Goal: Feedback & Contribution: Contribute content

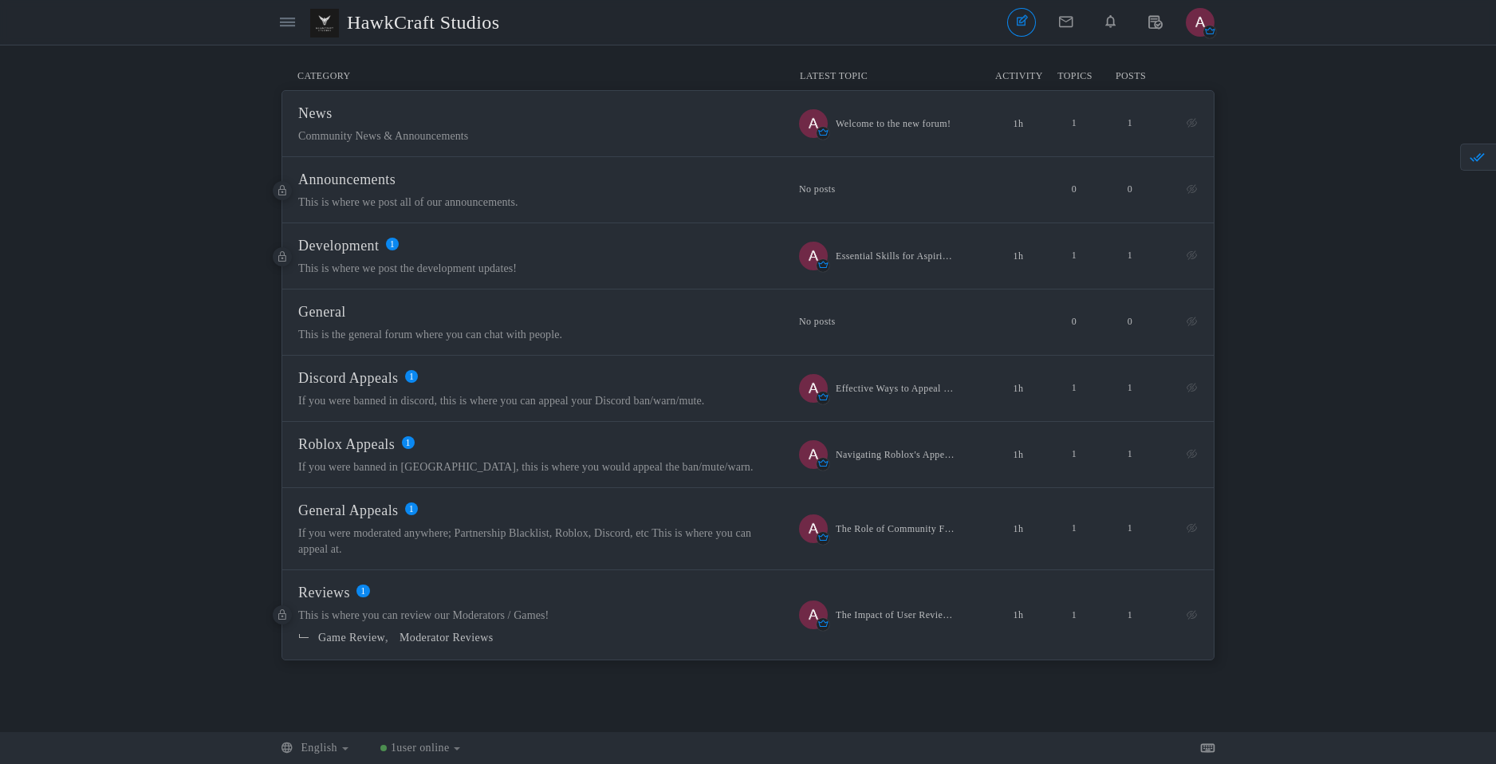
click at [294, 30] on link at bounding box center [287, 22] width 29 height 29
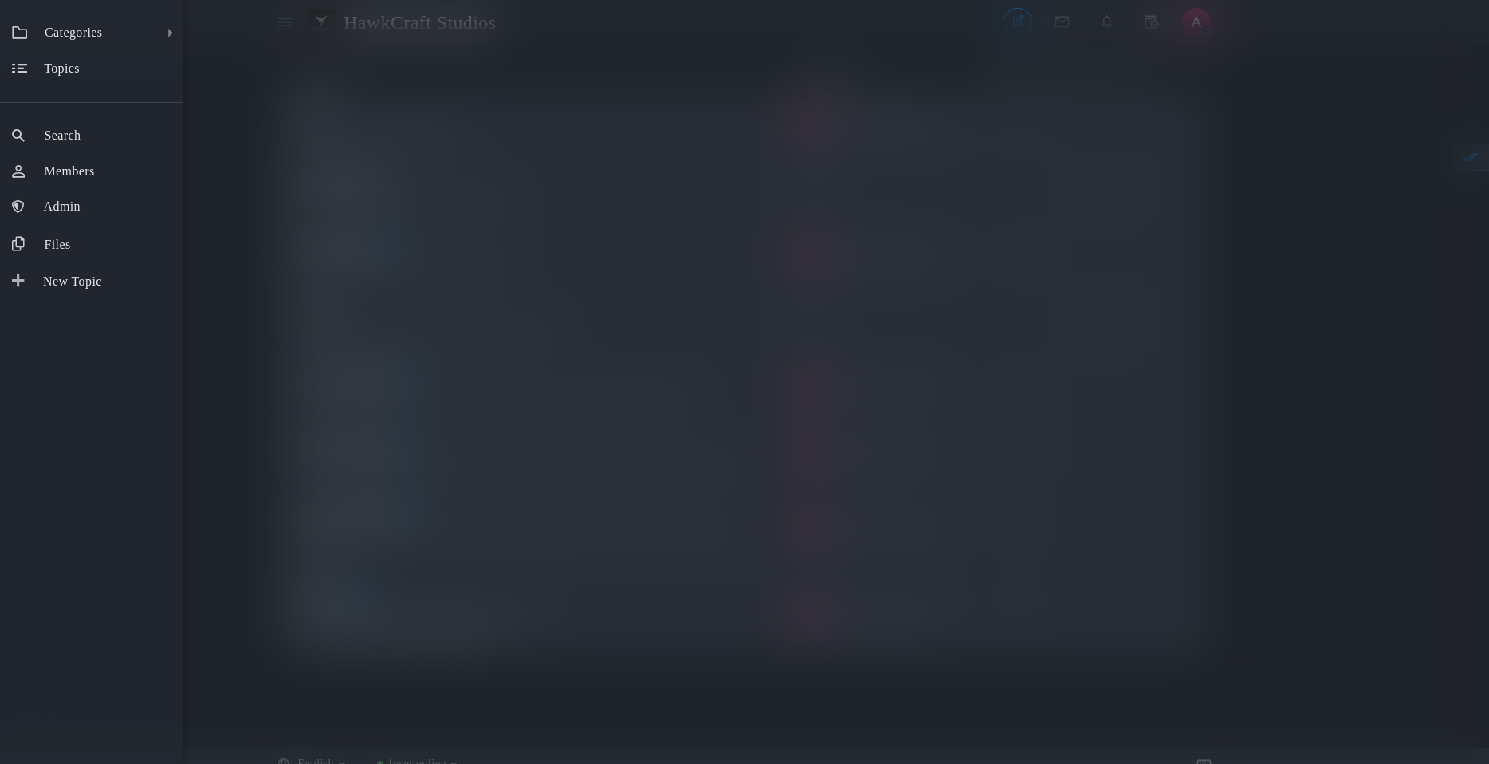
click at [293, 30] on div "Categories All Categories Categories News Announcements Development General Dis…" at bounding box center [744, 382] width 1489 height 764
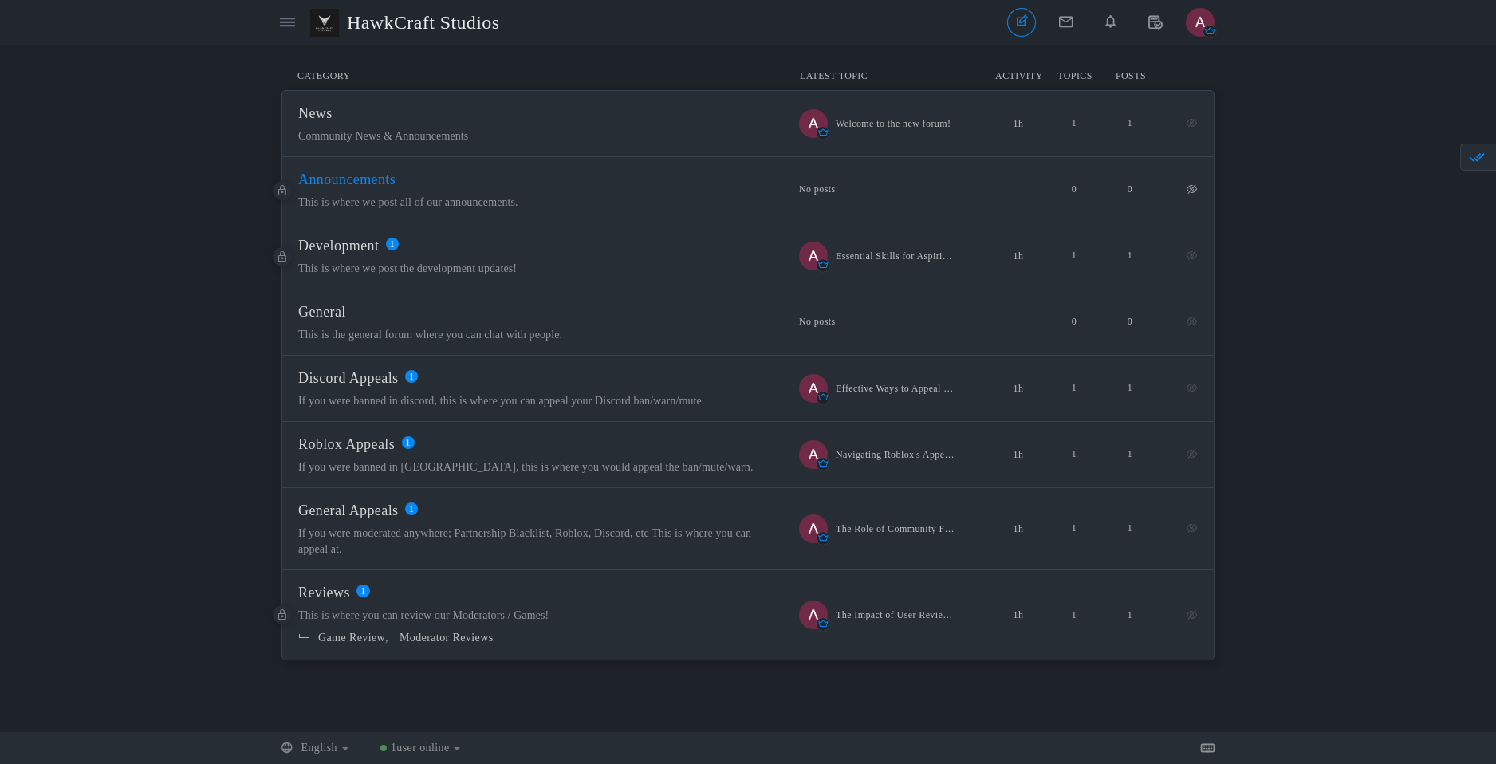
click at [349, 179] on span "Announcements" at bounding box center [346, 179] width 97 height 16
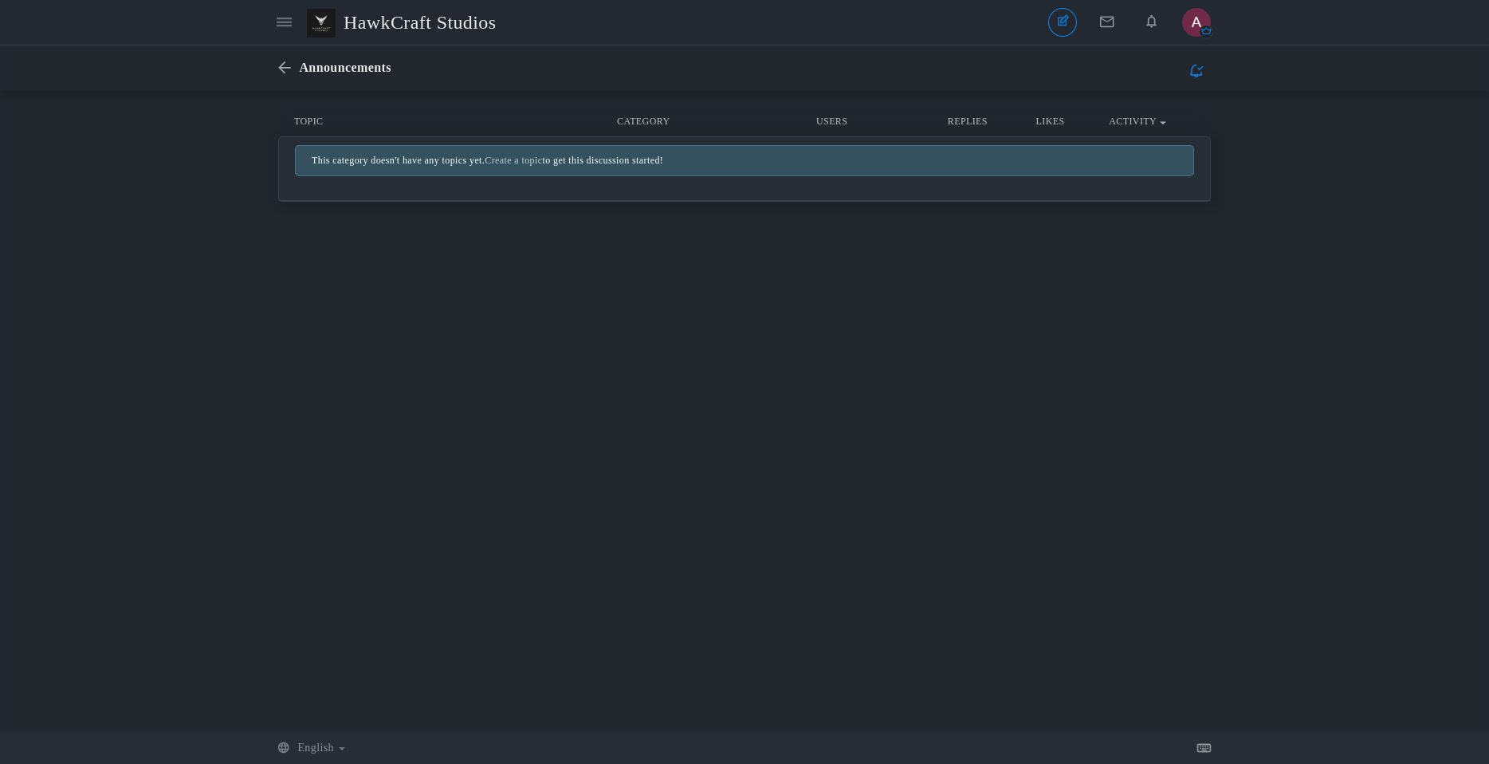
click at [287, 80] on div "Announcements New Topic None Topics Posts" at bounding box center [744, 67] width 933 height 45
click at [281, 68] on icon at bounding box center [288, 68] width 21 height 14
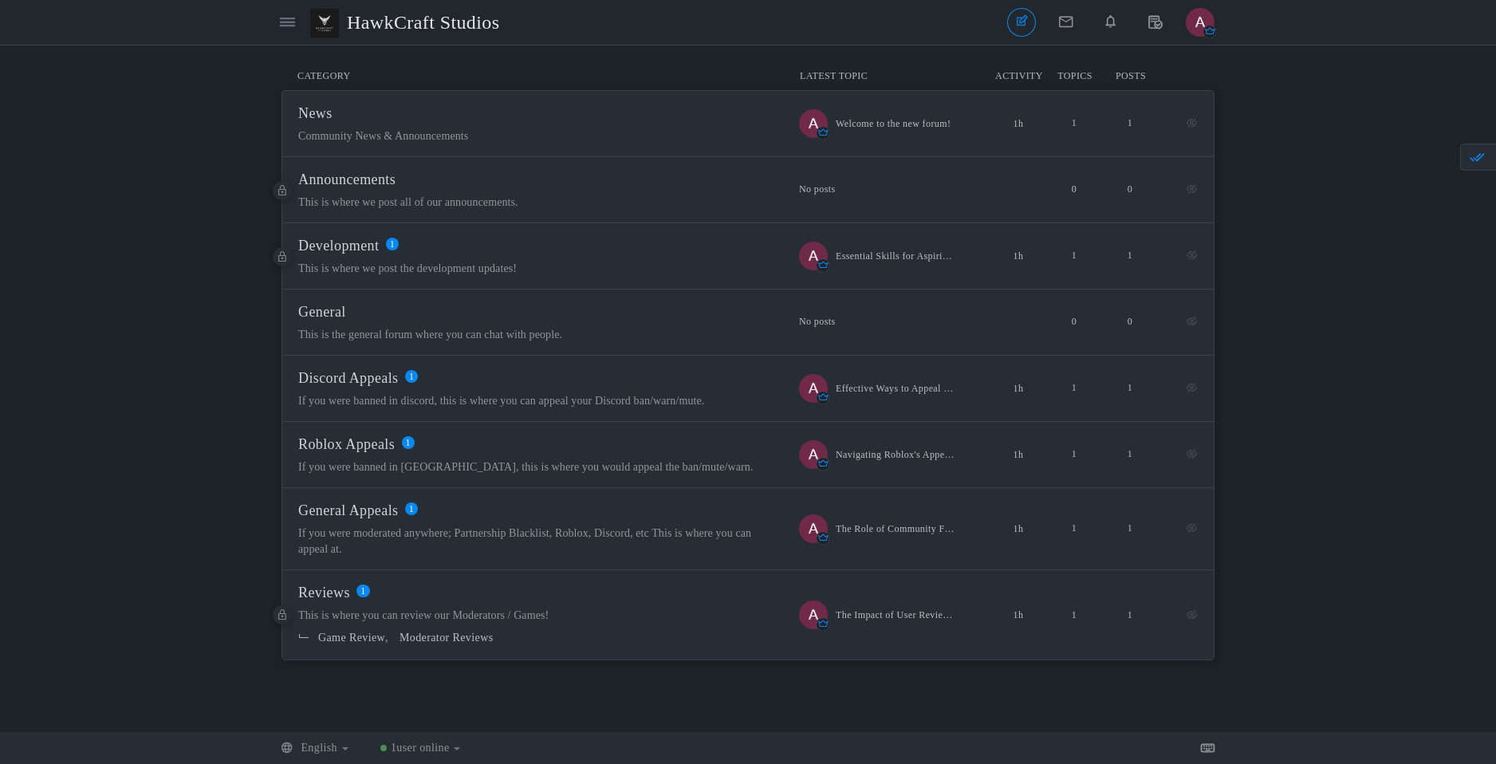
click at [1203, 26] on img "button" at bounding box center [1200, 22] width 29 height 29
click at [1168, 96] on link "Settings" at bounding box center [1147, 84] width 132 height 29
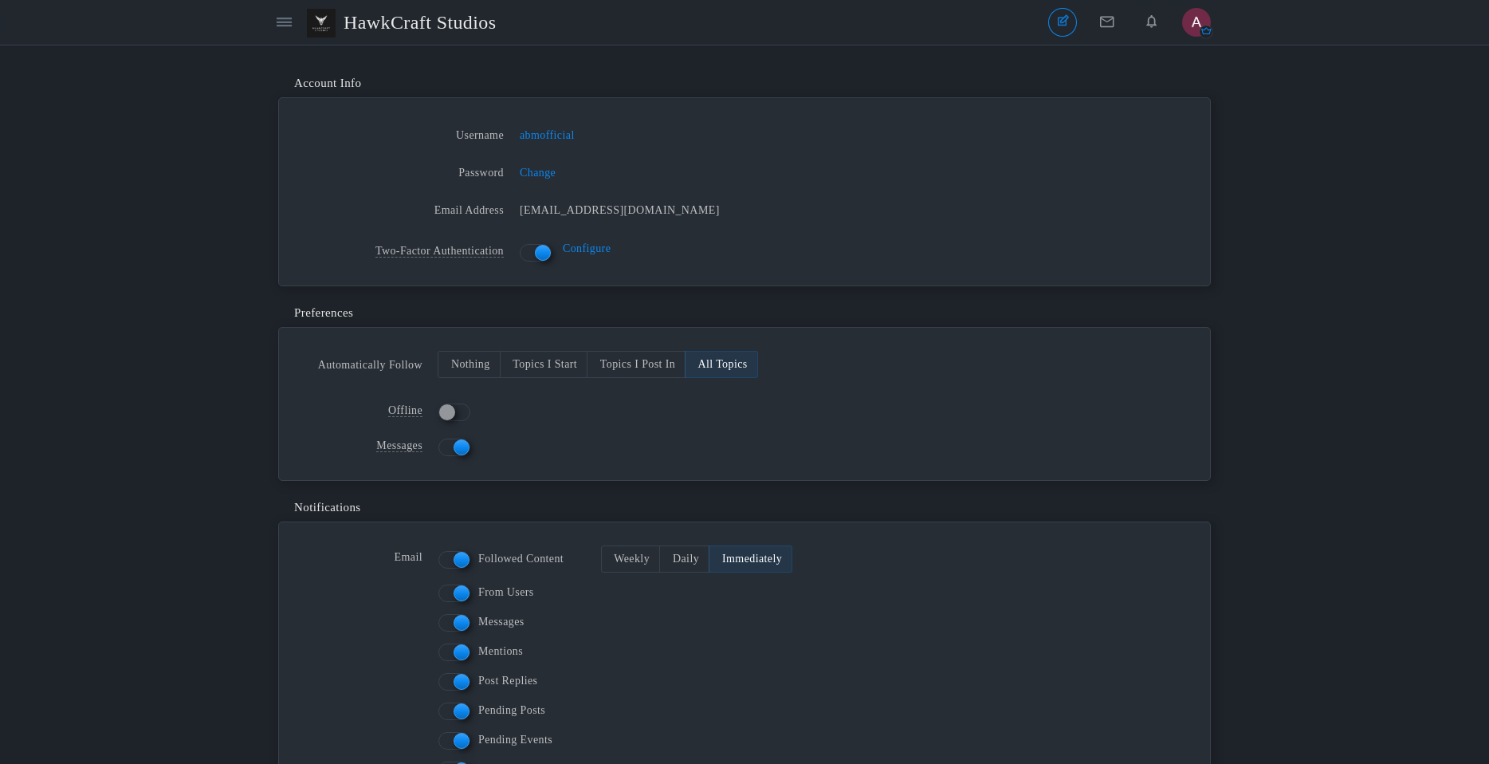
click at [1201, 18] on img "button" at bounding box center [1197, 22] width 29 height 29
click at [1159, 123] on link "Edit Profile" at bounding box center [1144, 113] width 132 height 29
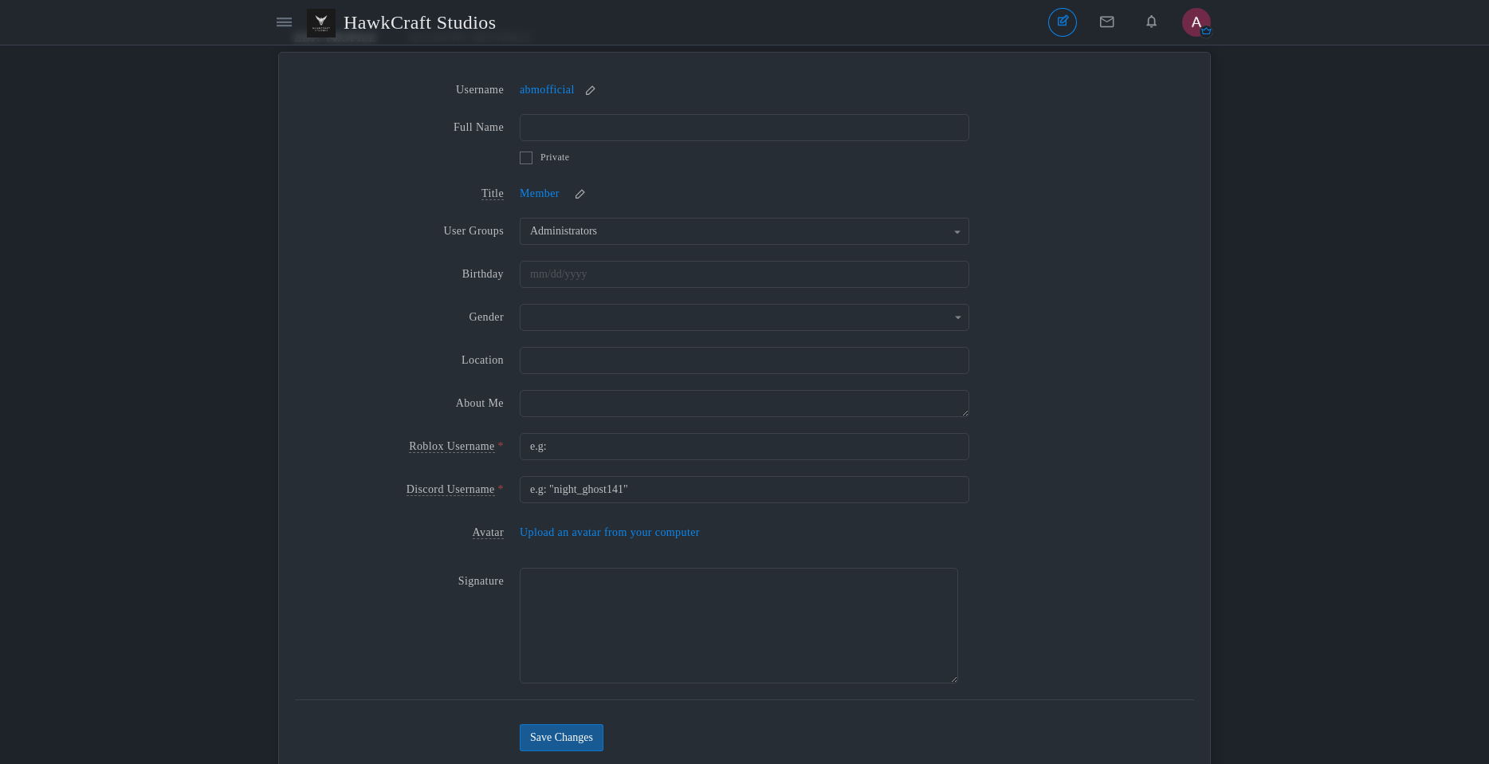
scroll to position [105, 0]
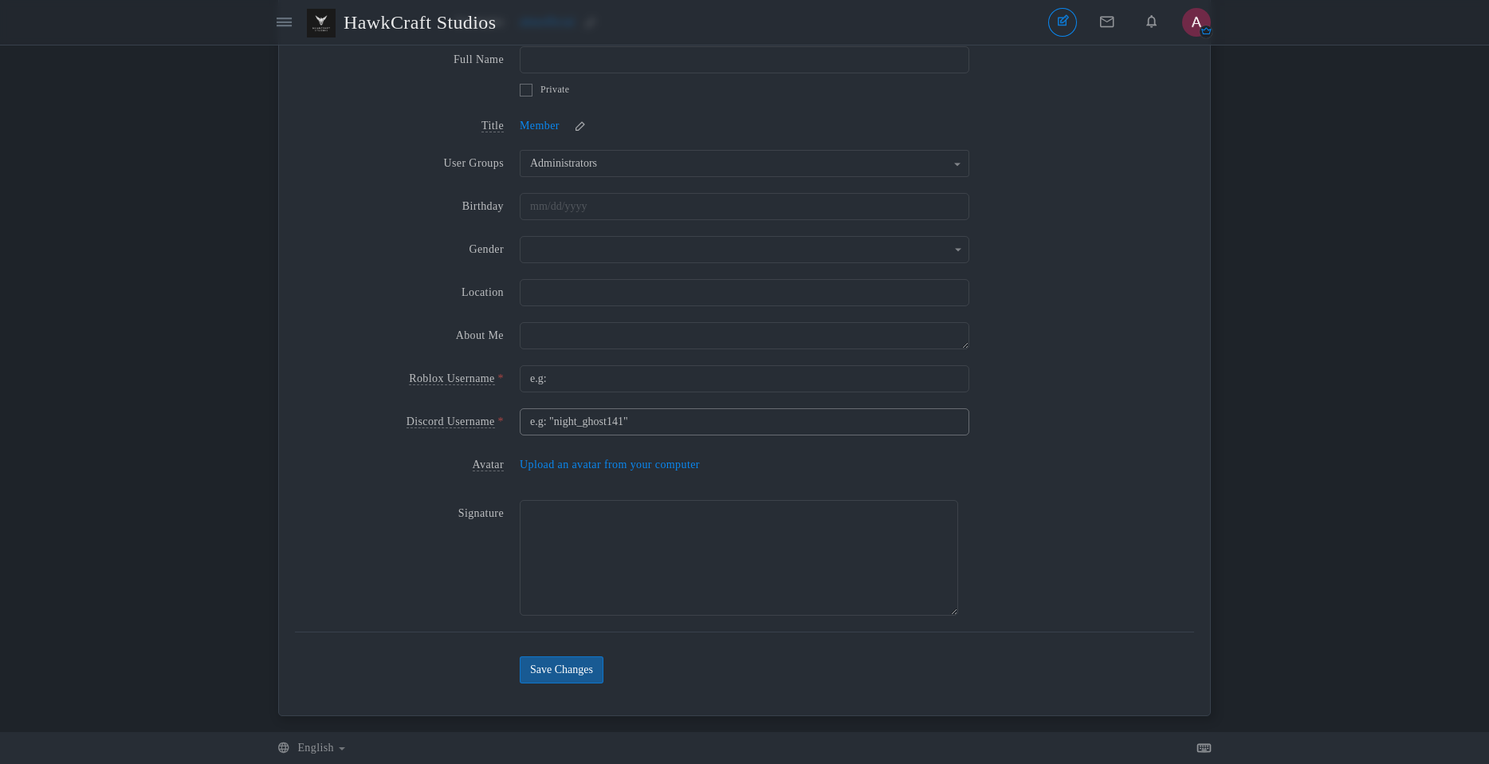
drag, startPoint x: 579, startPoint y: 419, endPoint x: 509, endPoint y: 418, distance: 70.2
click at [509, 418] on div "Discord Username * e.g: "night_ghost141"" at bounding box center [744, 425] width 899 height 35
type input "b"
type input "night_ghost141"
click at [563, 375] on input "e.g:" at bounding box center [745, 378] width 450 height 27
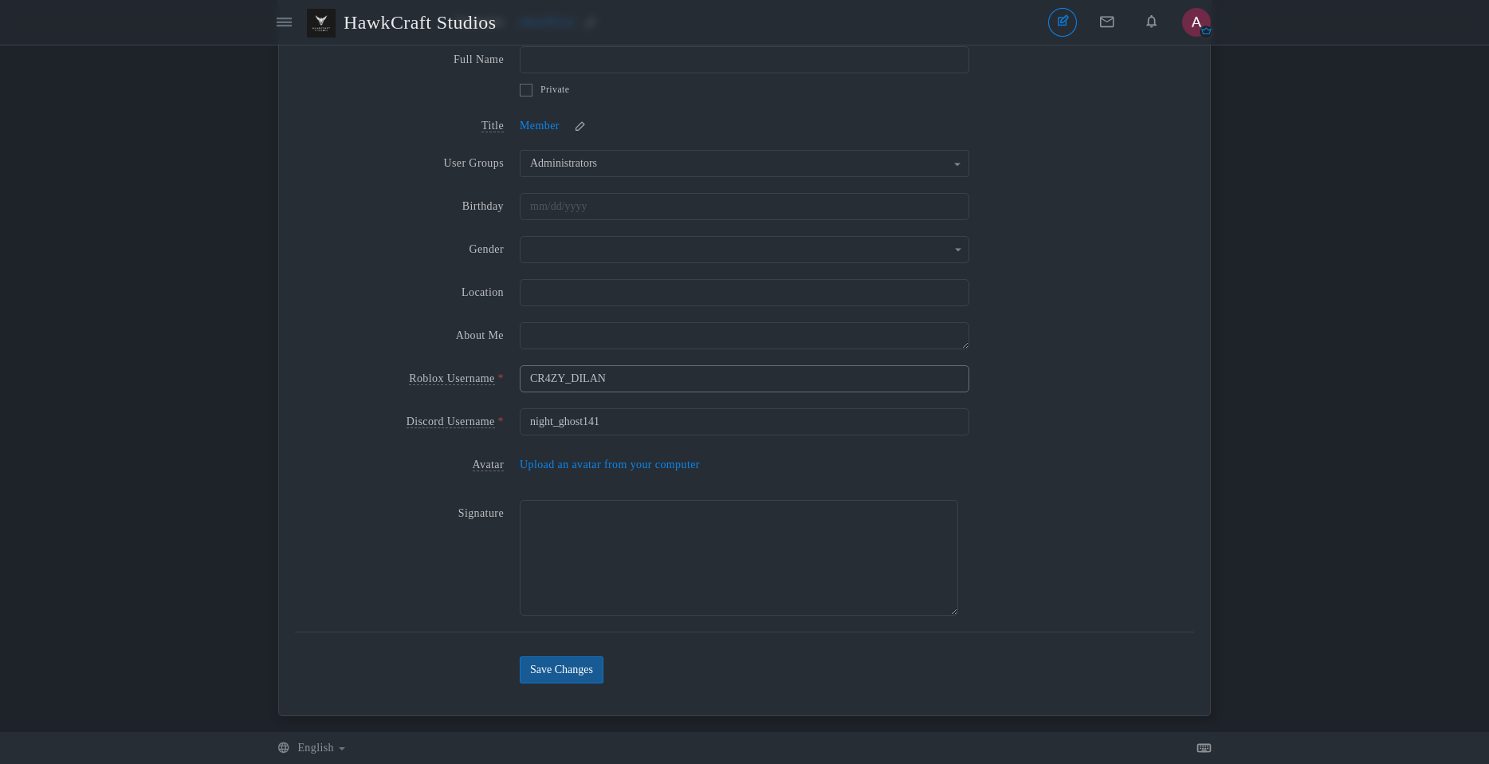
type input "CR4ZY_DILAN"
click at [520, 656] on button "Save Changes" at bounding box center [562, 669] width 84 height 27
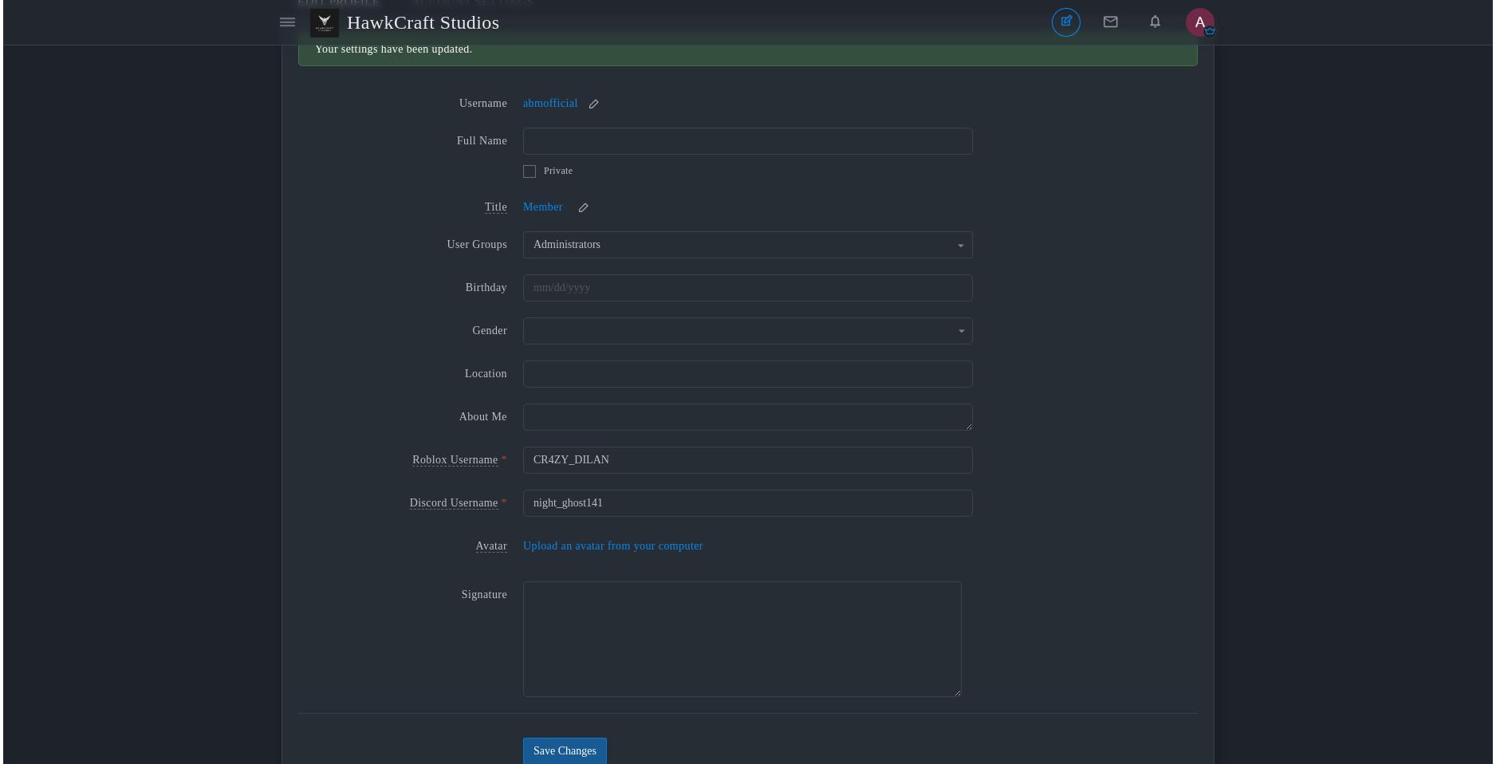
scroll to position [80, 0]
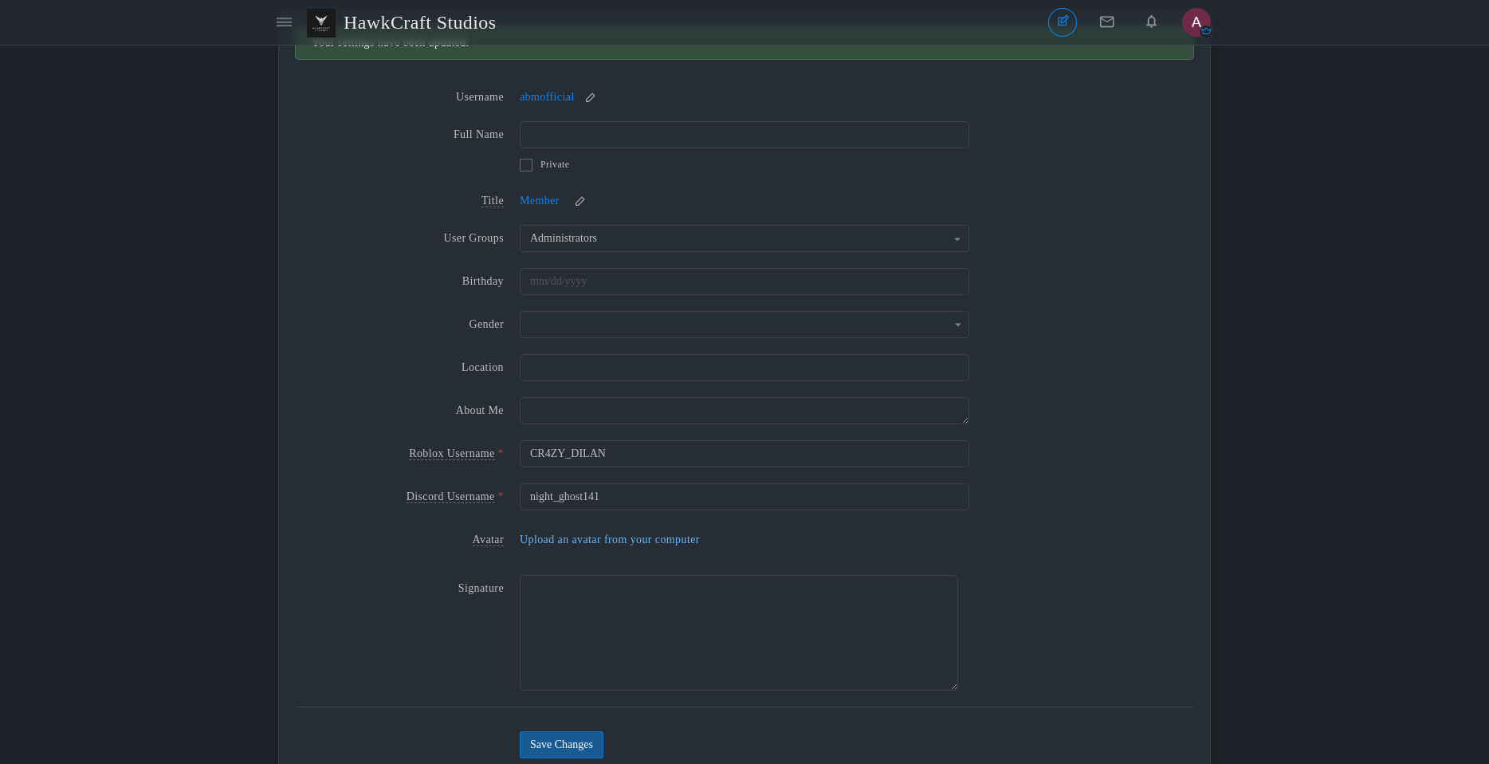
click at [645, 537] on span "Upload an avatar from your computer" at bounding box center [610, 539] width 180 height 12
click at [573, 542] on span "Upload an avatar from your computer" at bounding box center [610, 539] width 180 height 12
click at [571, 540] on span "Upload an avatar from your computer" at bounding box center [610, 539] width 180 height 12
type input "C:\fakepath\ABM.png"
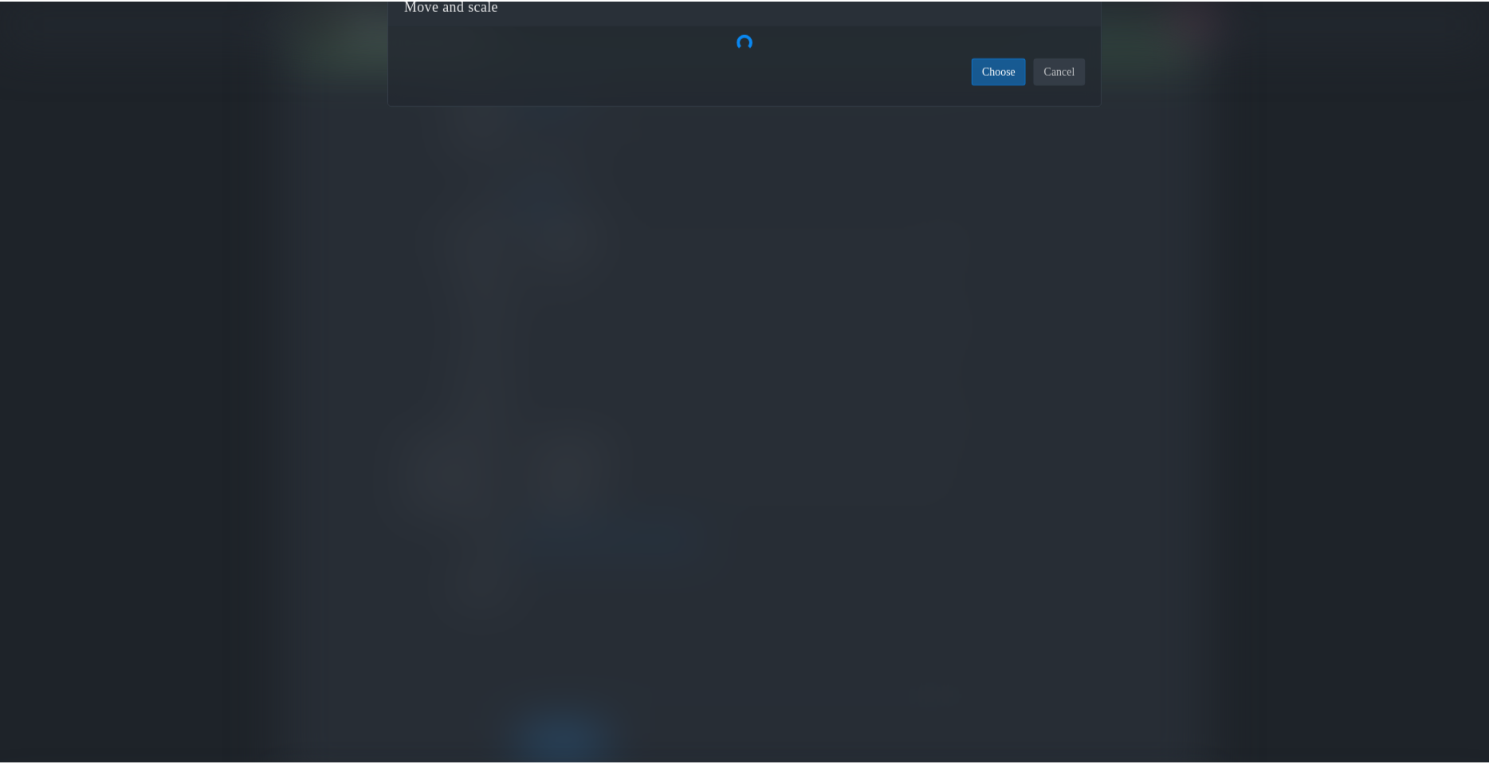
scroll to position [0, 0]
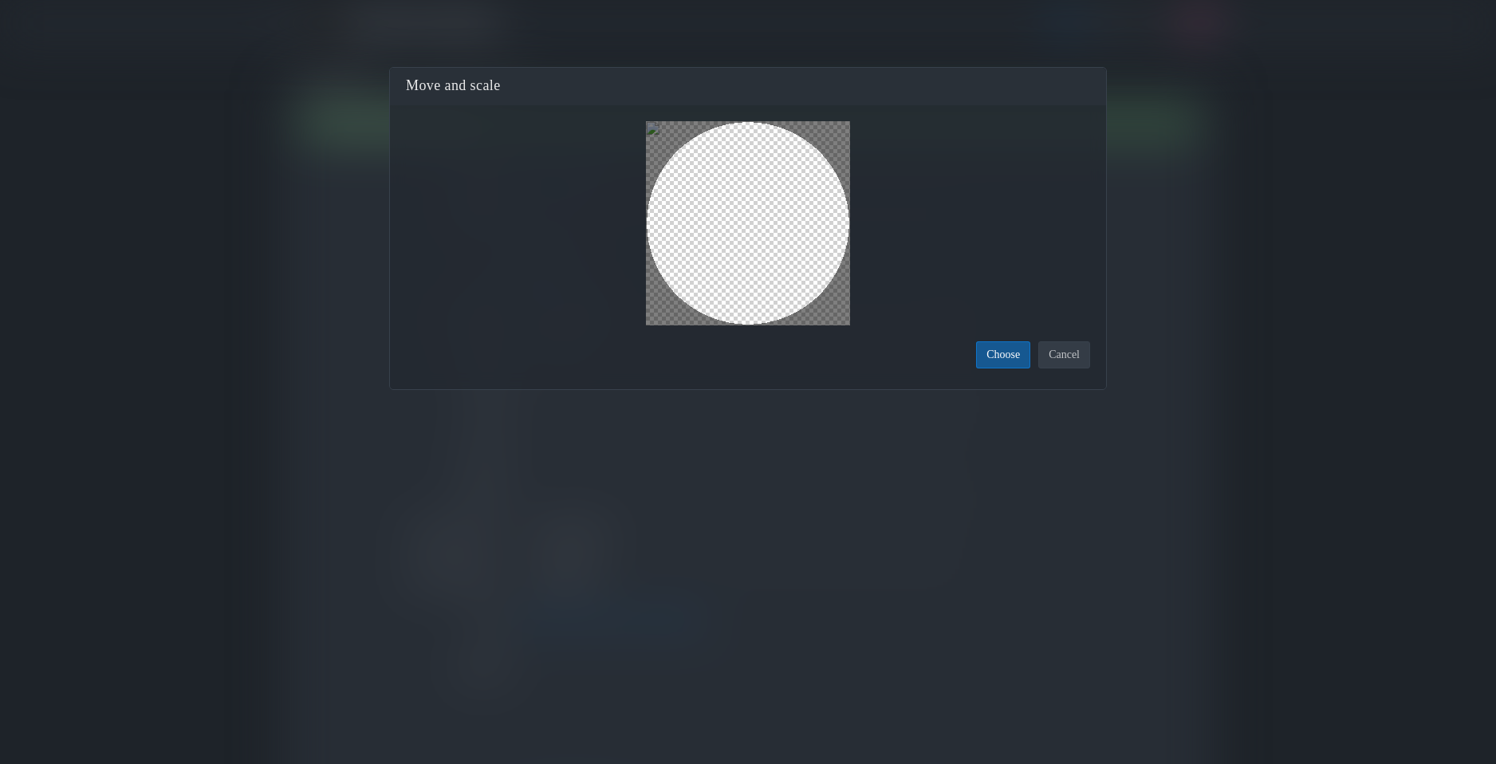
click at [989, 356] on button "Choose" at bounding box center [1003, 354] width 54 height 27
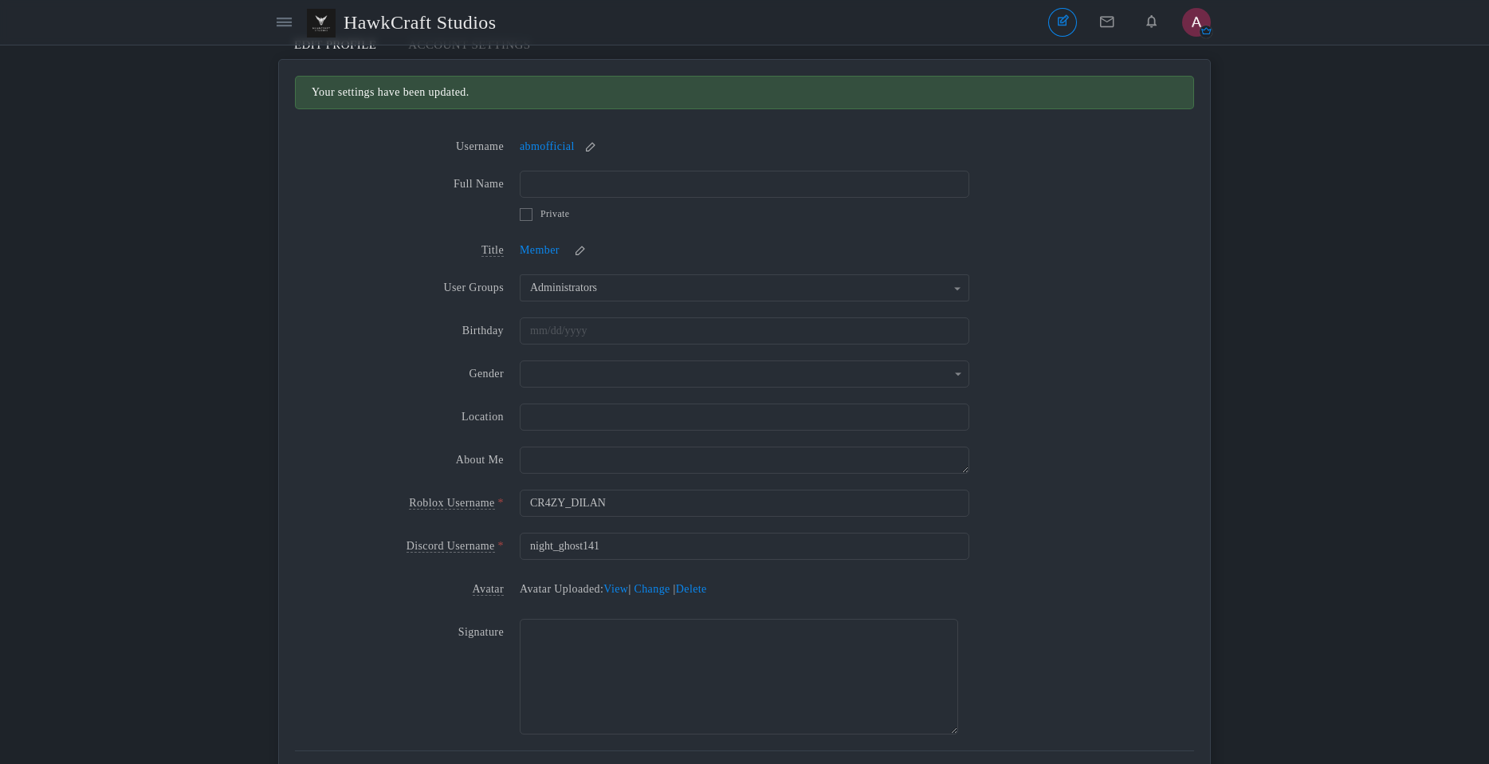
scroll to position [149, 0]
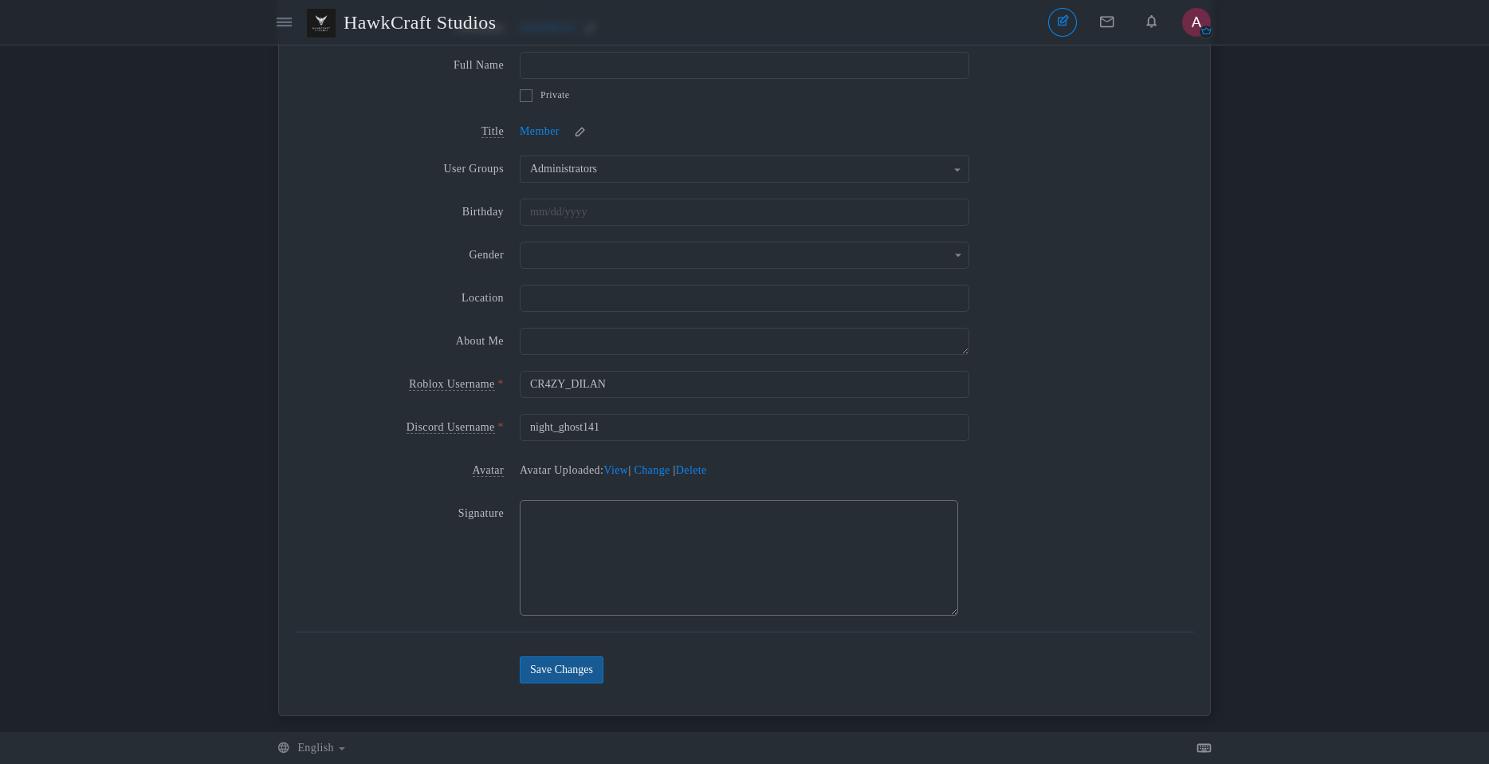
click at [592, 528] on textarea "Signature" at bounding box center [739, 558] width 439 height 116
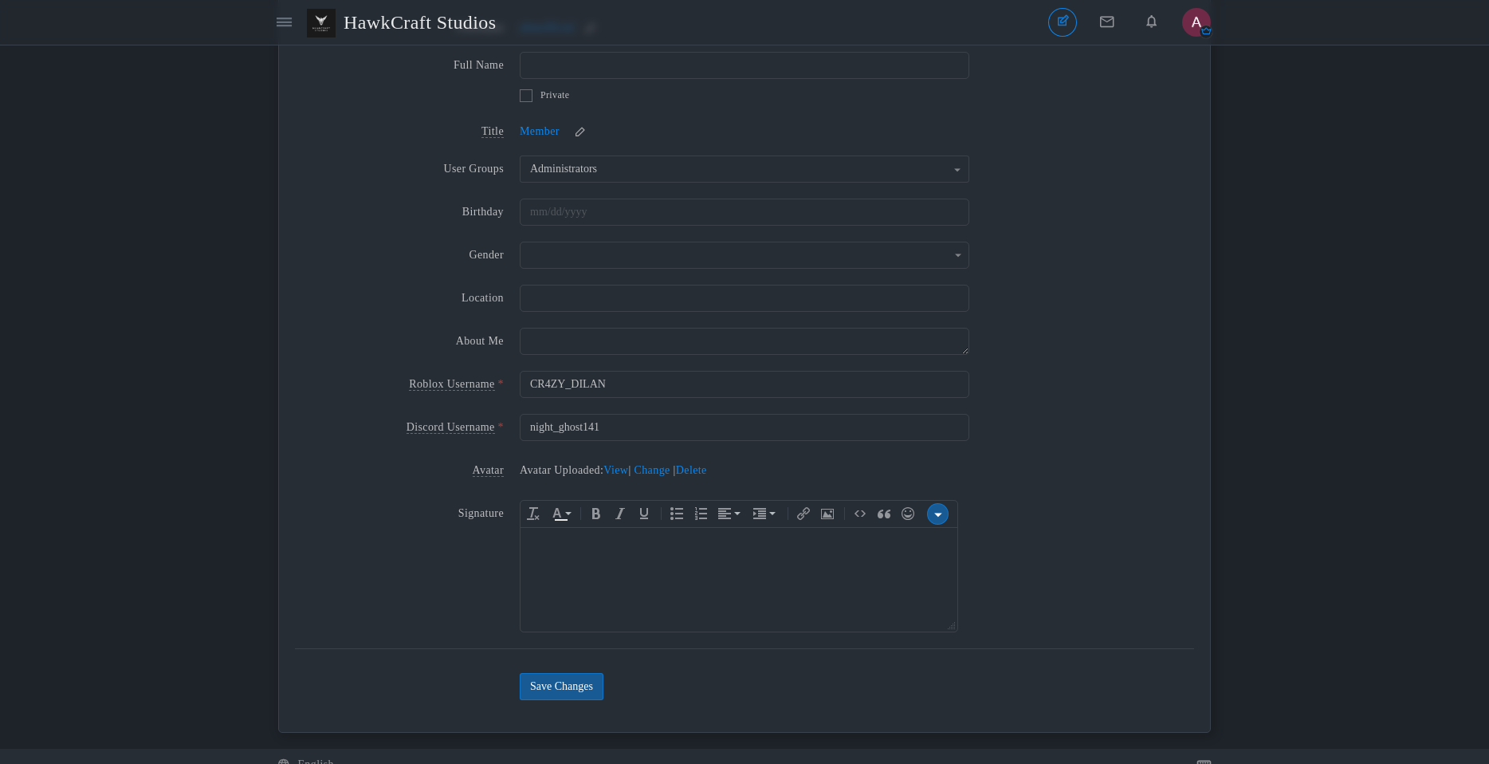
click at [1032, 531] on div "Signature div" at bounding box center [744, 570] width 899 height 140
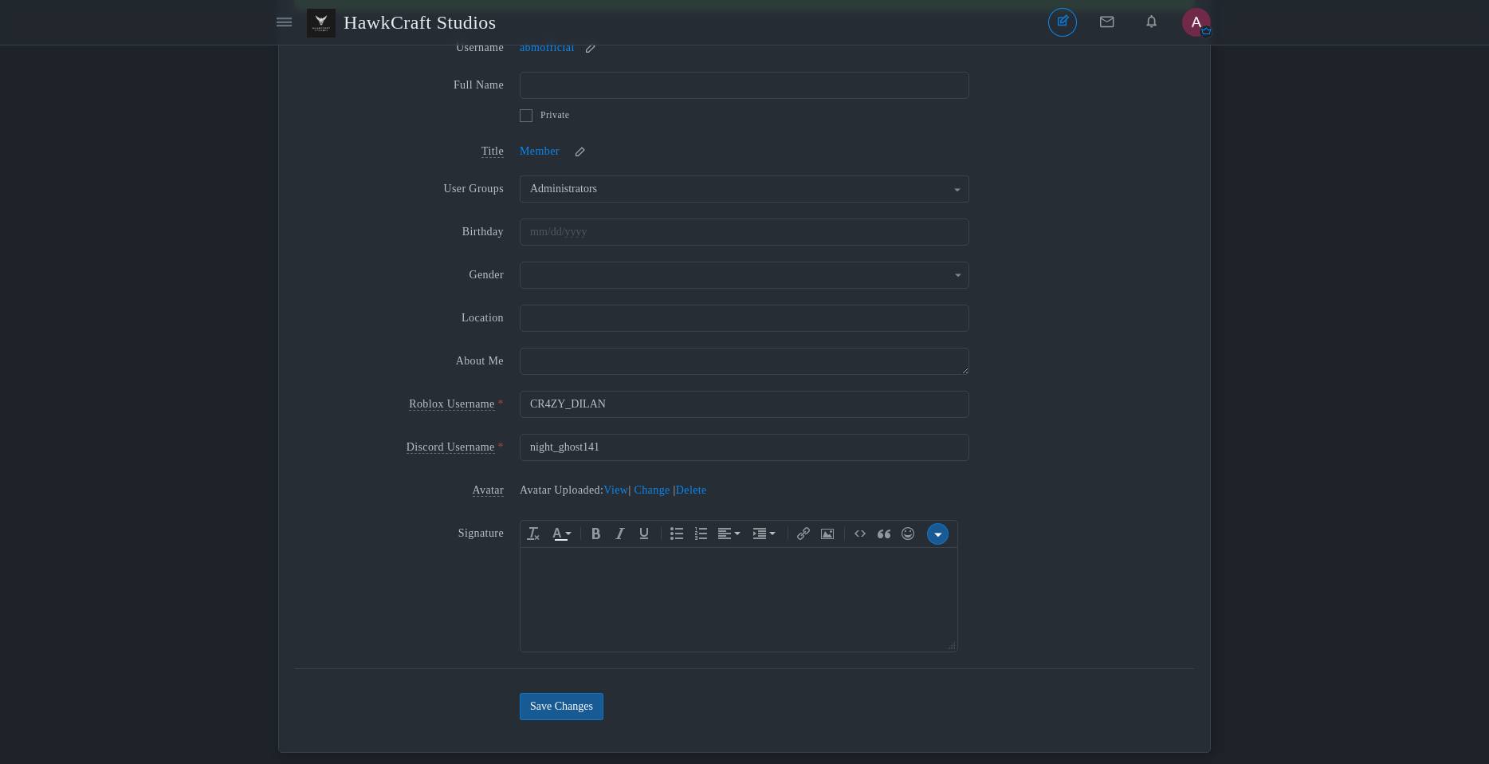
scroll to position [69, 0]
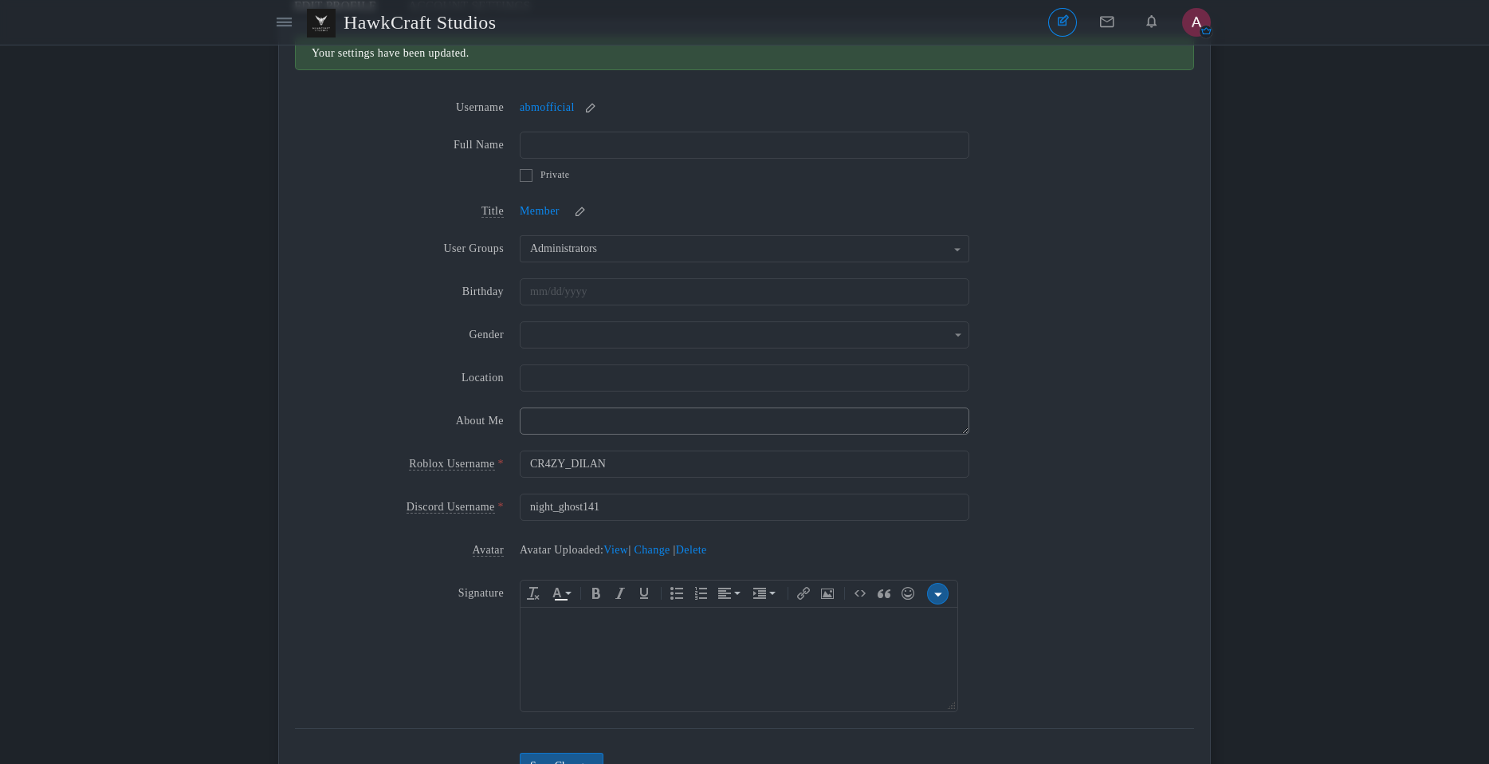
click at [577, 430] on textarea at bounding box center [745, 420] width 450 height 27
type textarea "Official Studio Holder of HawkCraft Studios"
click at [663, 392] on div "Location" at bounding box center [744, 381] width 899 height 35
click at [639, 376] on input "Gender" at bounding box center [745, 377] width 450 height 27
type input "Canada"
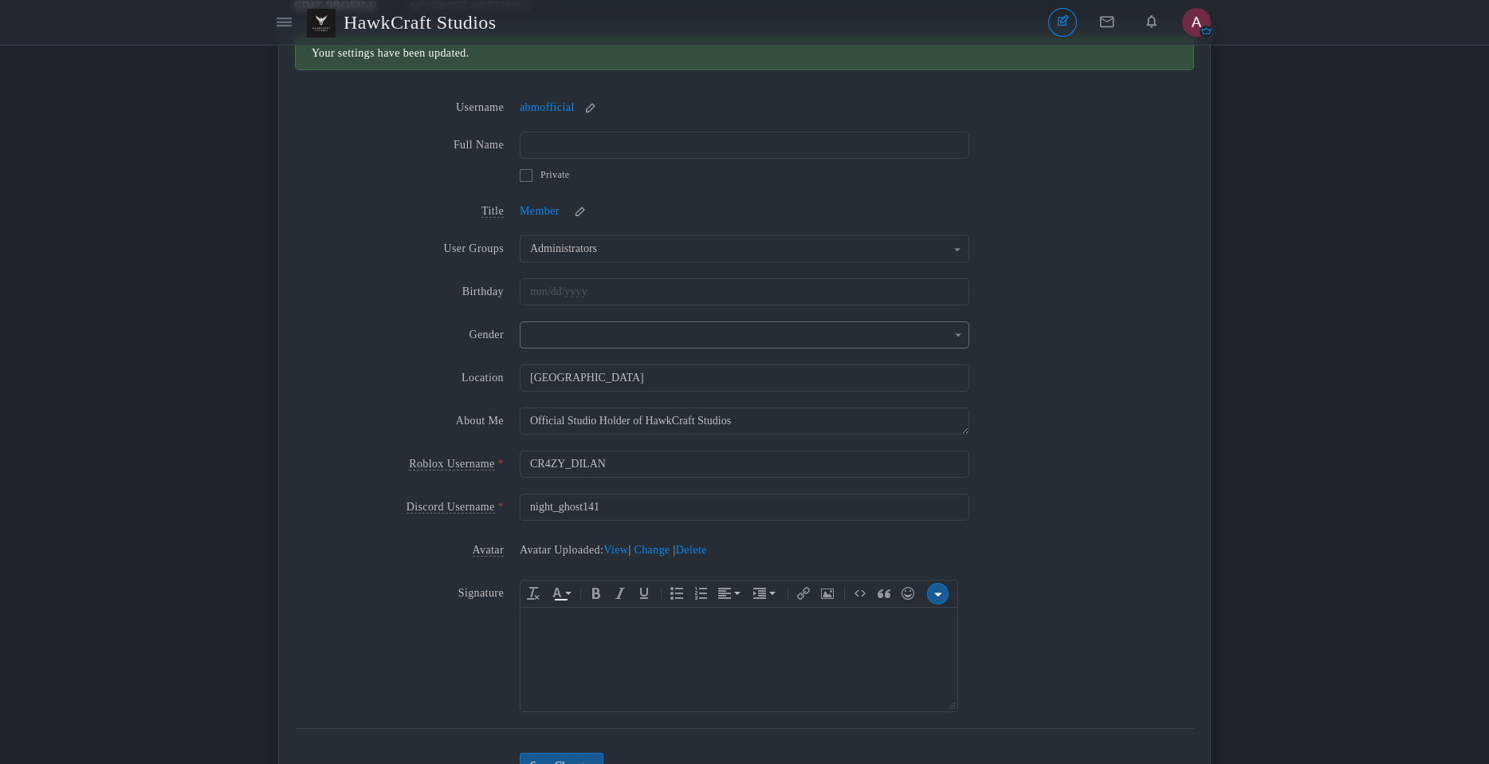
click at [557, 343] on input "text" at bounding box center [745, 334] width 450 height 27
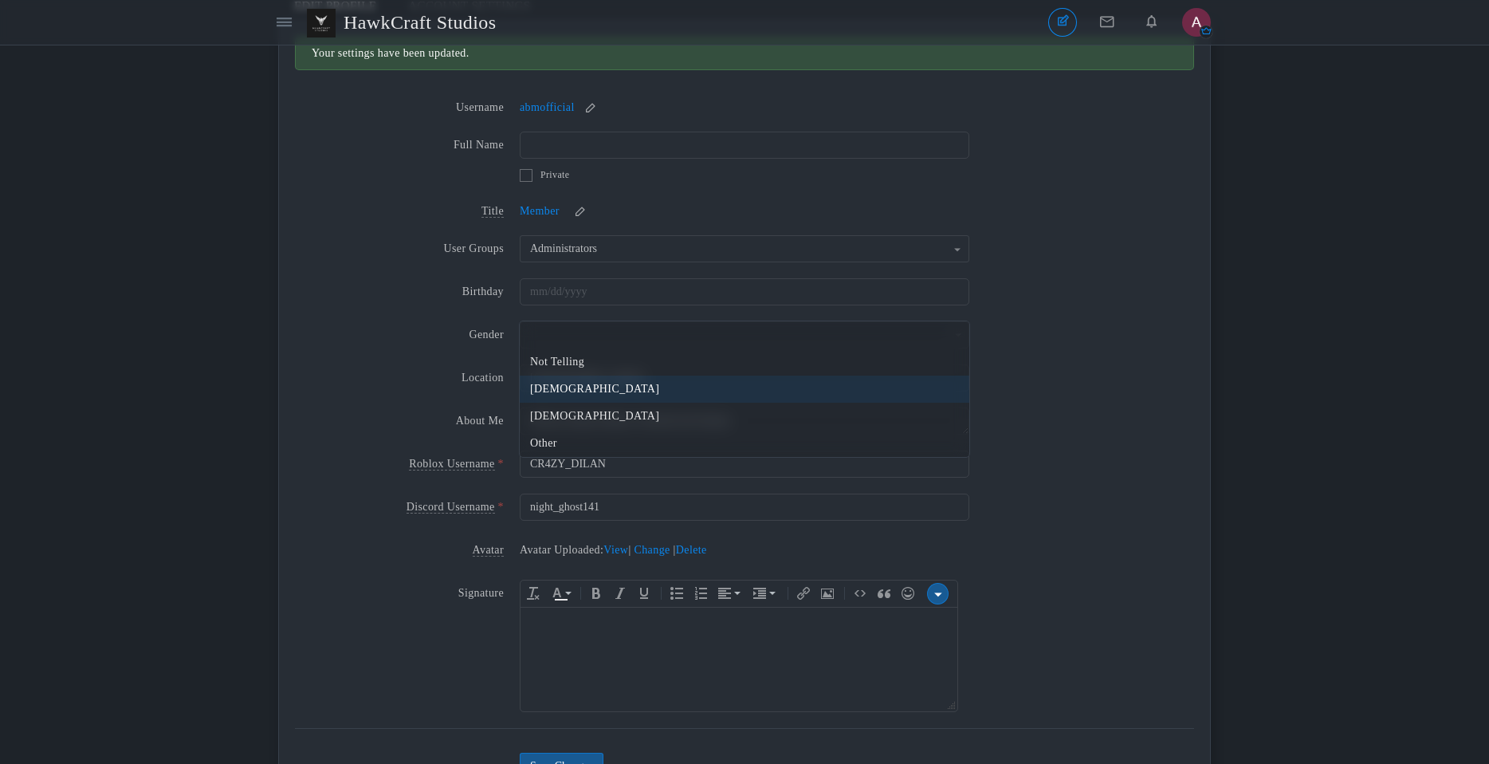
click at [565, 399] on li "Male" at bounding box center [745, 389] width 450 height 27
type input "Male"
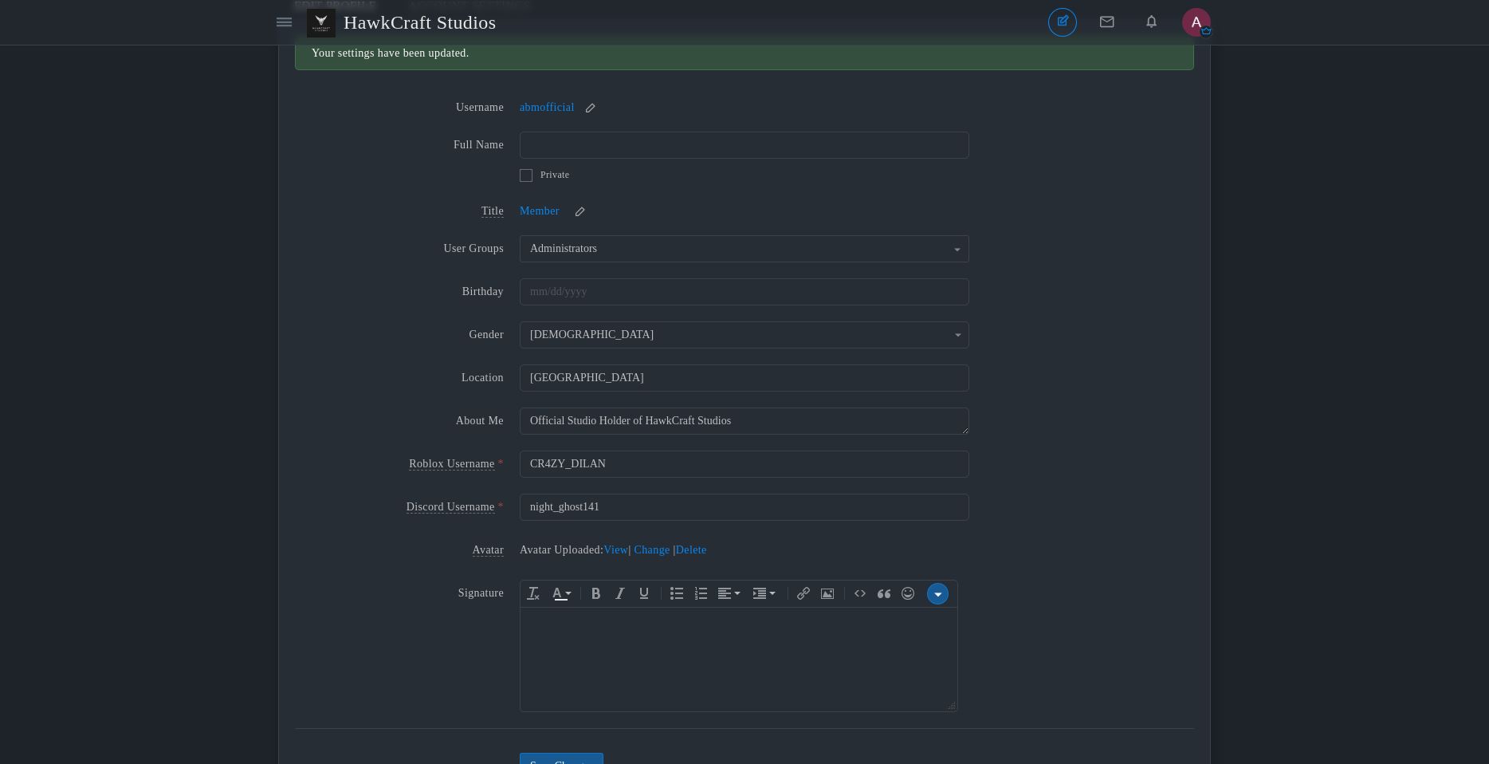
click at [417, 345] on div "Gender Not Telling Male Female Other Male Not Telling Male Female Other" at bounding box center [744, 338] width 899 height 35
click at [629, 248] on button "Administrators" at bounding box center [745, 248] width 450 height 27
click at [1131, 313] on div "Birthday" at bounding box center [744, 295] width 899 height 35
click at [568, 296] on input "text" at bounding box center [745, 291] width 450 height 27
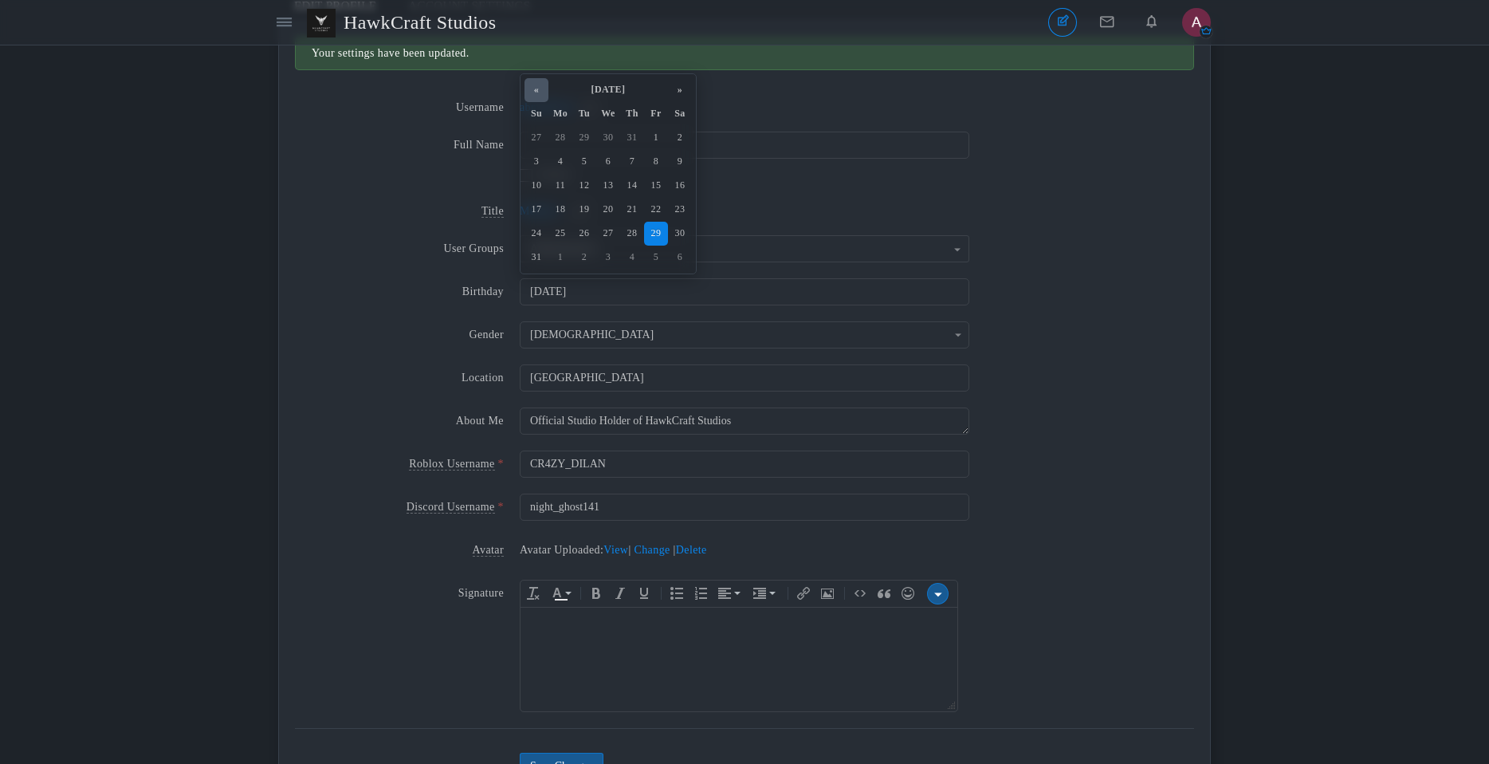
click at [540, 91] on th "«" at bounding box center [537, 90] width 24 height 24
click at [624, 92] on th "May 2025" at bounding box center [609, 90] width 120 height 24
click at [543, 152] on th "«" at bounding box center [537, 152] width 24 height 24
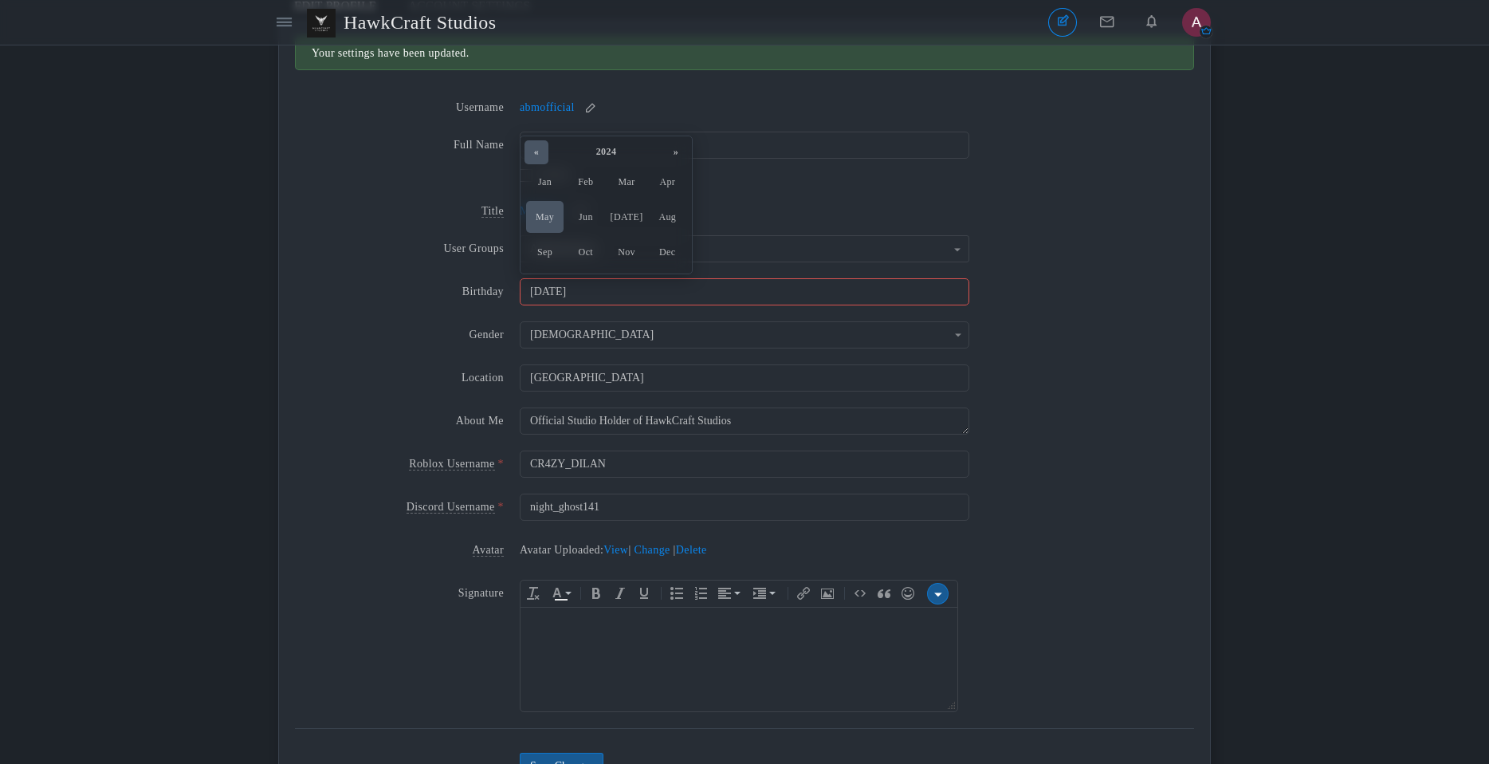
click at [541, 148] on th "«" at bounding box center [537, 152] width 24 height 24
click at [541, 161] on th "«" at bounding box center [537, 152] width 24 height 24
click at [540, 159] on th "«" at bounding box center [537, 152] width 24 height 24
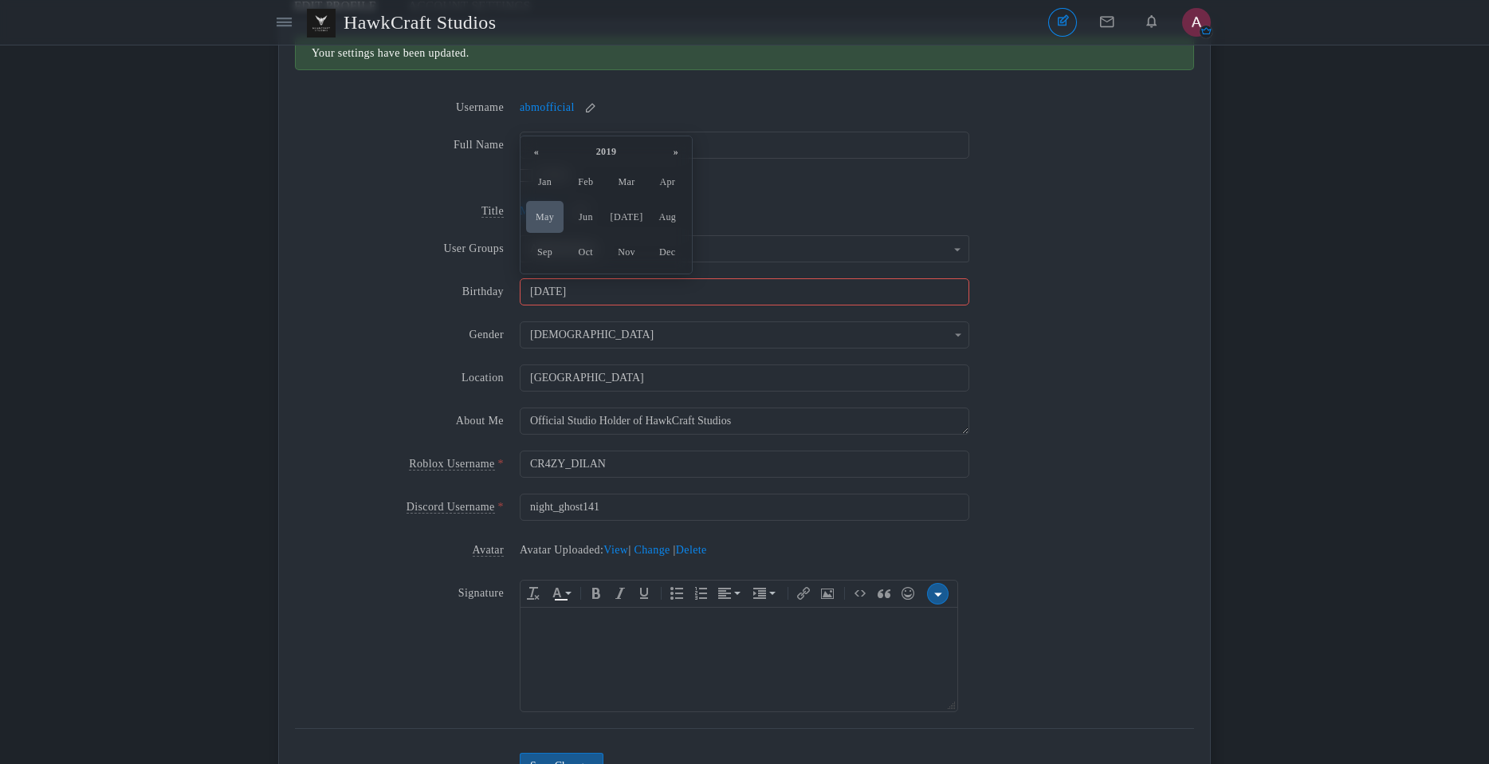
click at [540, 159] on th "«" at bounding box center [537, 152] width 24 height 24
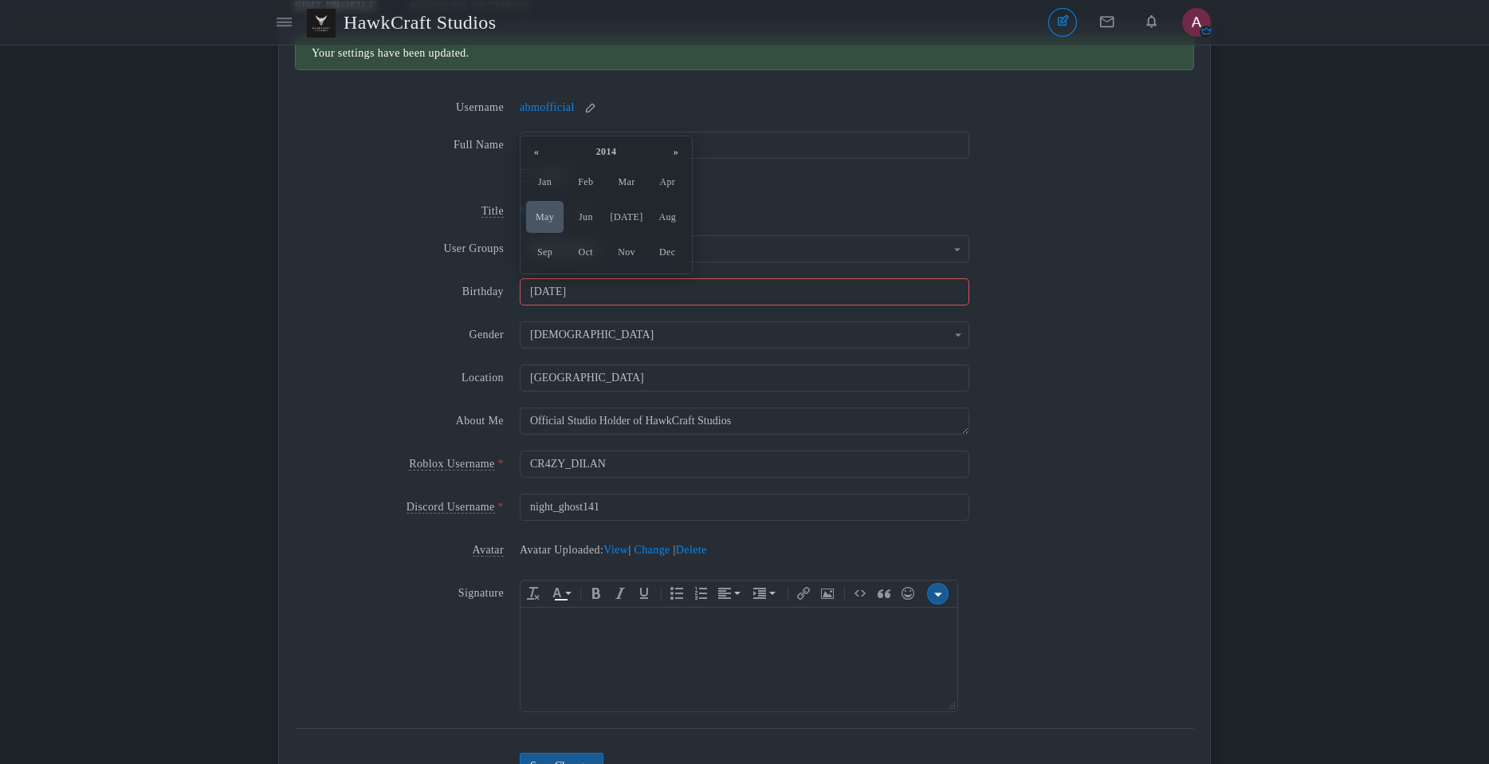
click at [540, 159] on th "«" at bounding box center [537, 152] width 24 height 24
click at [632, 187] on span "Mar" at bounding box center [626, 182] width 37 height 32
click at [558, 192] on td "14" at bounding box center [561, 186] width 24 height 24
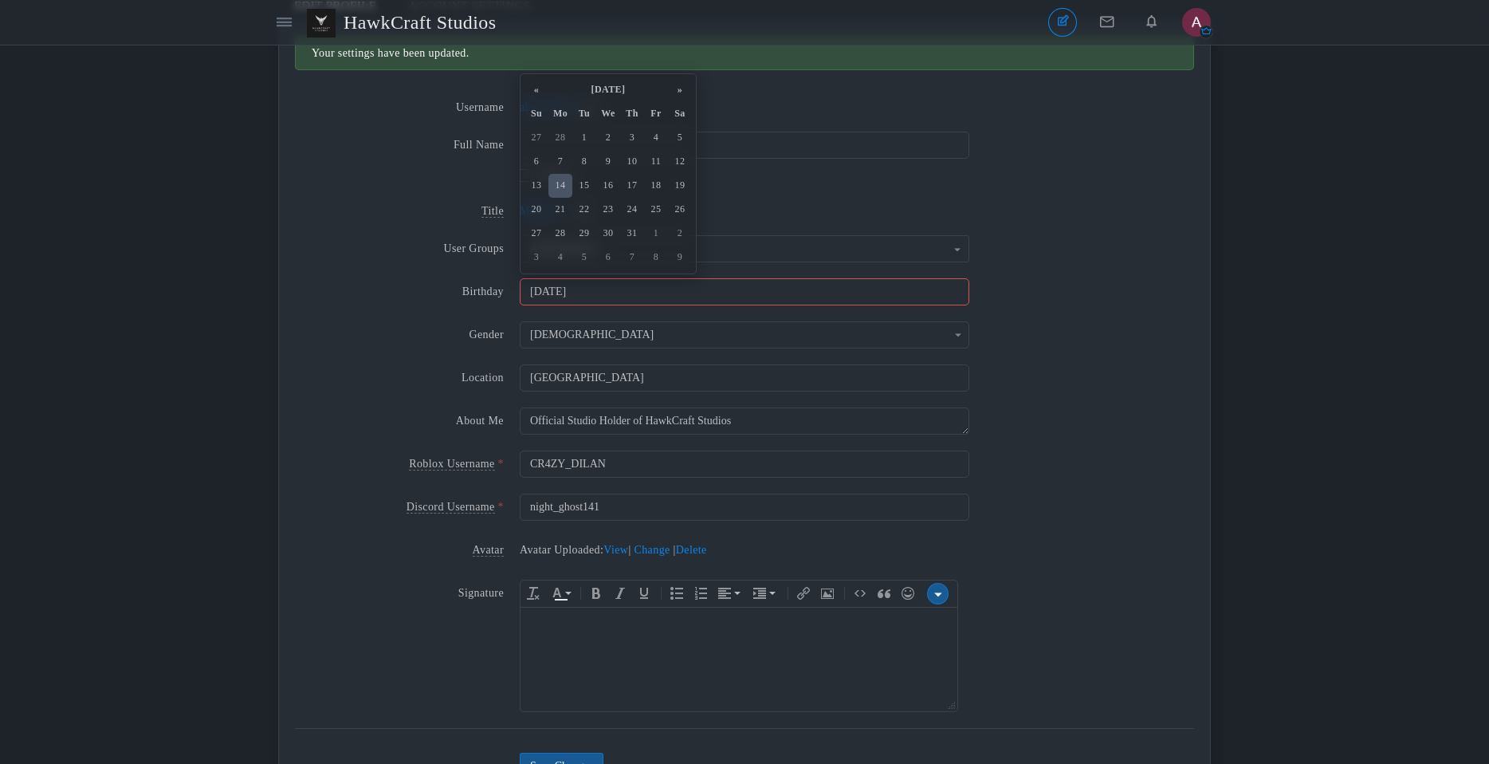
type input "03/14/2011"
click at [581, 211] on small at bounding box center [581, 211] width 26 height 11
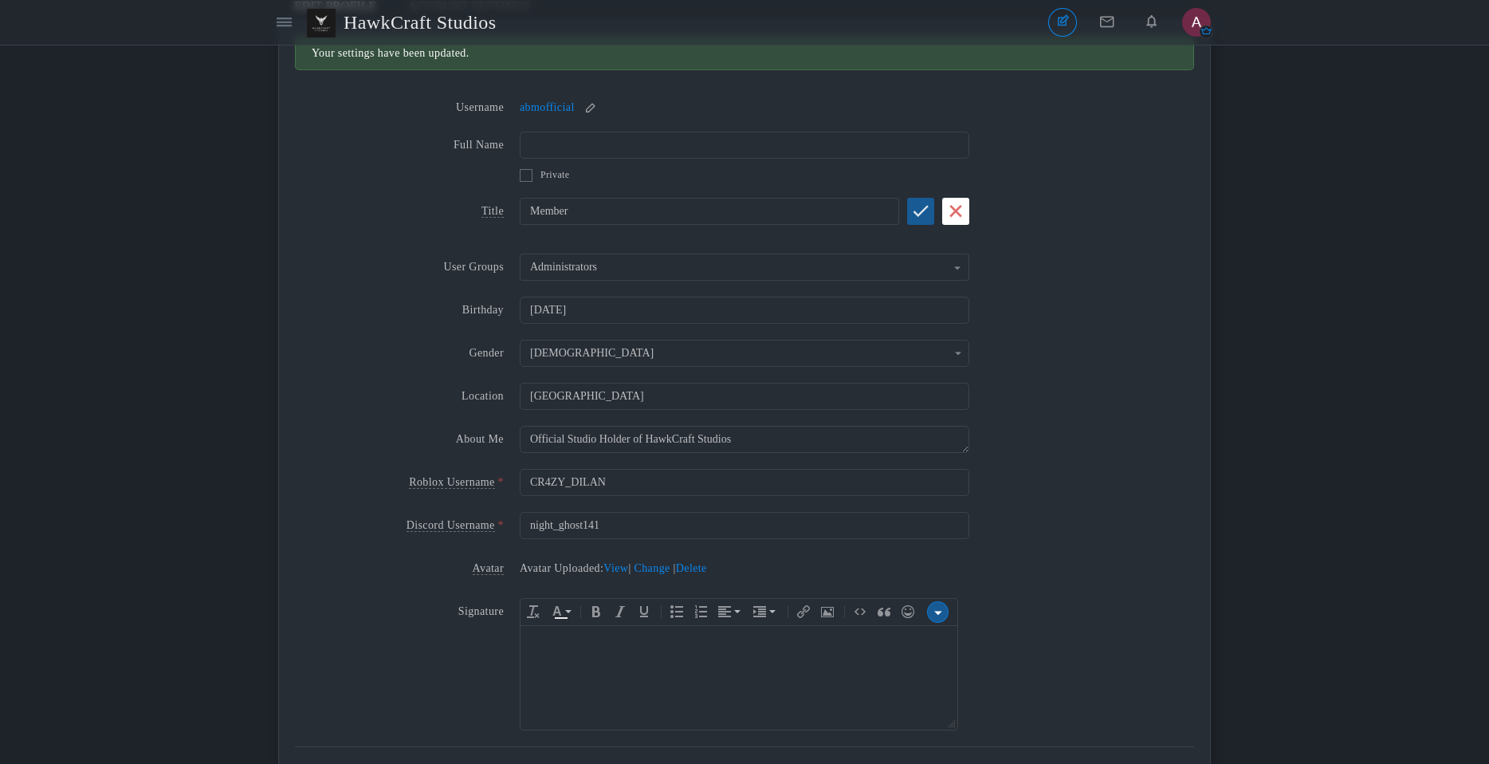
click at [651, 207] on input "Member" at bounding box center [710, 211] width 380 height 27
type input "StudioHolder"
click button "submit" at bounding box center [920, 211] width 27 height 27
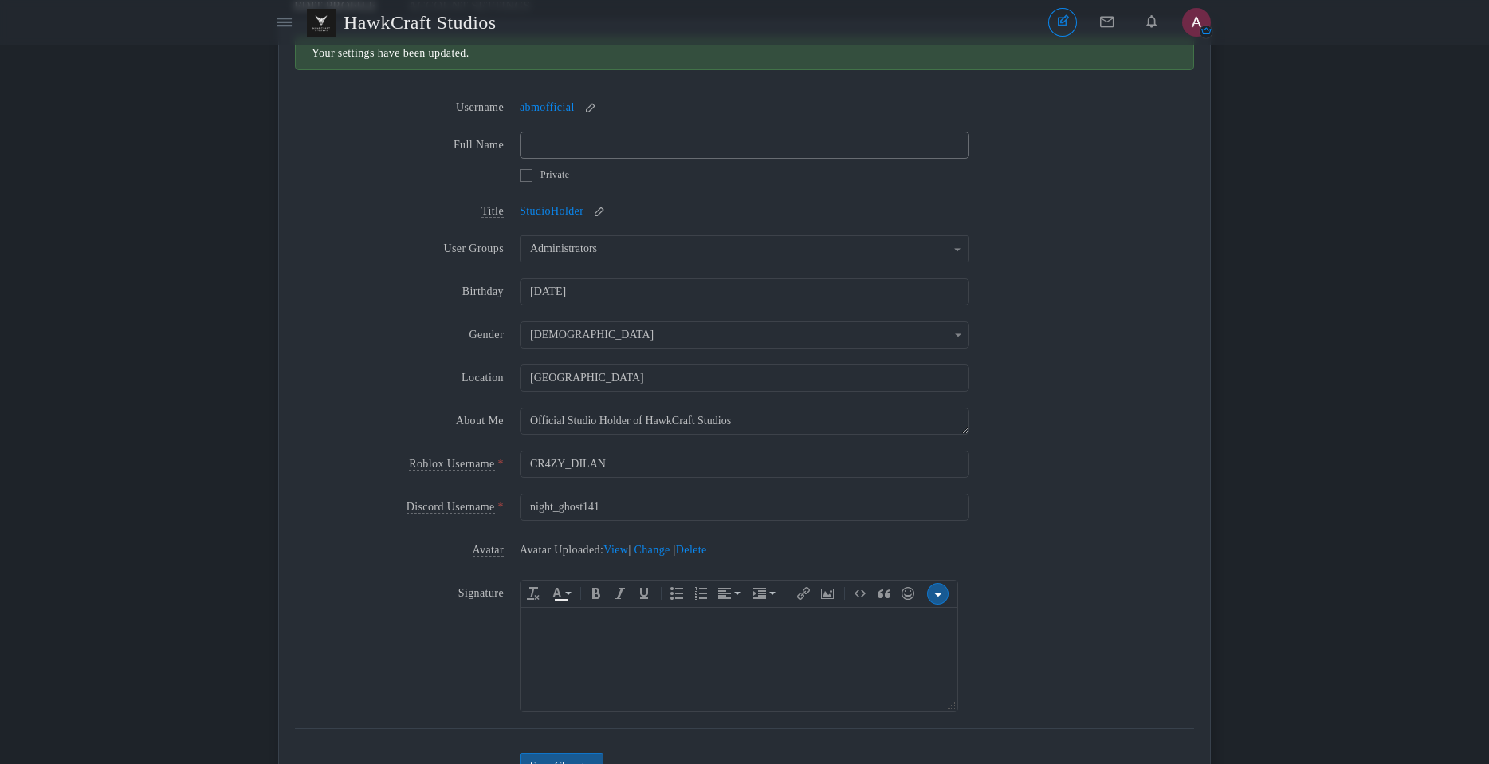
click at [581, 154] on input "Full Name" at bounding box center [745, 145] width 450 height 27
click at [335, 223] on div "Title StudioHolder StudioHolder" at bounding box center [744, 213] width 899 height 30
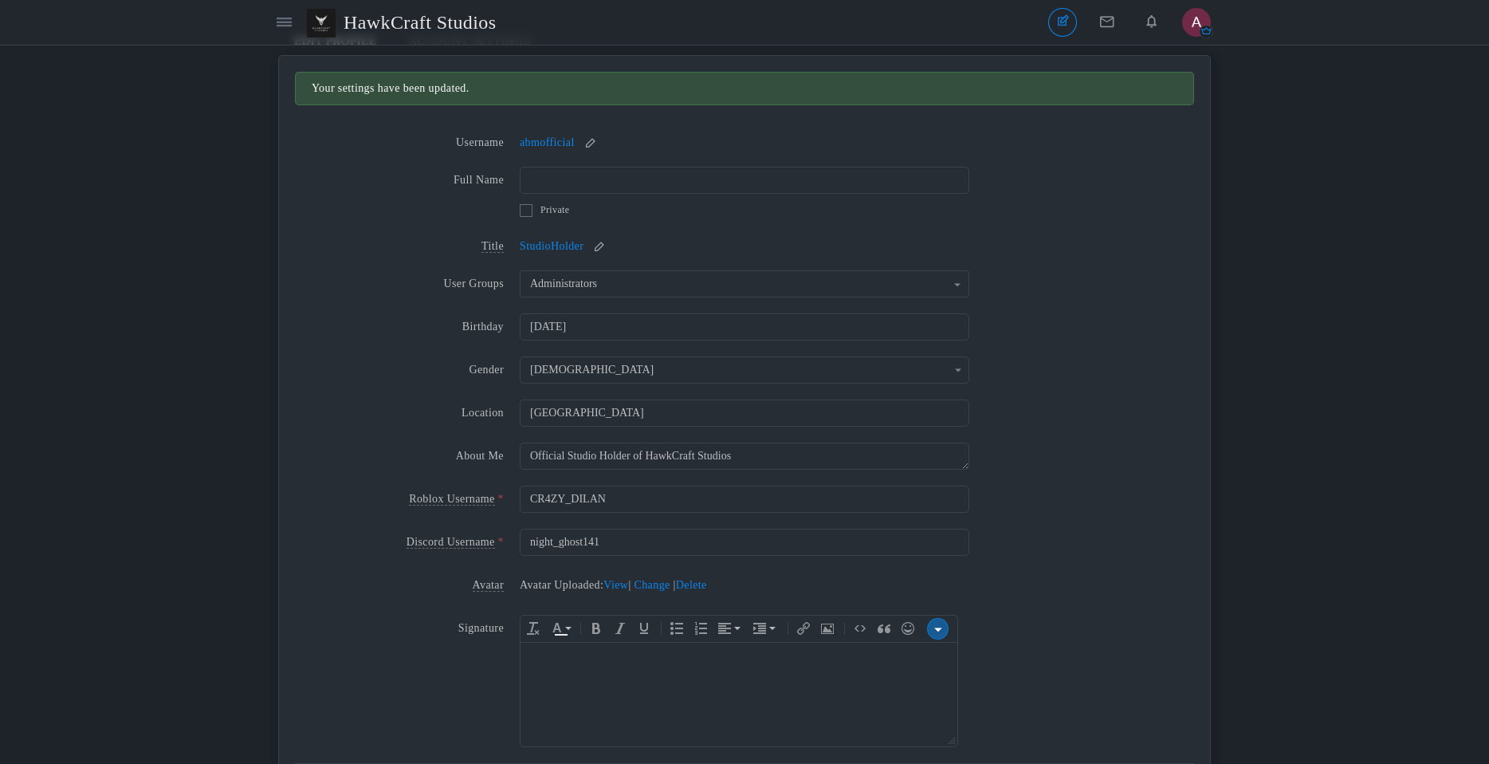
scroll to position [0, 0]
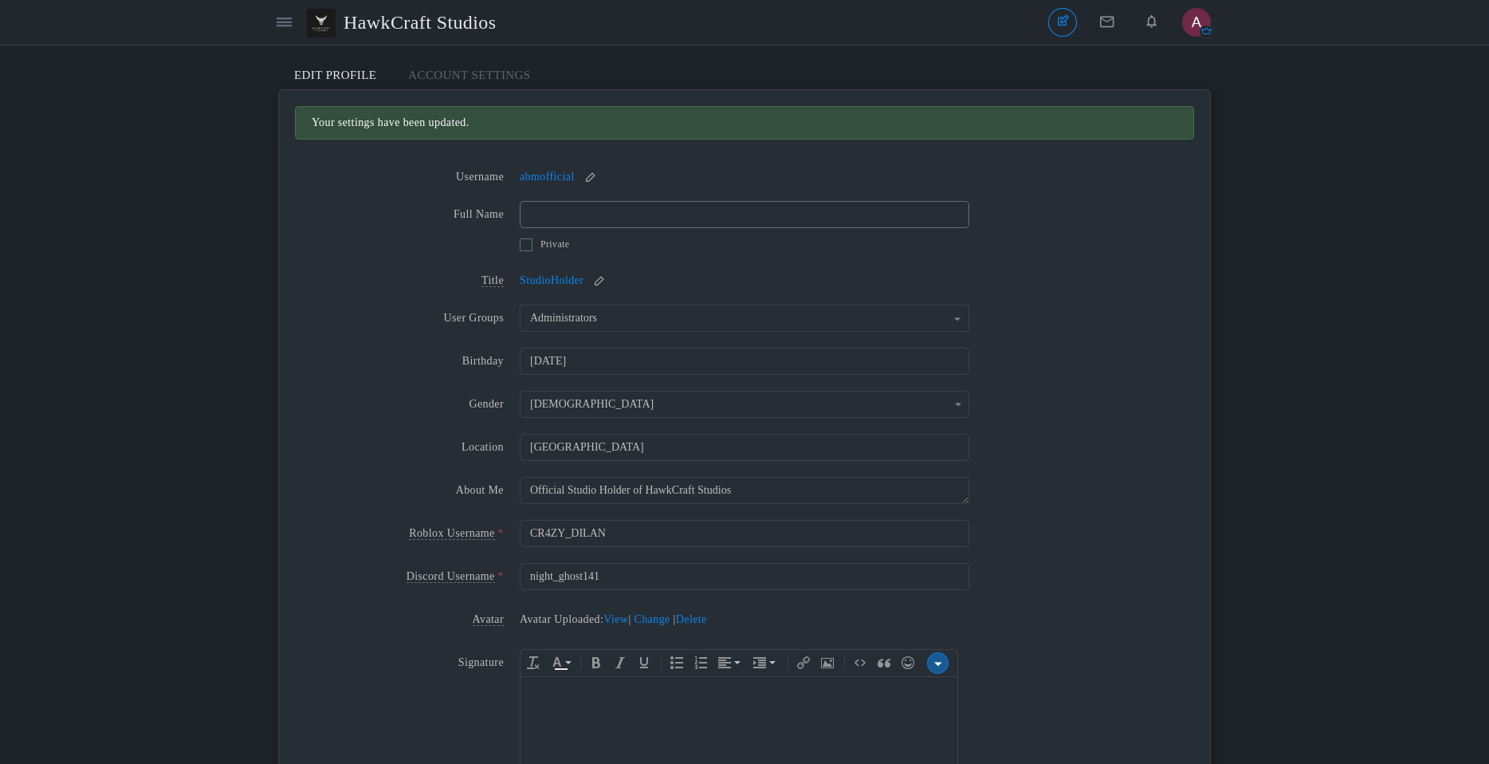
click at [568, 221] on input "Full Name" at bounding box center [745, 214] width 450 height 27
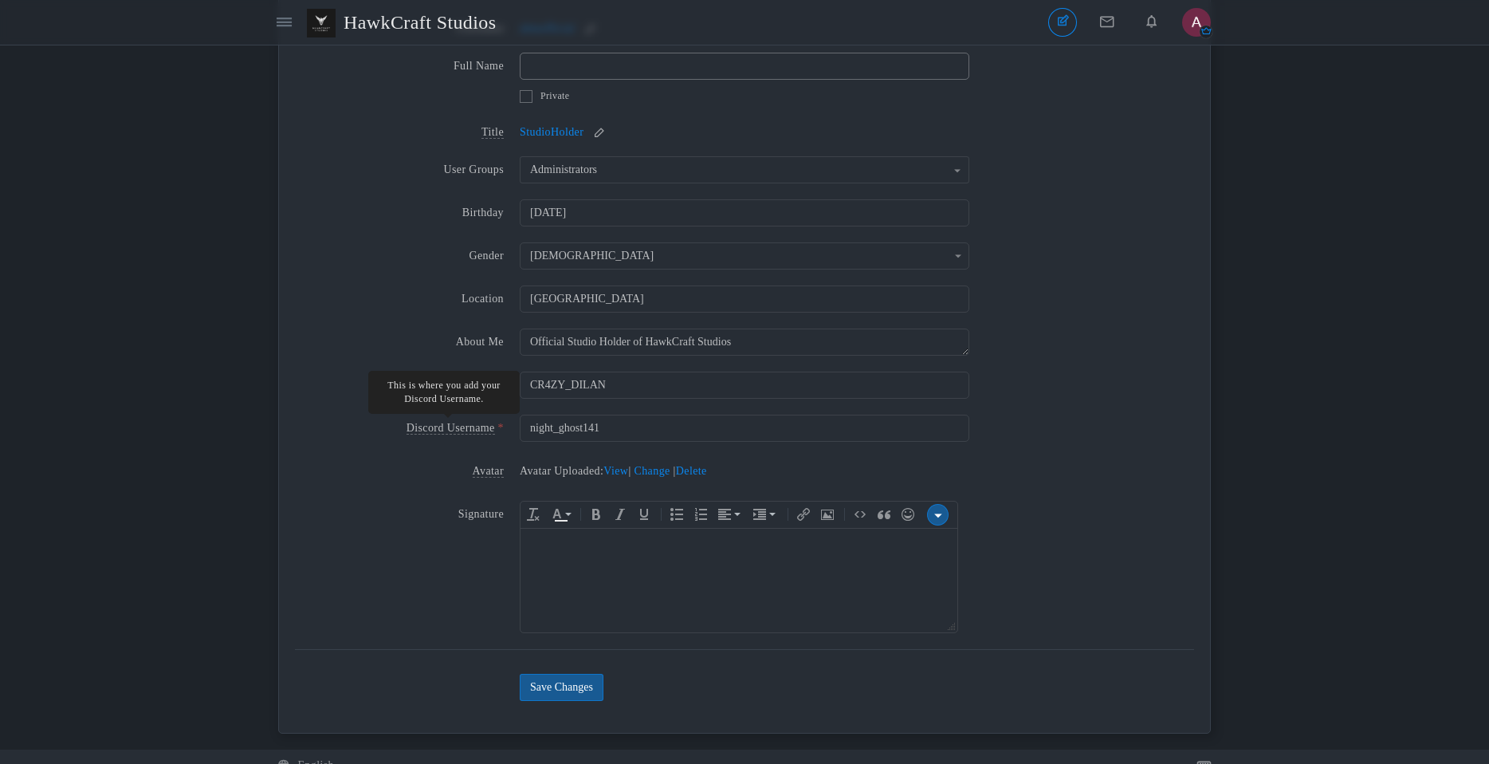
scroll to position [166, 0]
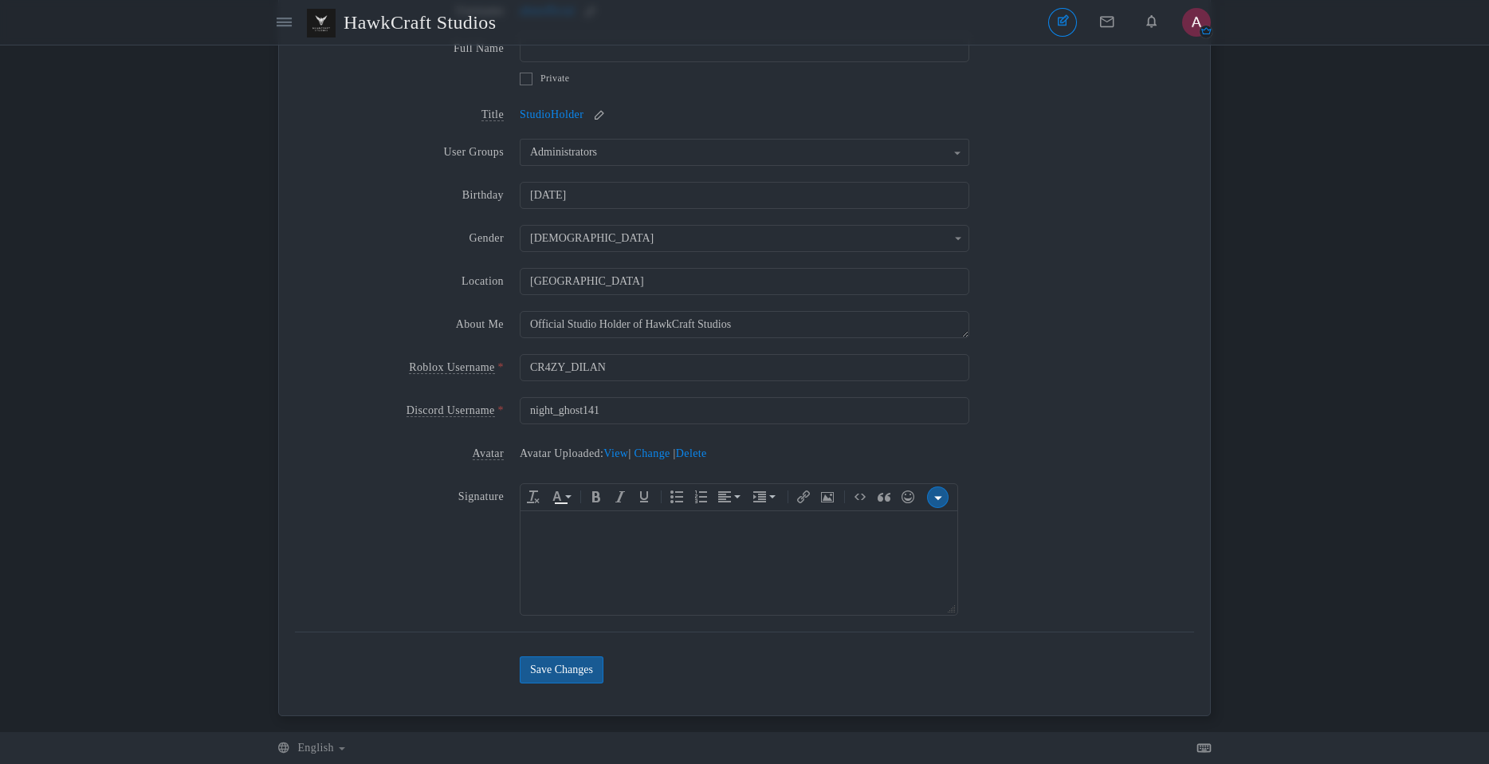
click at [561, 663] on button "Save Changes" at bounding box center [562, 669] width 84 height 27
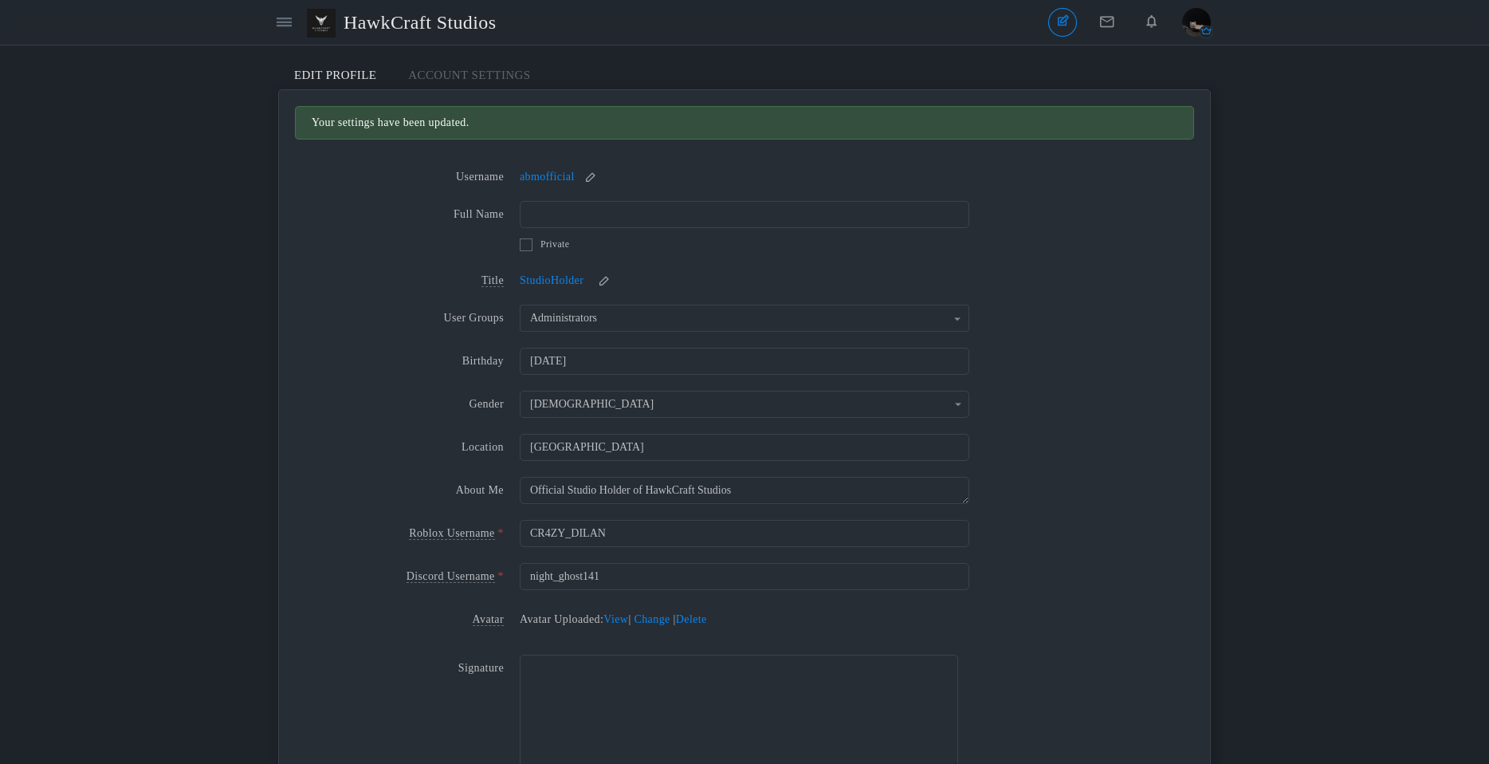
click at [1211, 24] on header "Categories Members HawkCraft Studios Topics Topics Members" at bounding box center [744, 22] width 1489 height 45
click at [1209, 25] on img "button" at bounding box center [1197, 22] width 29 height 29
click at [1145, 82] on link "Settings" at bounding box center [1144, 84] width 132 height 29
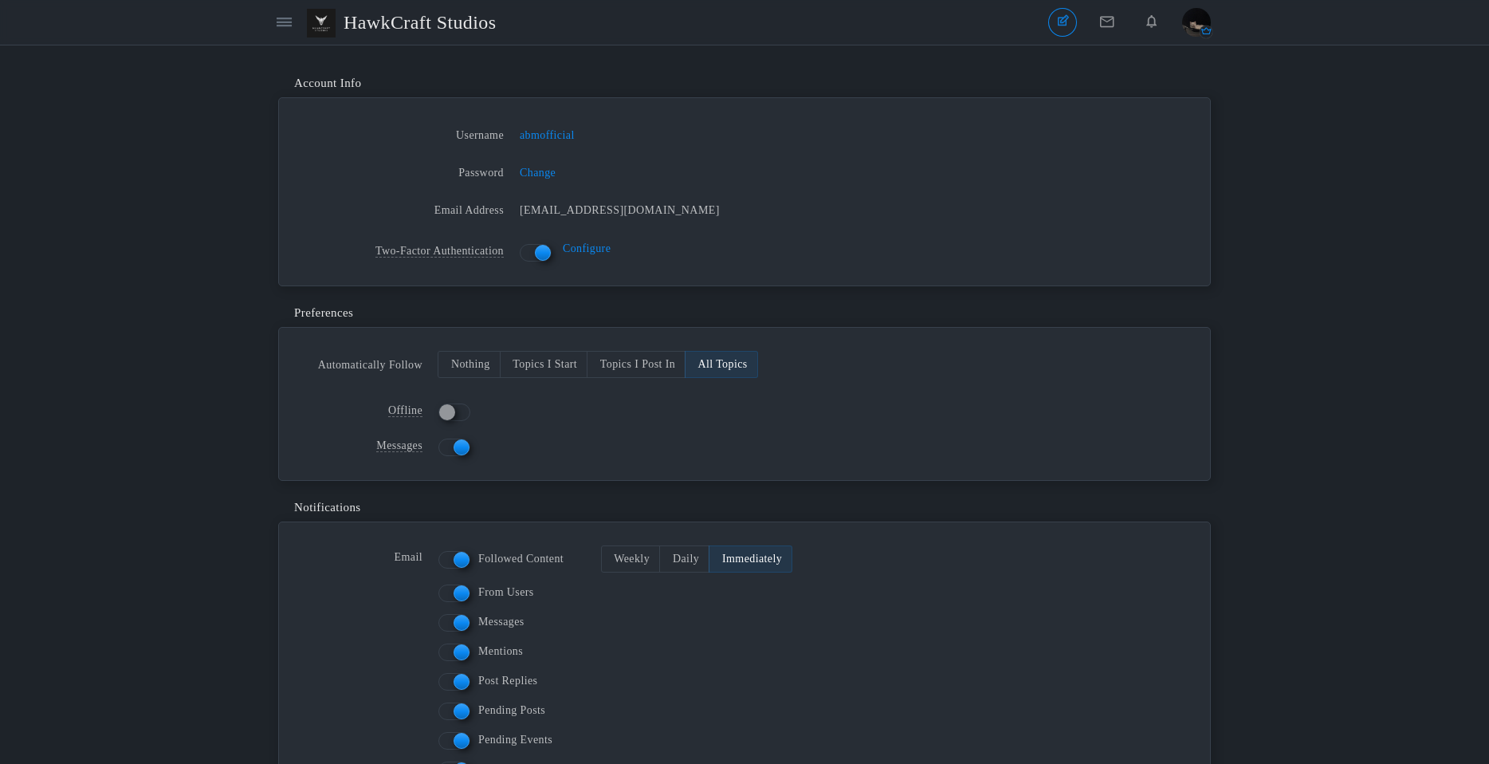
click at [1202, 10] on img "button" at bounding box center [1197, 22] width 29 height 29
click at [1148, 113] on link "Edit Profile" at bounding box center [1144, 113] width 132 height 29
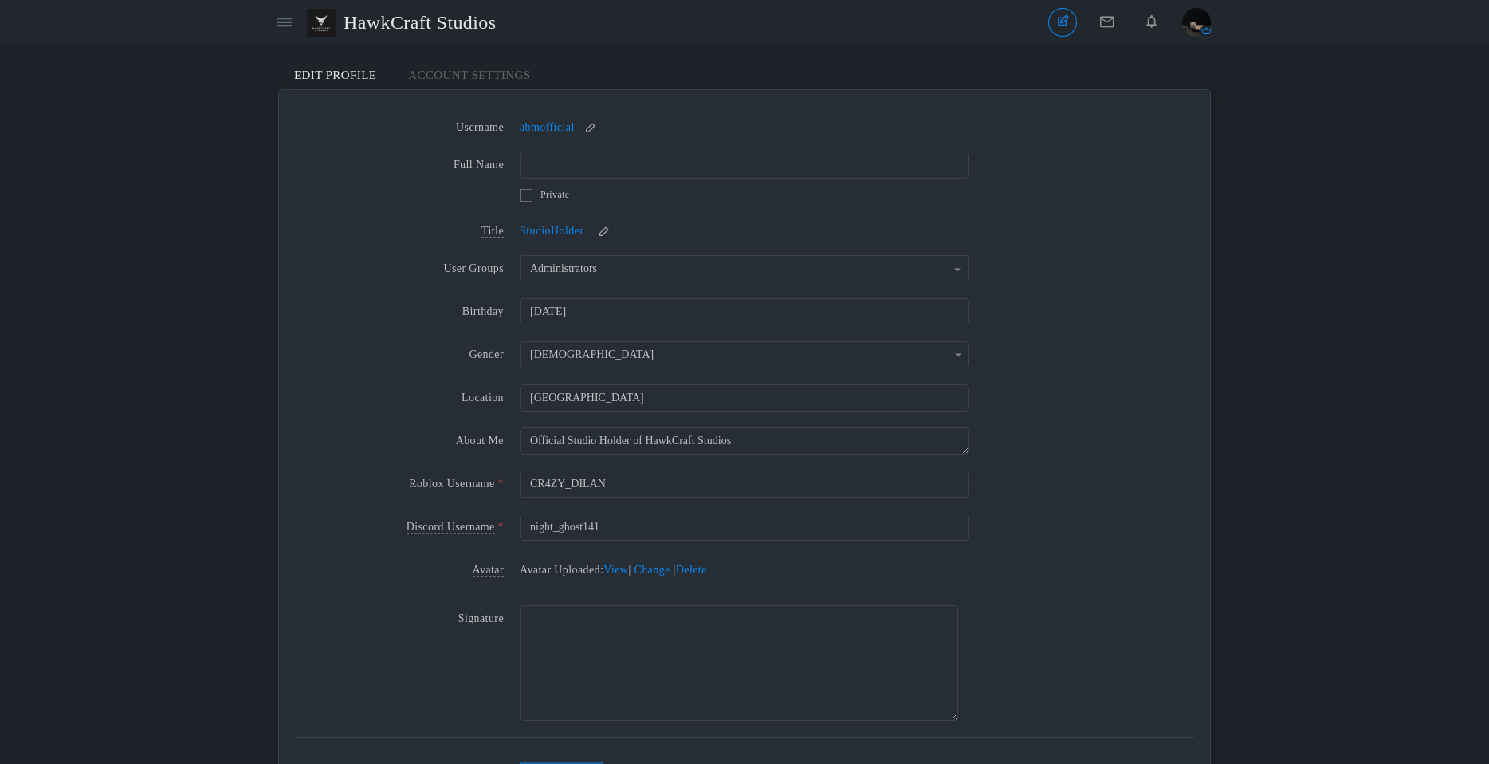
click at [1201, 21] on img "button" at bounding box center [1197, 22] width 29 height 29
click at [287, 27] on icon at bounding box center [284, 22] width 15 height 14
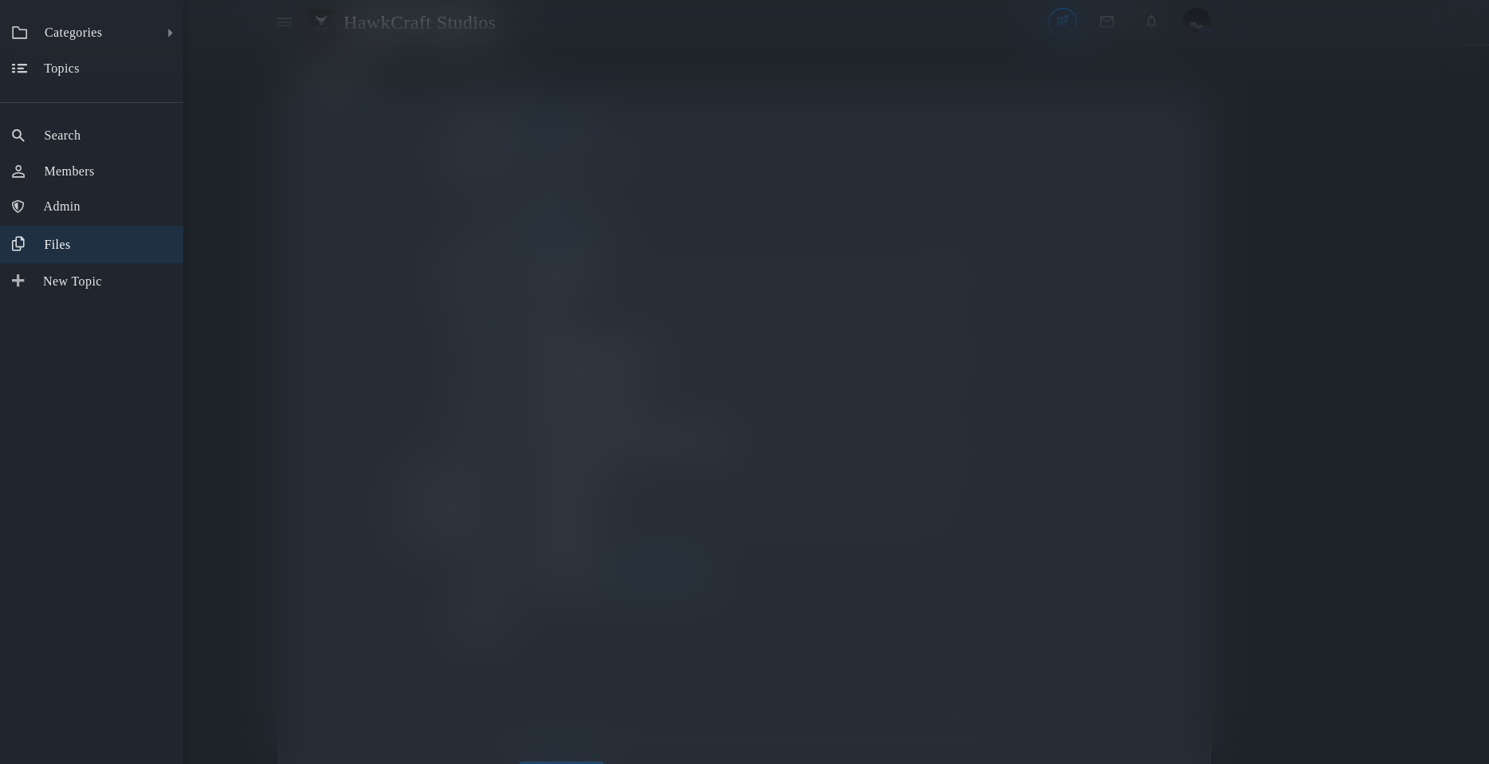
click at [89, 237] on link "Files" at bounding box center [91, 244] width 183 height 37
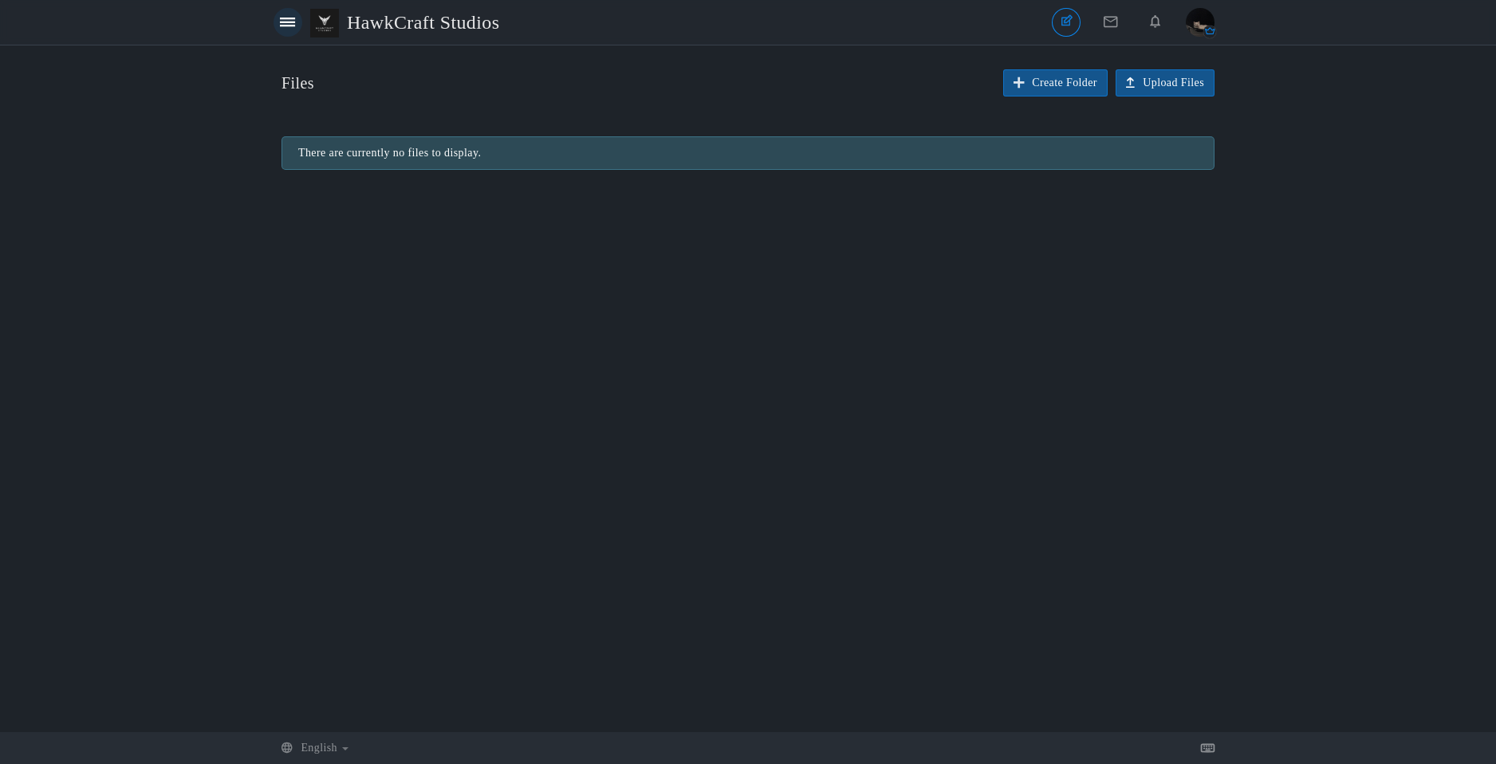
click at [289, 10] on link at bounding box center [287, 22] width 29 height 29
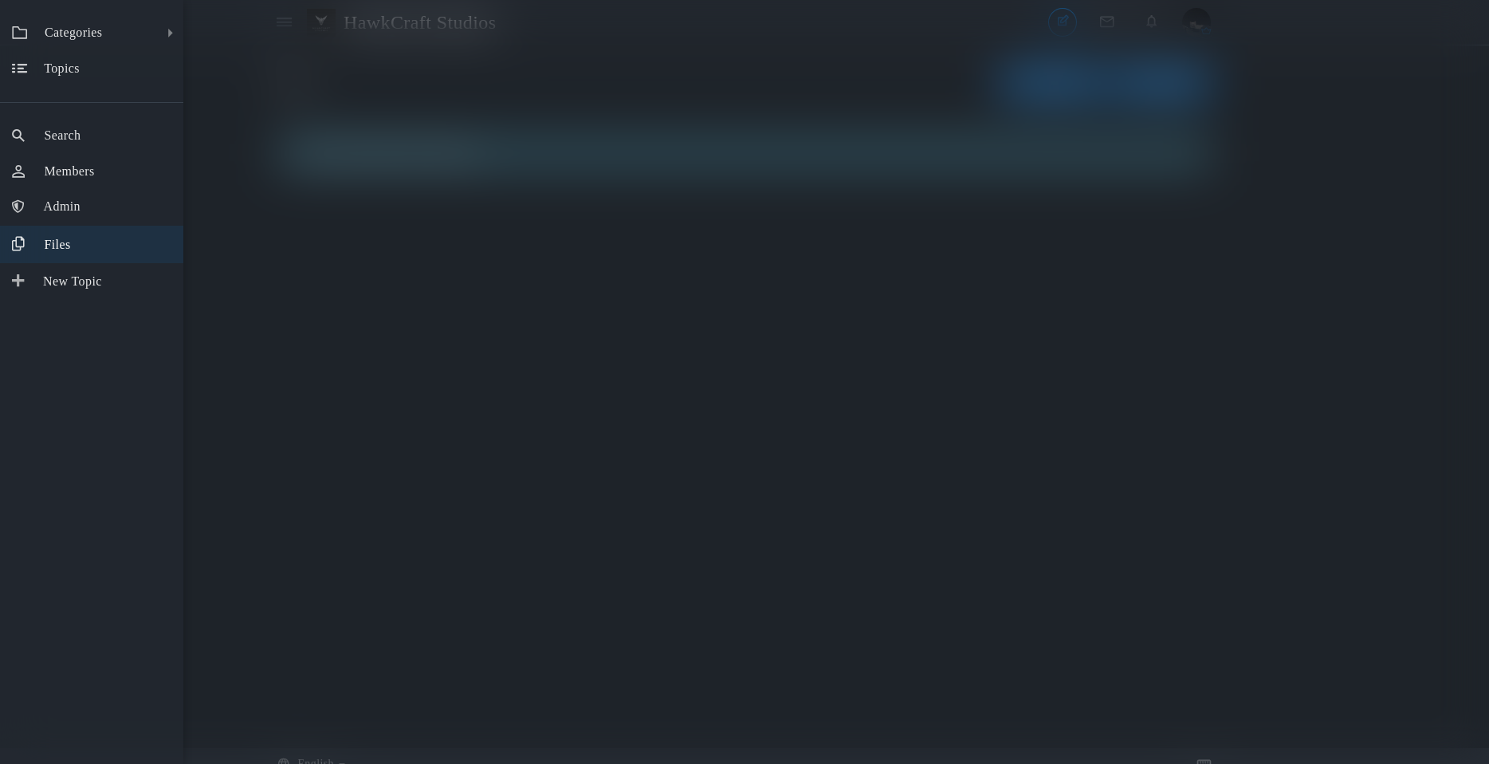
click at [355, 486] on div "Categories All Categories Categories News Announcements Development General Dis…" at bounding box center [744, 382] width 1489 height 764
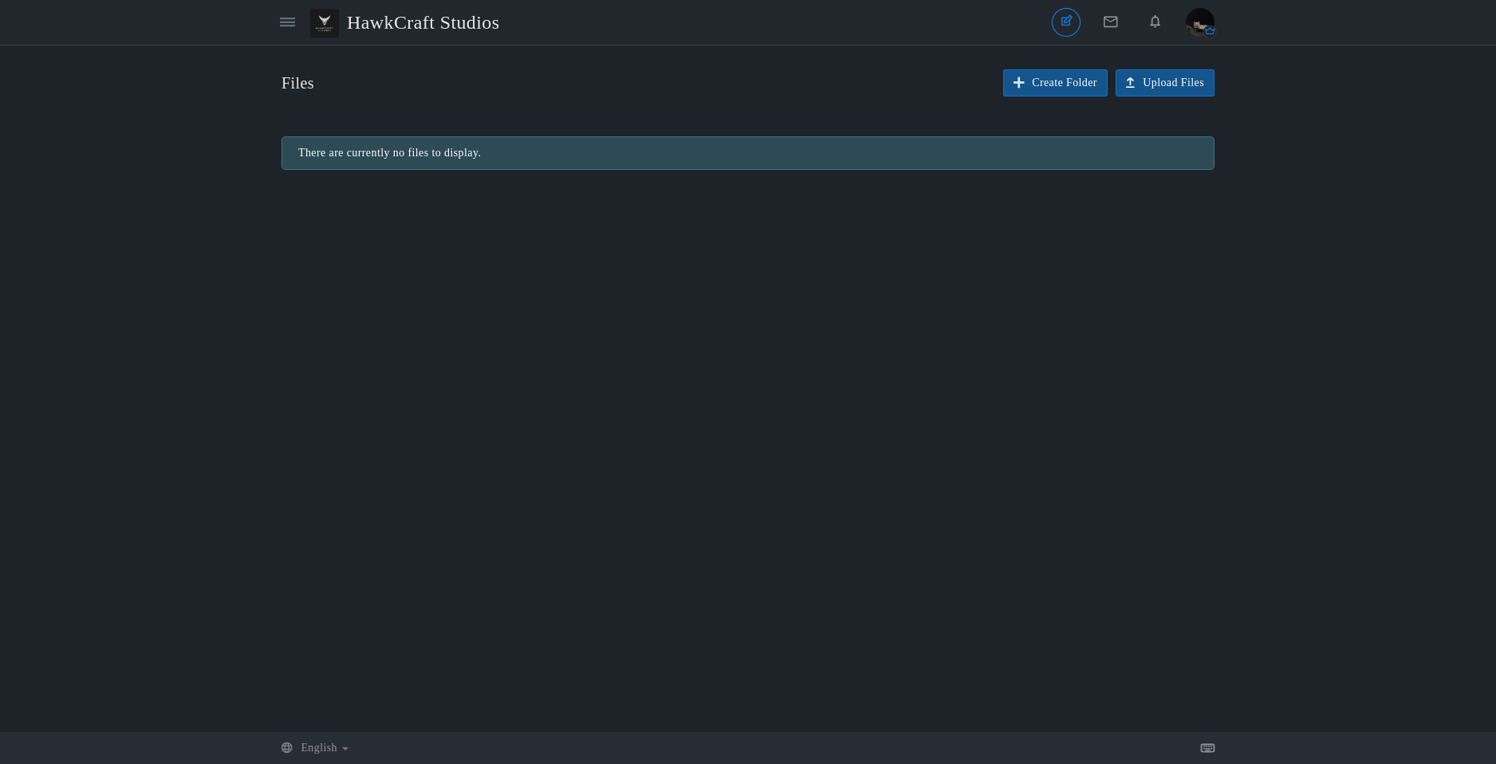
click at [274, 33] on div "Categories Members [GEOGRAPHIC_DATA]" at bounding box center [392, 22] width 238 height 37
click at [280, 24] on icon at bounding box center [287, 22] width 15 height 14
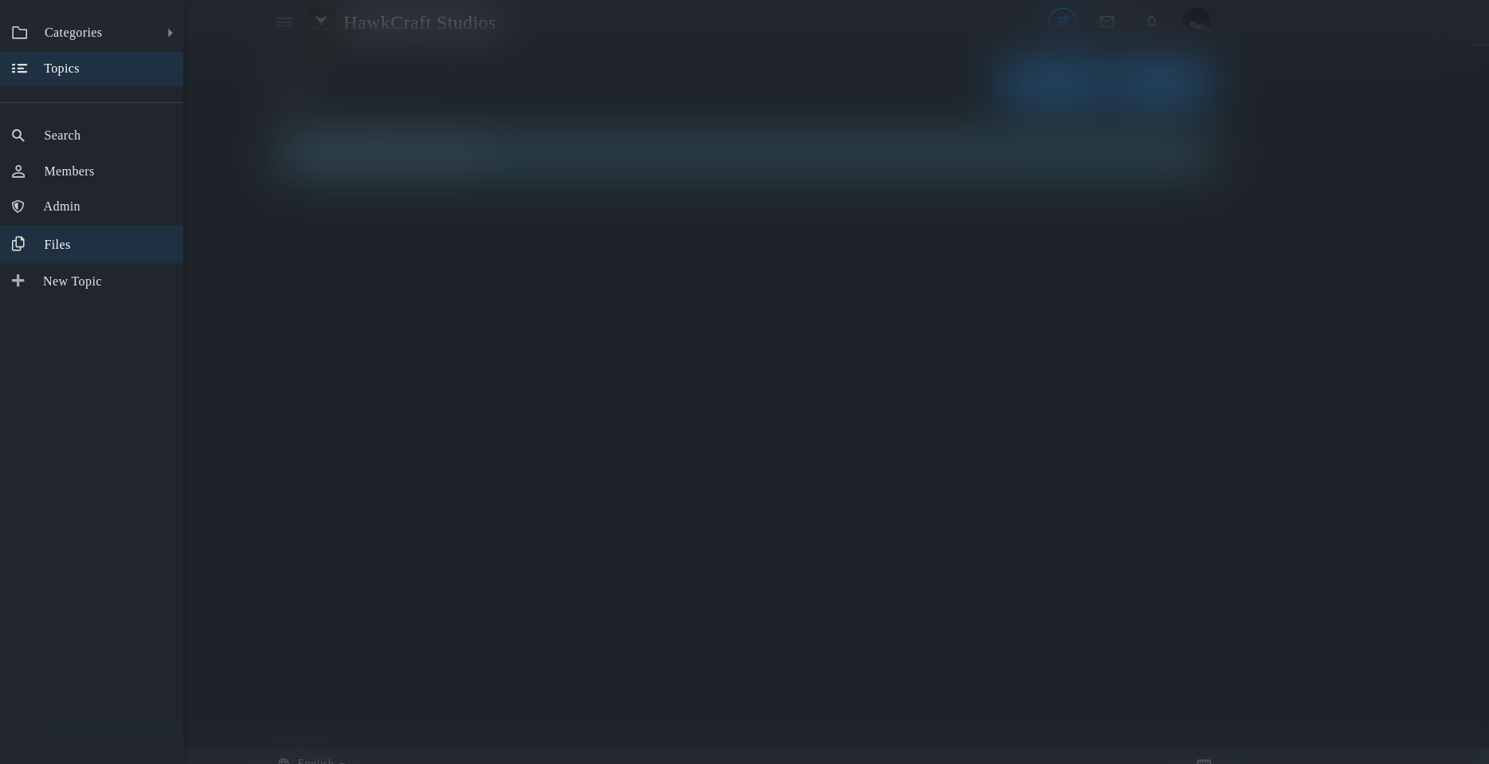
click at [80, 64] on span "Topics" at bounding box center [62, 68] width 36 height 14
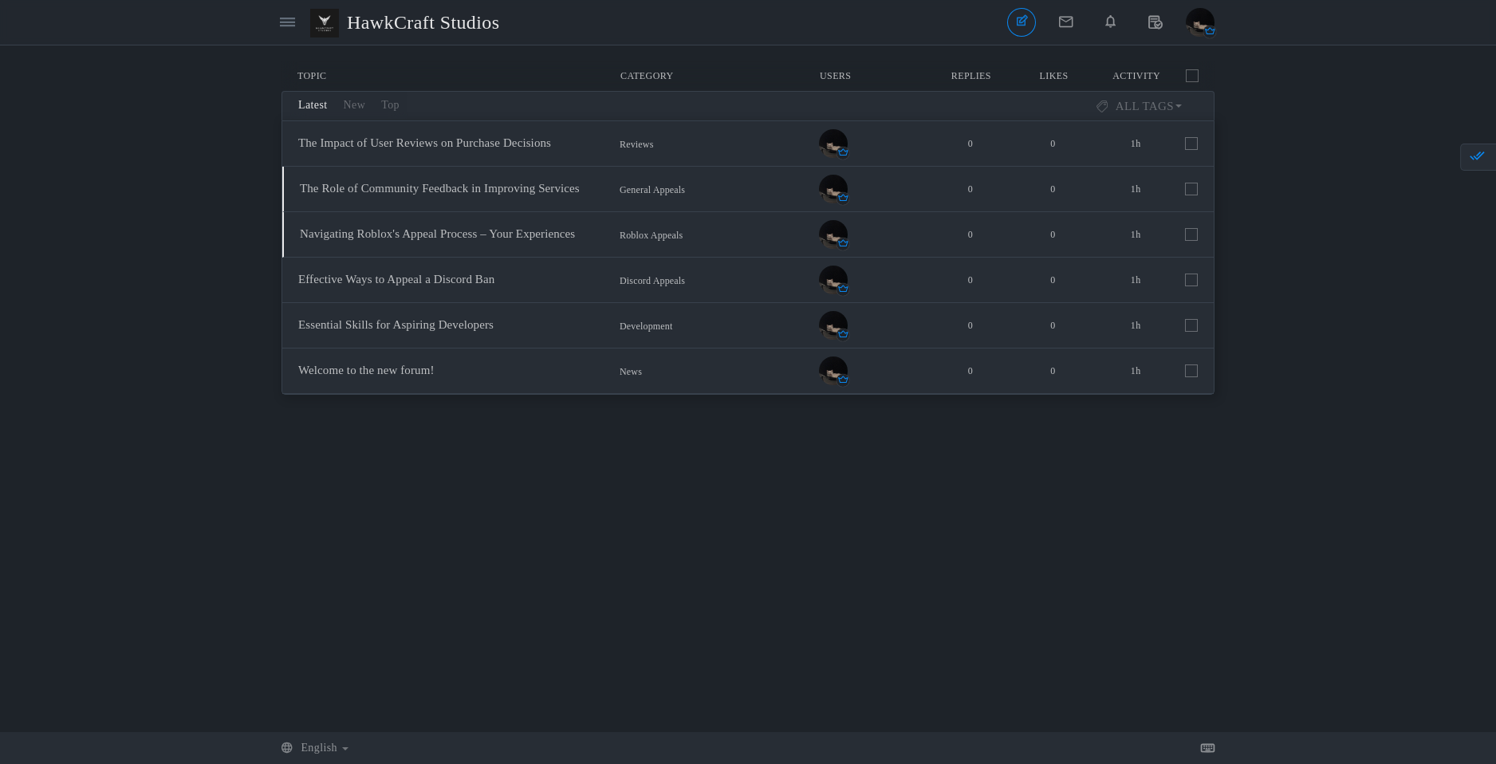
click at [302, 35] on div "Categories Members [GEOGRAPHIC_DATA]" at bounding box center [392, 22] width 238 height 37
click at [284, 23] on icon at bounding box center [287, 22] width 15 height 14
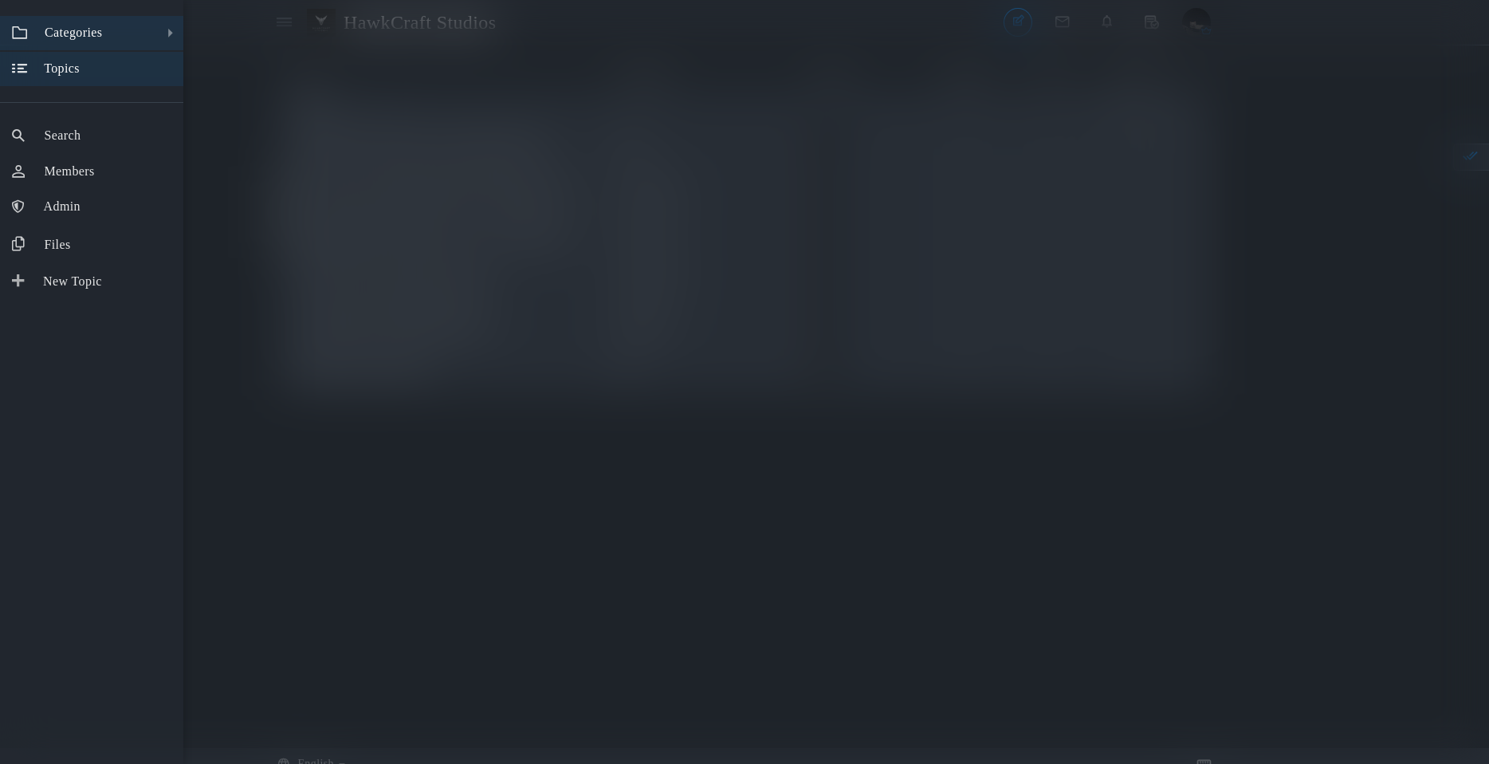
click at [96, 33] on span "Categories" at bounding box center [73, 33] width 57 height 14
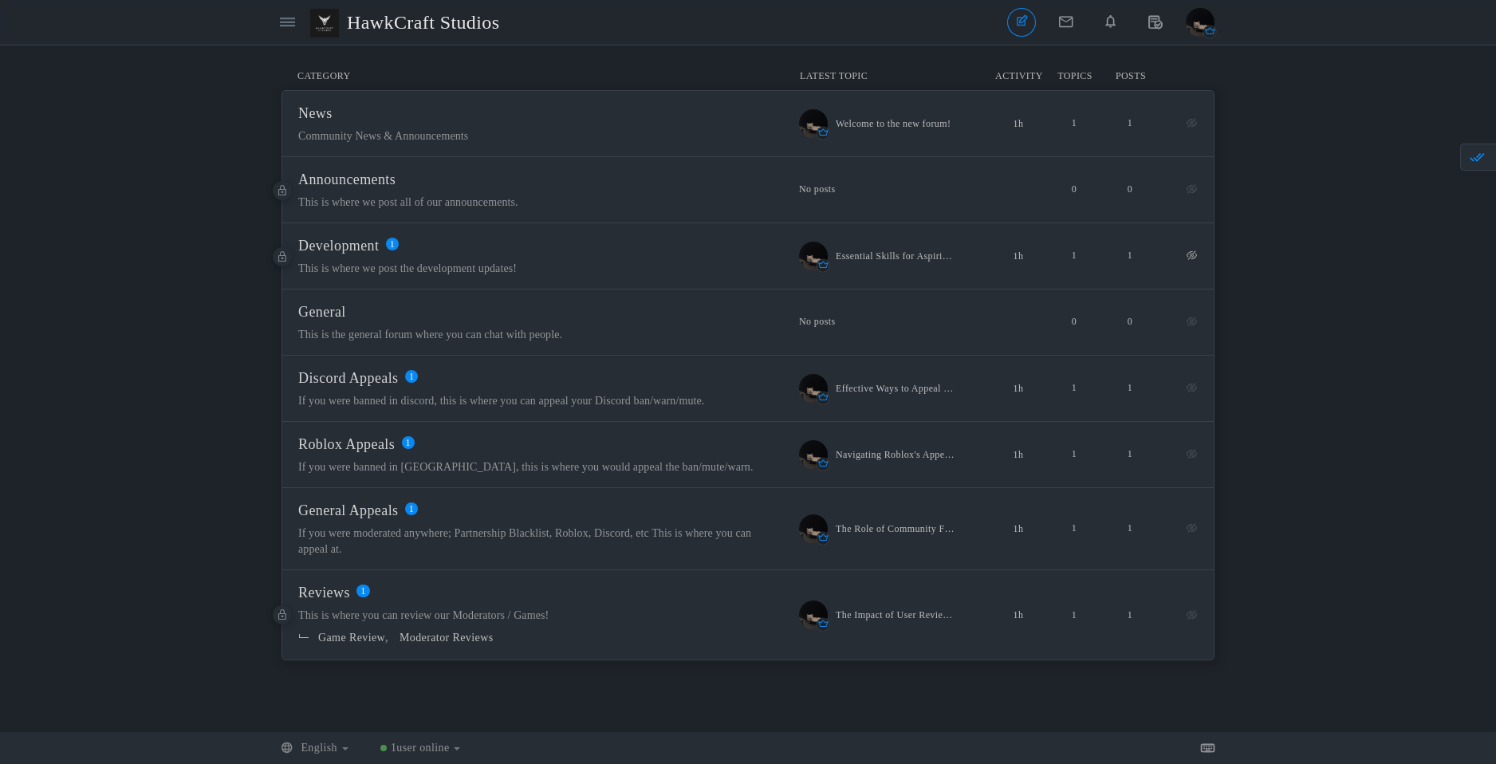
click at [812, 232] on span "Development 1 This is where we post the development updates! 1 1 Essential Skil…" at bounding box center [747, 256] width 931 height 66
click at [364, 238] on span "Development" at bounding box center [338, 246] width 81 height 16
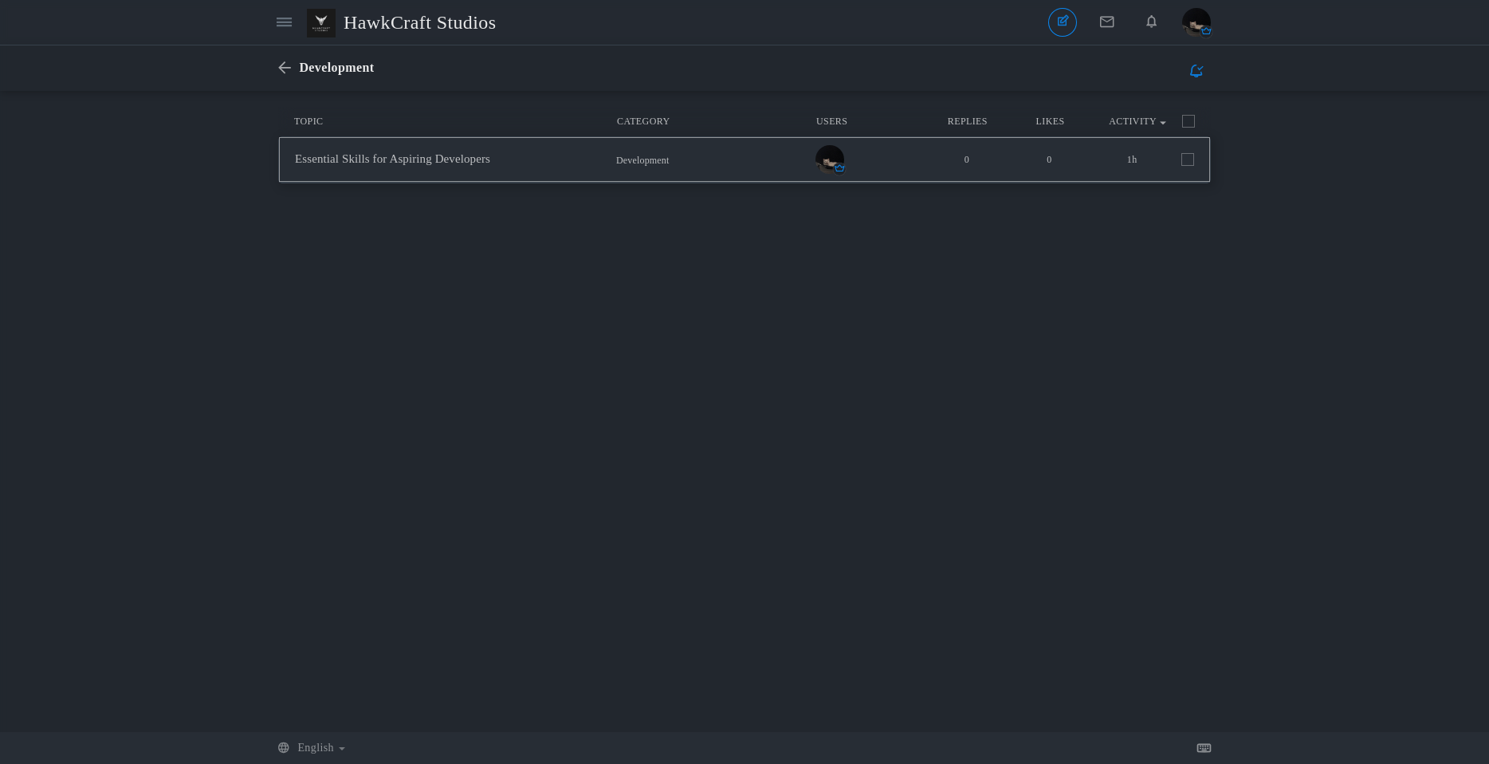
click at [1193, 159] on span at bounding box center [1188, 159] width 13 height 13
click at [1166, 156] on input "checkbox" at bounding box center [1166, 156] width 0 height 0
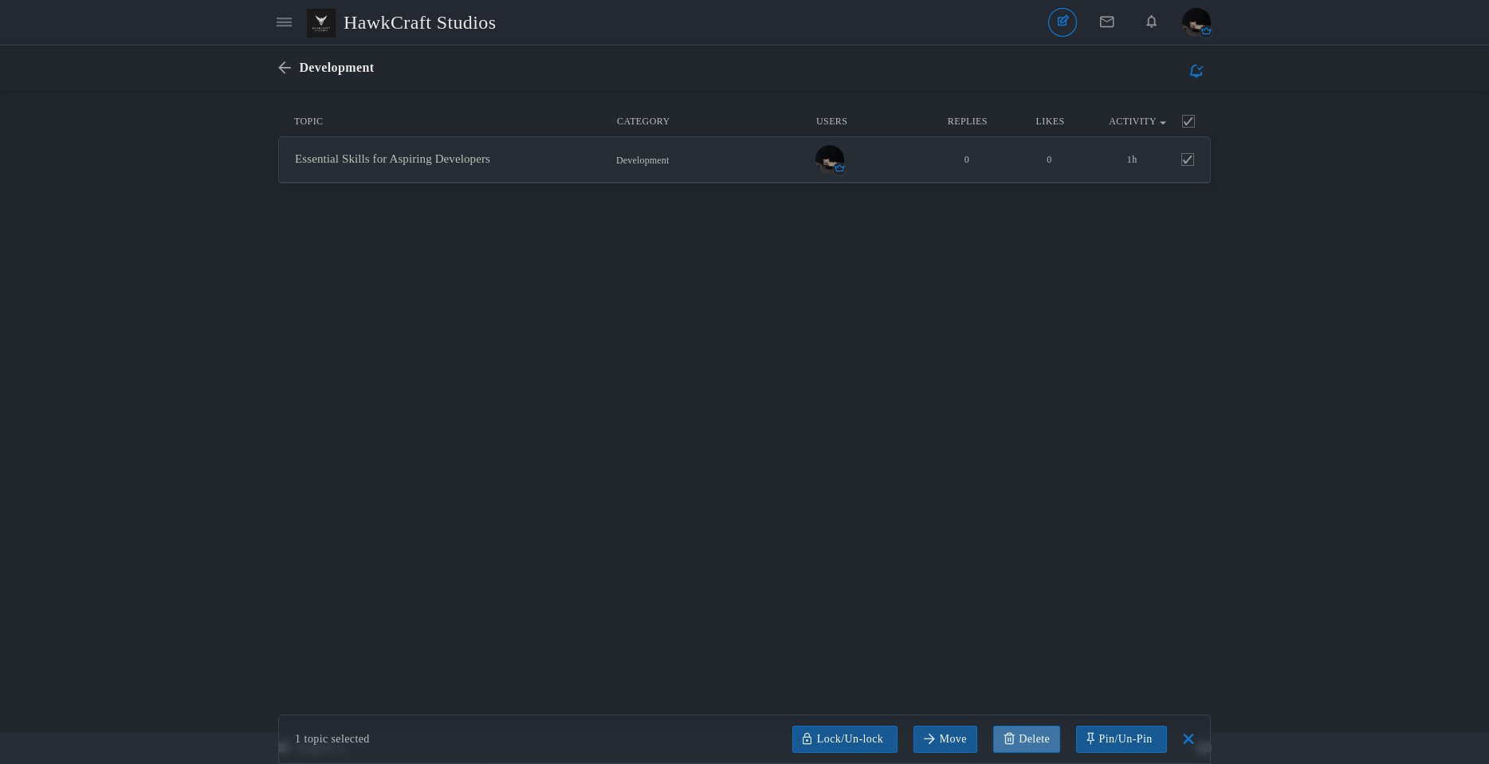
click at [1041, 741] on link at bounding box center [1027, 739] width 67 height 27
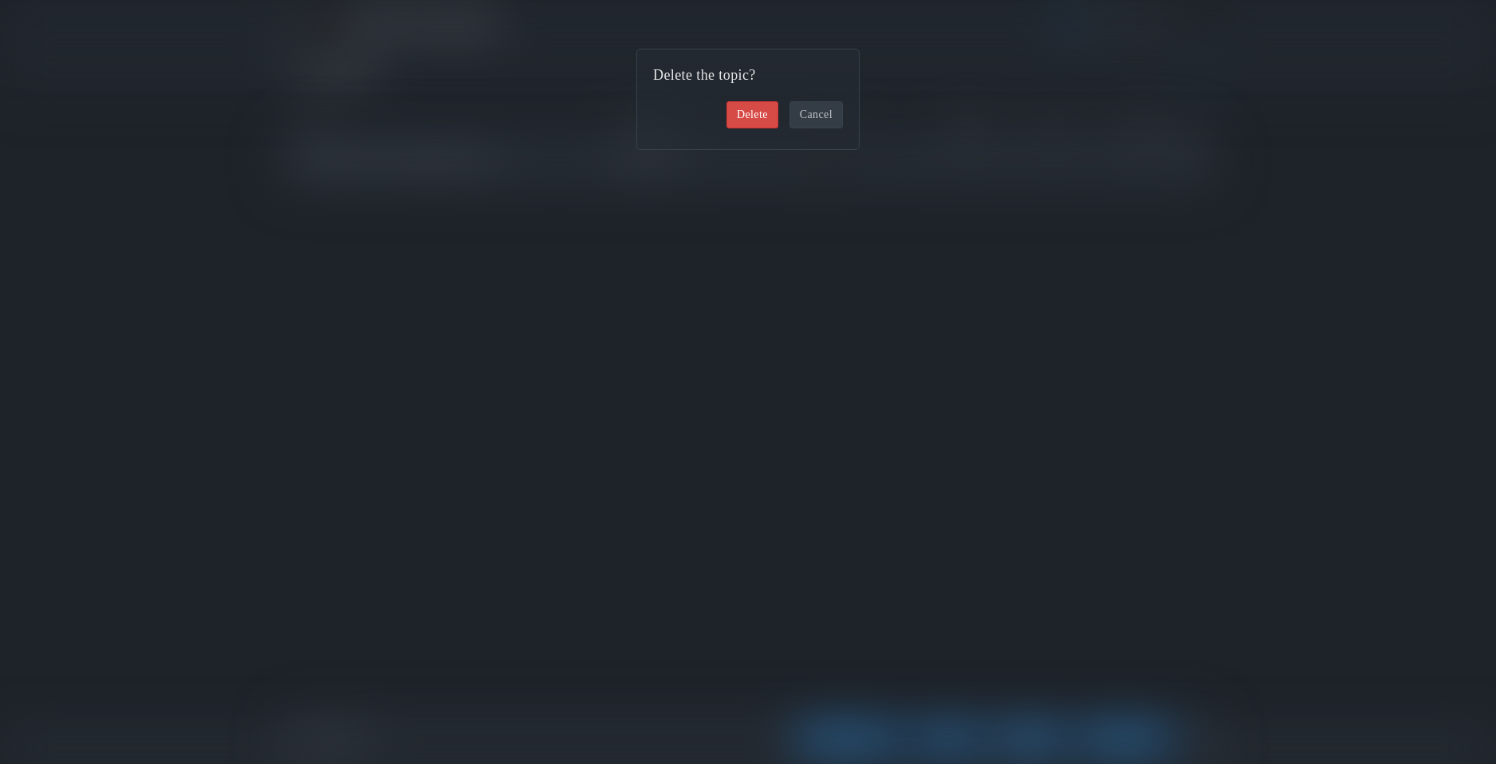
click at [760, 113] on link "Delete" at bounding box center [752, 114] width 52 height 27
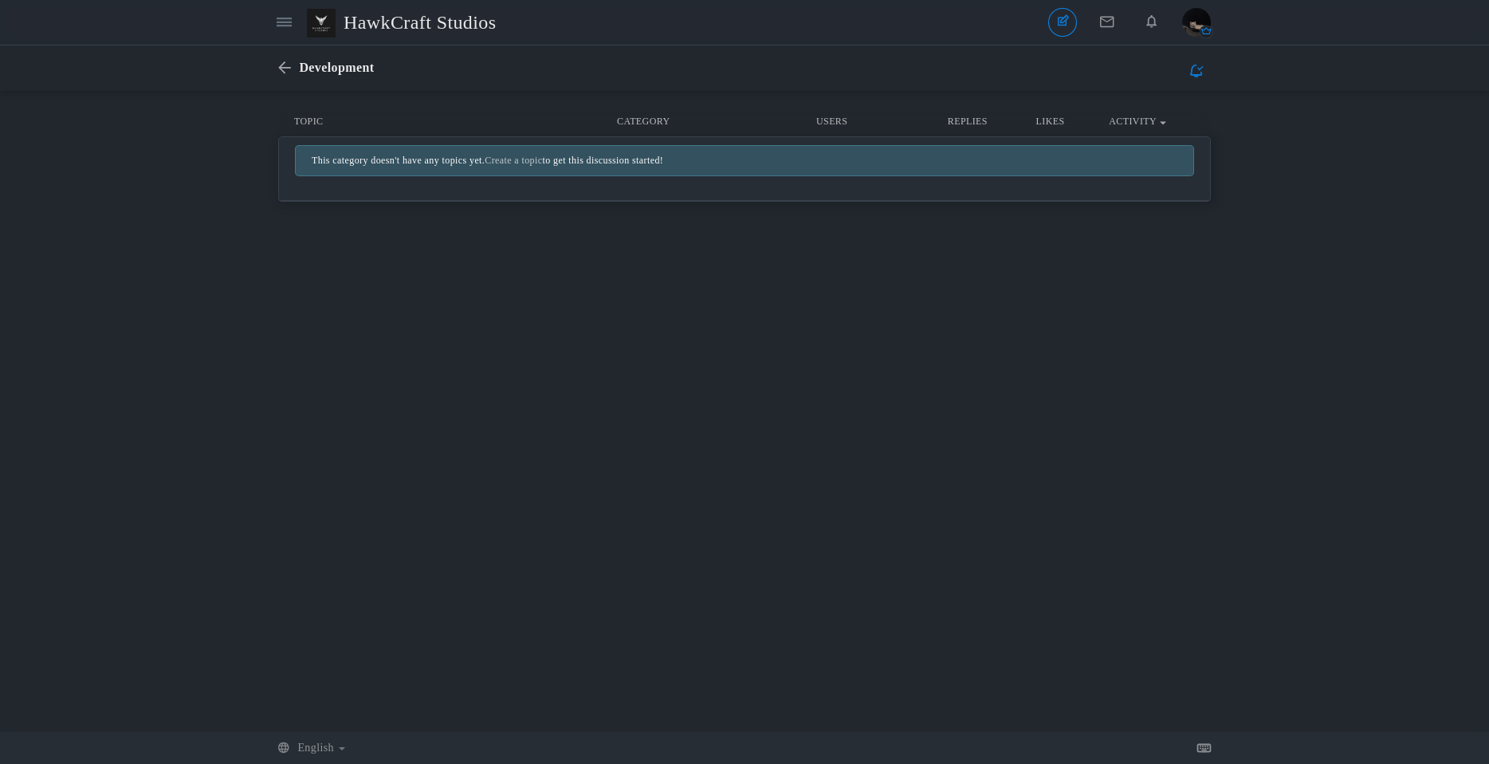
click at [299, 84] on div "Development New Topic None Topics Posts" at bounding box center [744, 67] width 933 height 45
click at [282, 75] on icon at bounding box center [288, 68] width 21 height 14
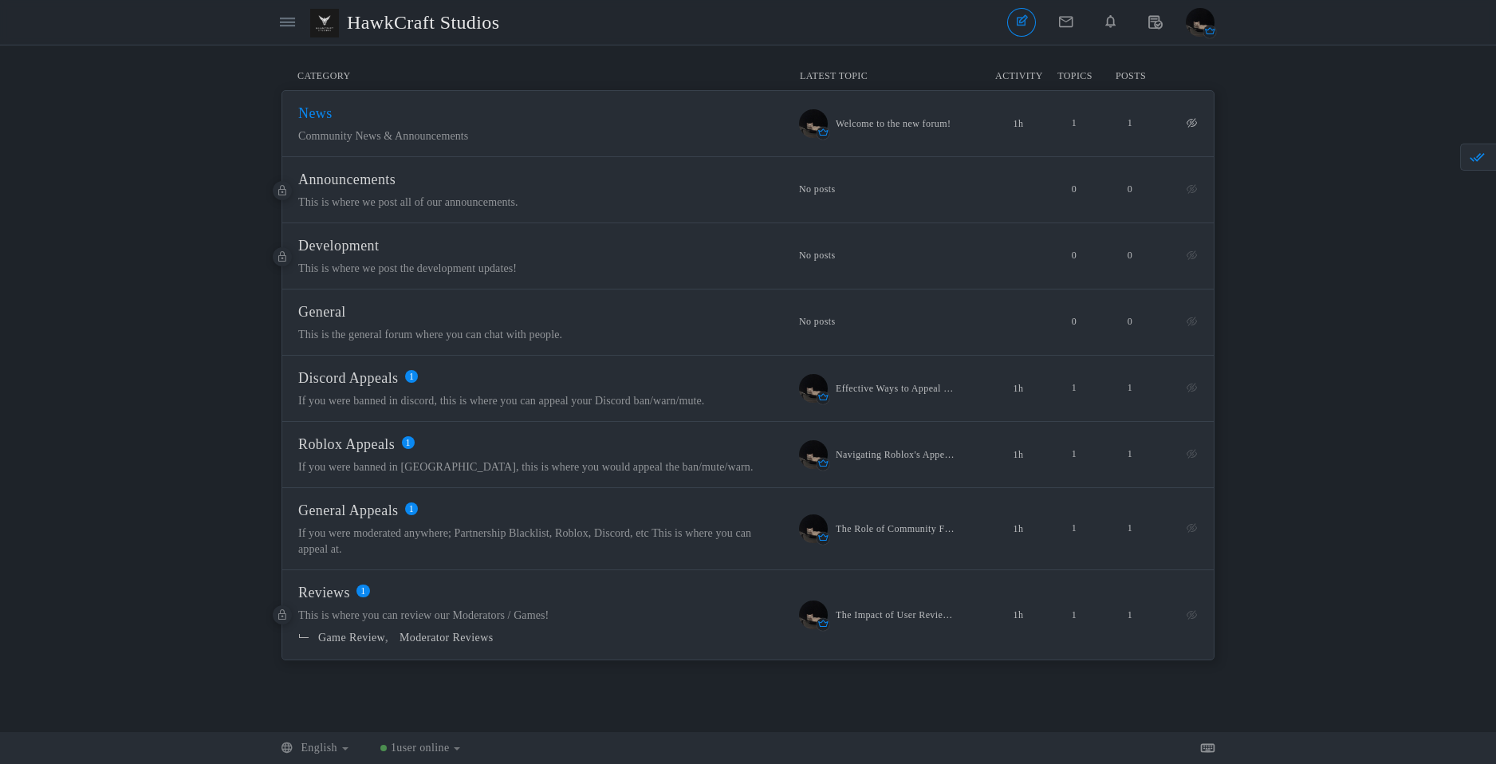
click at [316, 114] on span "News" at bounding box center [315, 113] width 34 height 16
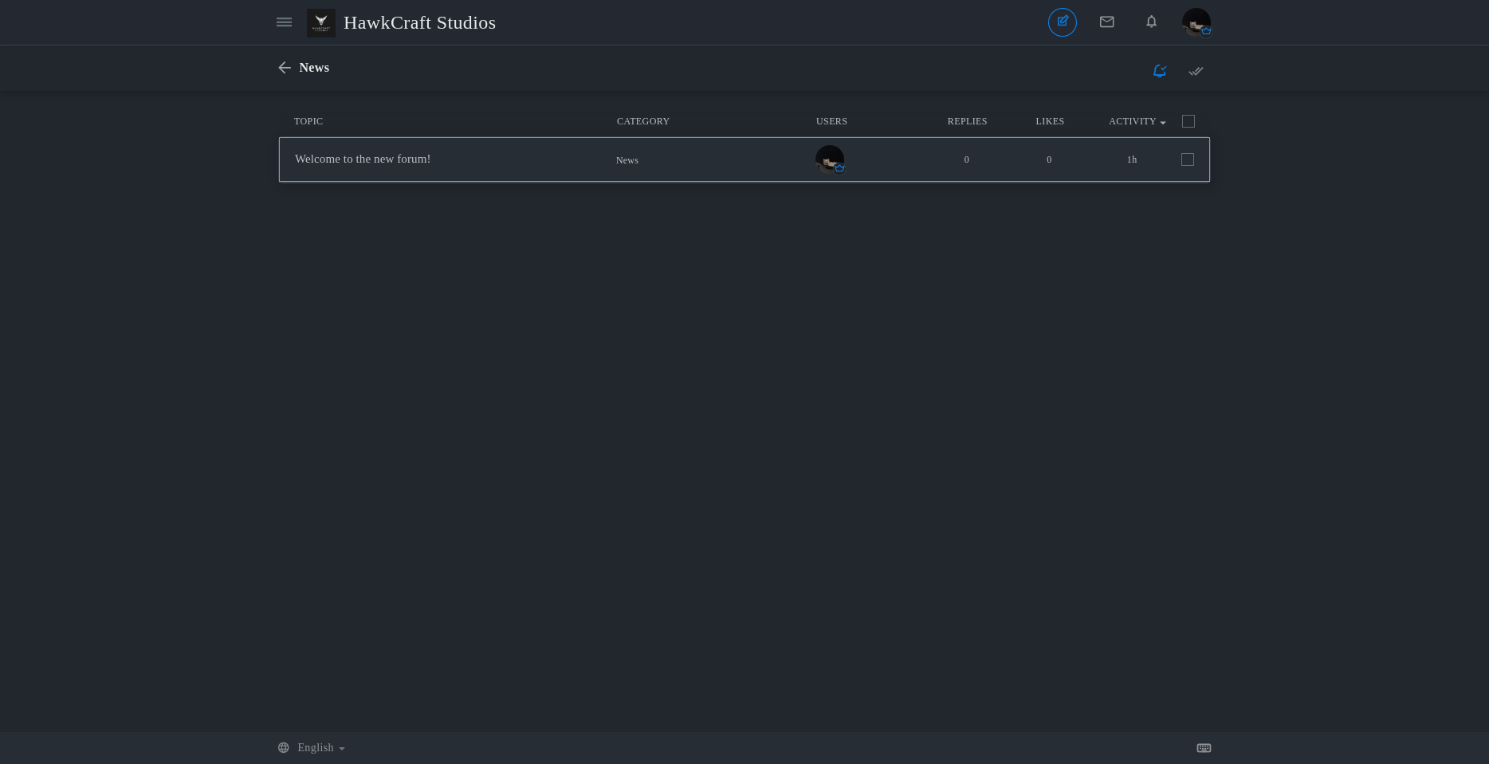
drag, startPoint x: 1181, startPoint y: 157, endPoint x: 1171, endPoint y: 161, distance: 11.1
click at [1183, 157] on span "0 0 1h" at bounding box center [1056, 160] width 277 height 14
click at [1186, 155] on span at bounding box center [1188, 159] width 13 height 13
click at [1166, 156] on input "checkbox" at bounding box center [1166, 156] width 0 height 0
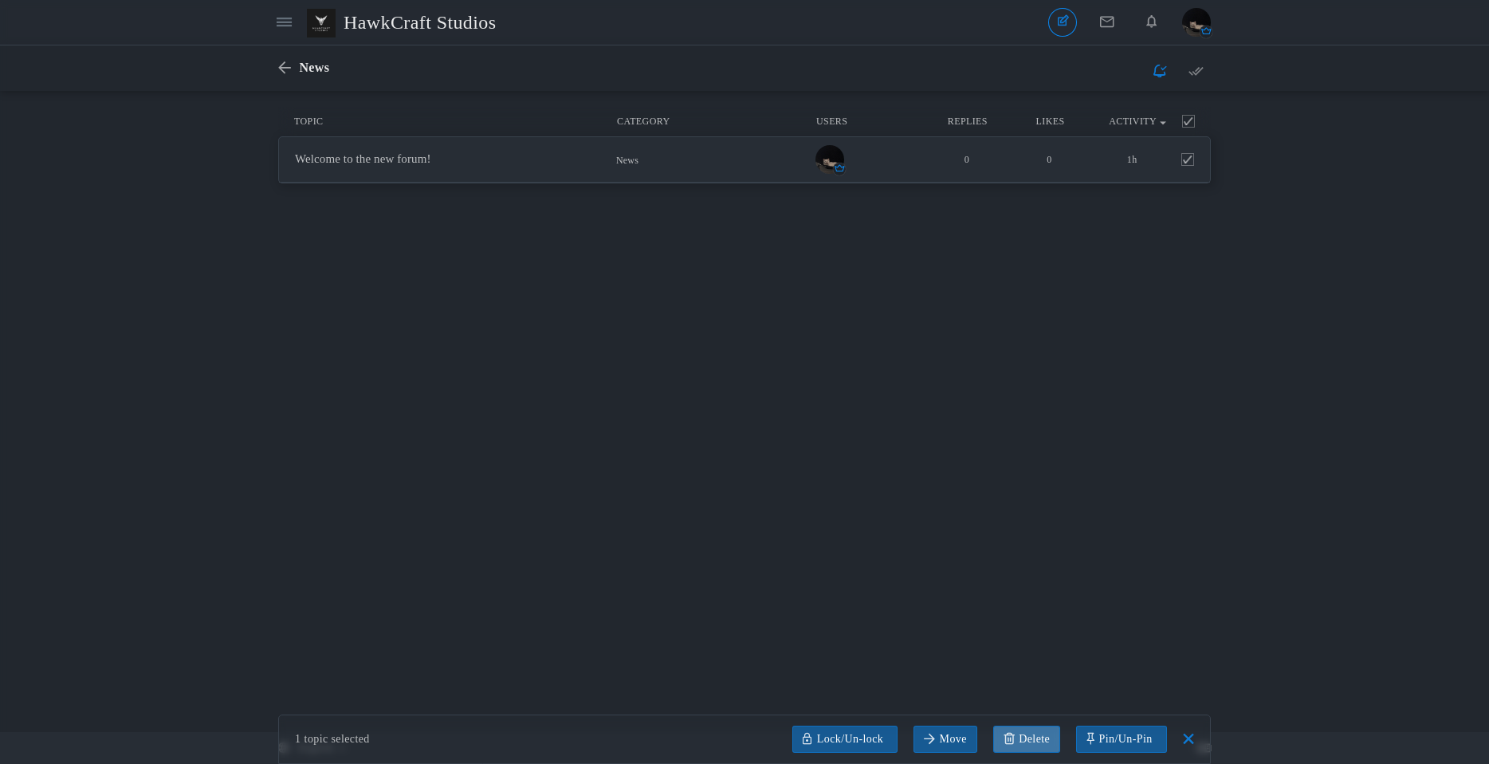
click at [1023, 734] on link at bounding box center [1027, 739] width 67 height 27
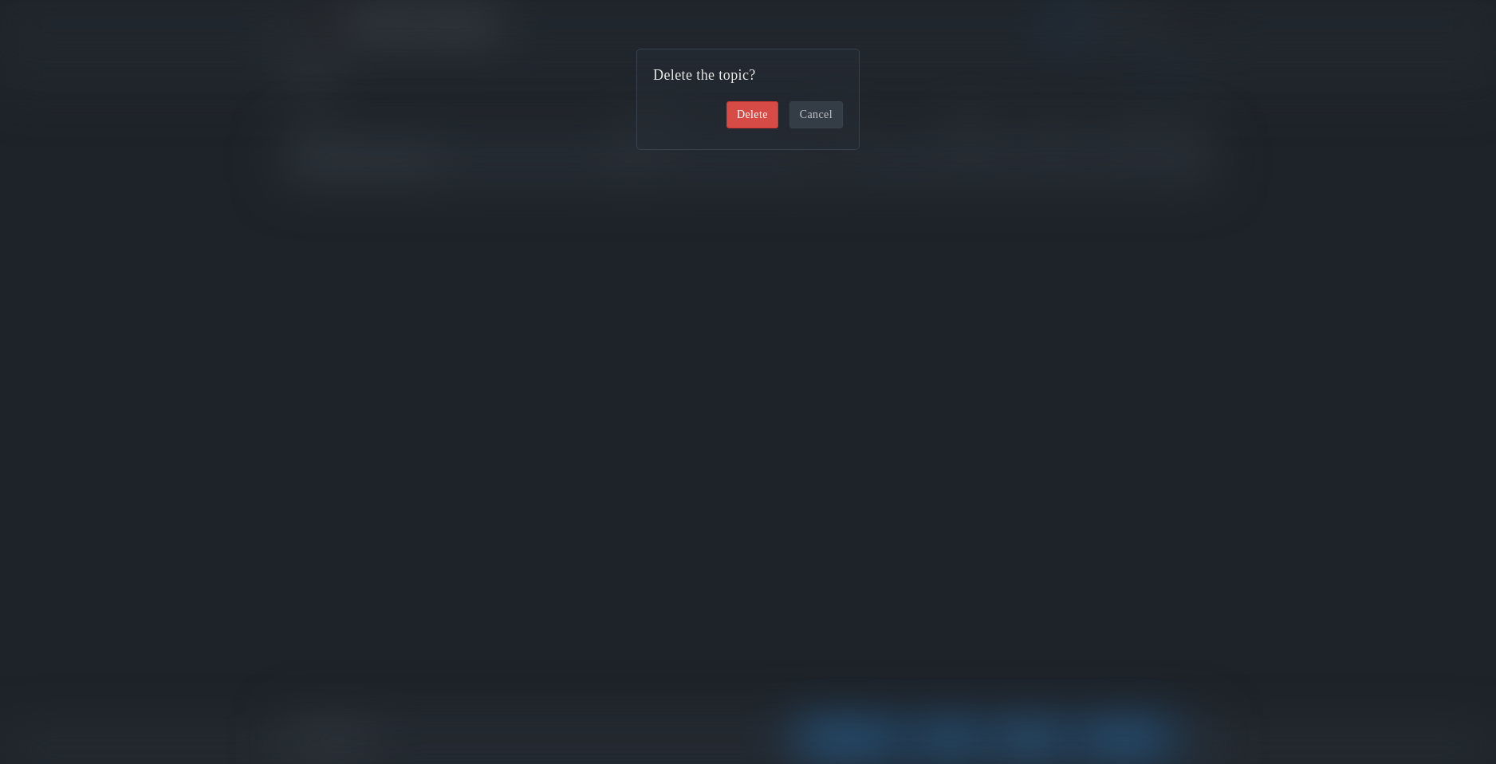
click at [733, 115] on link "Delete" at bounding box center [752, 114] width 52 height 27
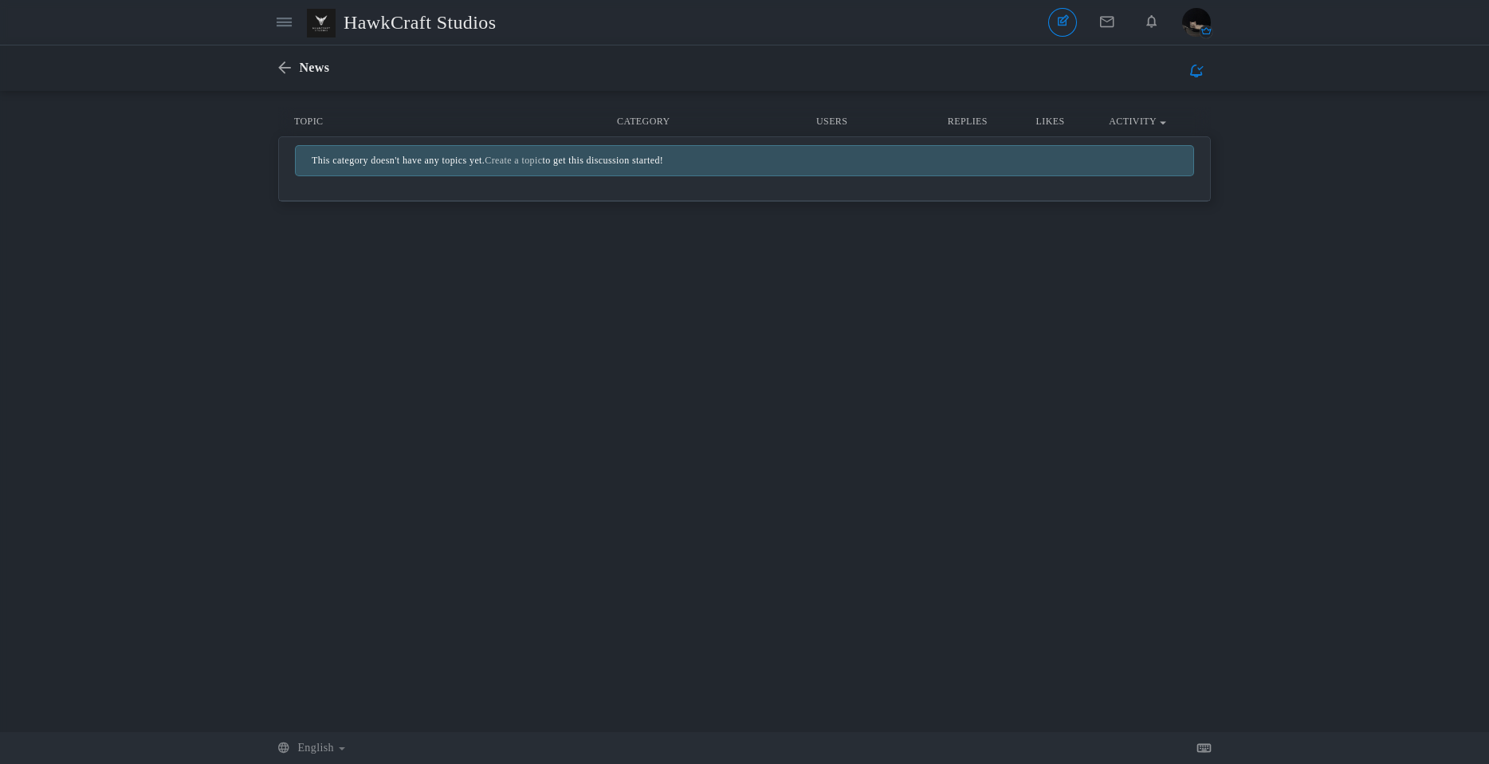
click at [273, 75] on div "News New Topic None Topics Posts" at bounding box center [744, 67] width 1489 height 45
click at [288, 53] on div "News New Topic None Topics Posts" at bounding box center [744, 67] width 933 height 45
click at [274, 69] on div "News New Topic None Topics Posts" at bounding box center [744, 67] width 1489 height 45
click at [281, 67] on icon at bounding box center [288, 68] width 21 height 14
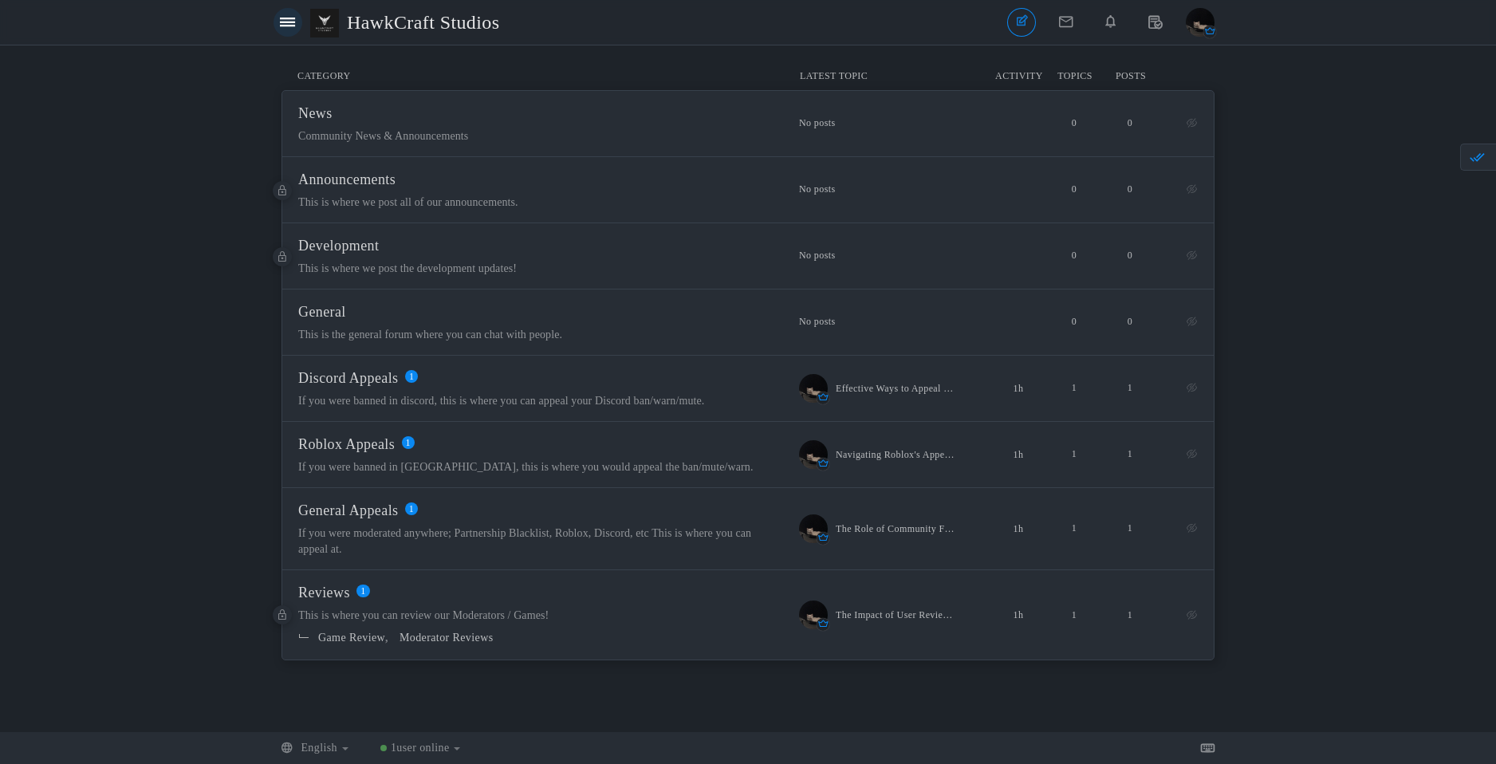
click at [290, 24] on icon at bounding box center [287, 22] width 15 height 14
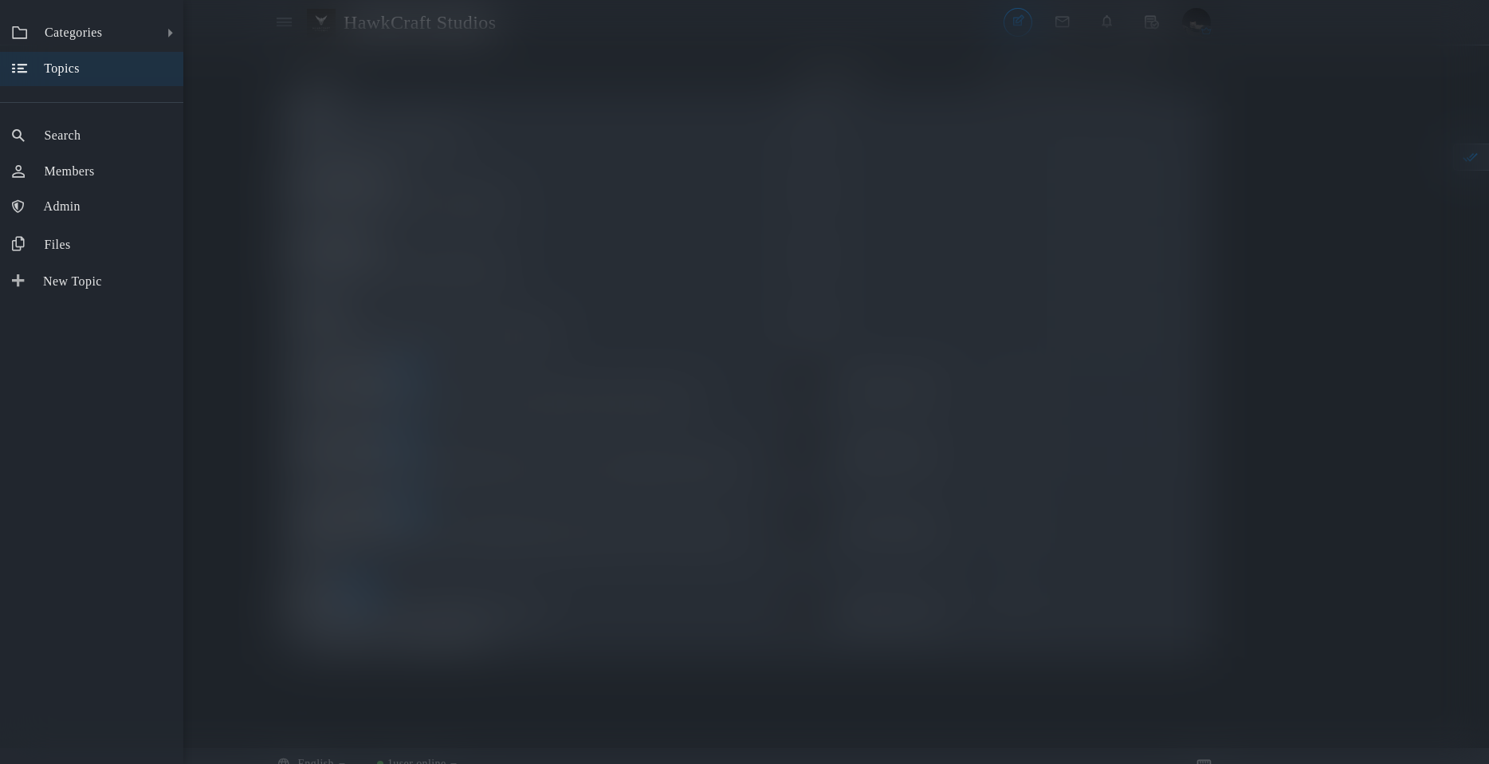
click at [108, 68] on link "Topics" at bounding box center [91, 69] width 183 height 34
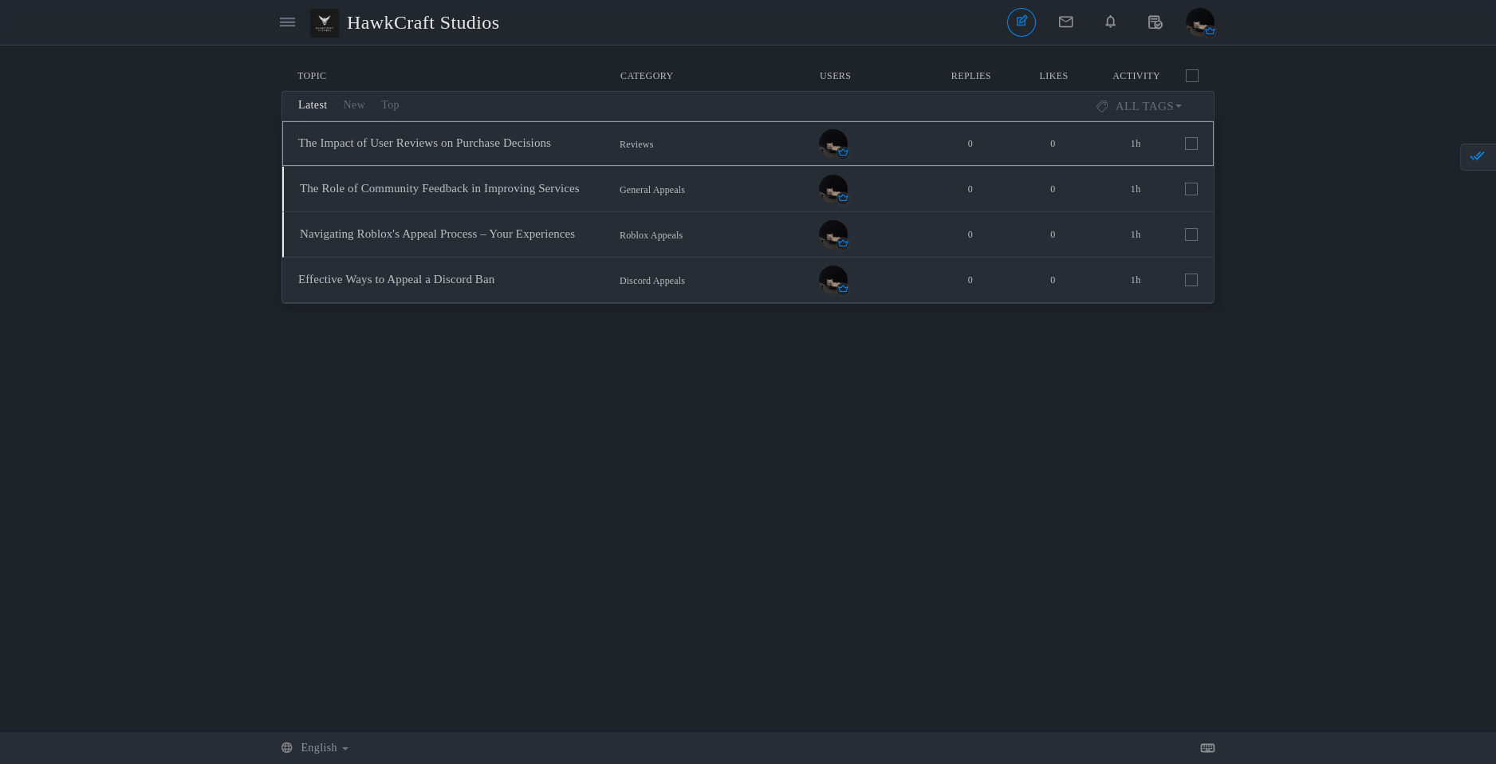
click at [1191, 150] on span "Reviews 0 0 1h" at bounding box center [905, 143] width 586 height 29
click at [1192, 183] on span at bounding box center [1191, 189] width 13 height 13
click at [1169, 186] on input "checkbox" at bounding box center [1169, 186] width 0 height 0
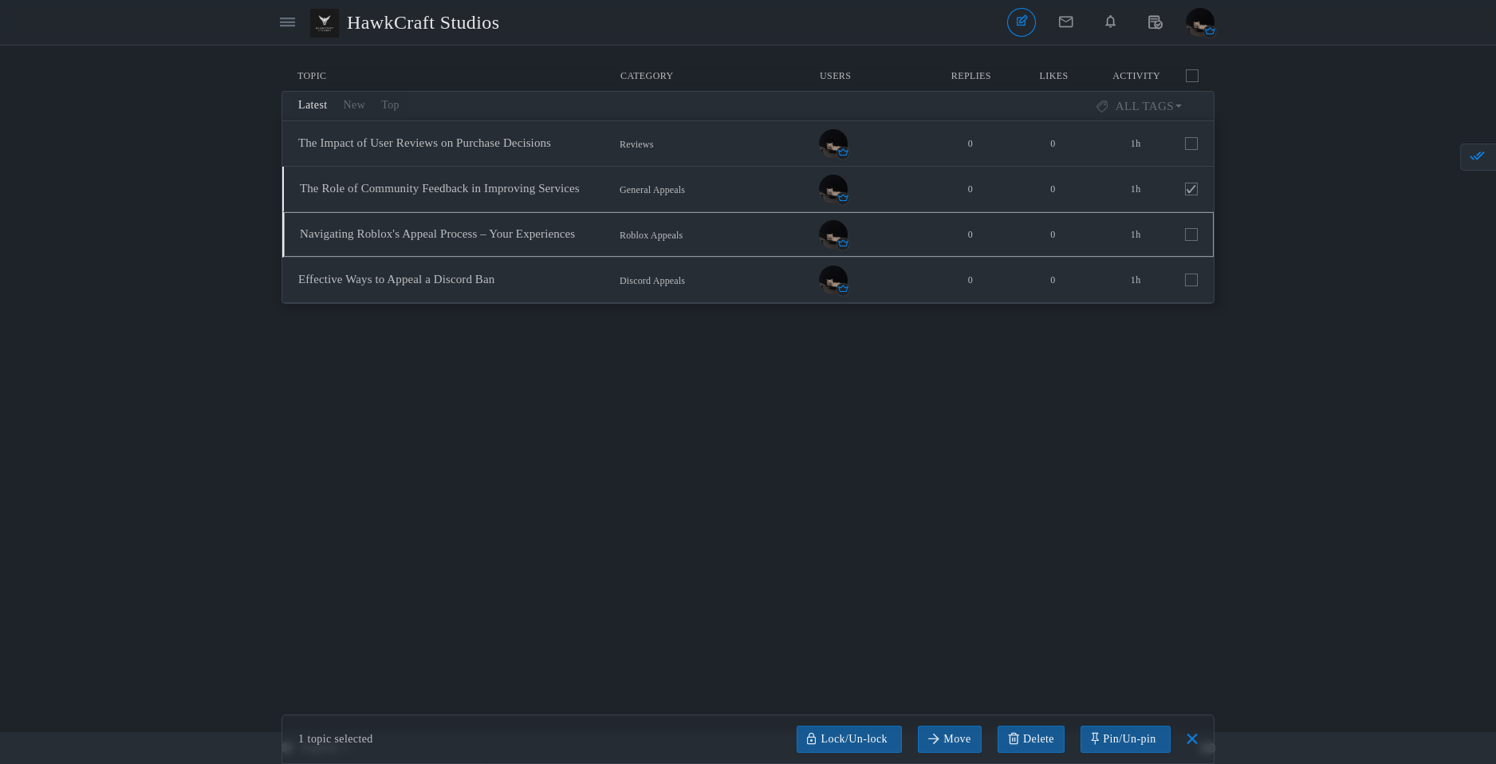
click at [1195, 237] on span at bounding box center [1191, 234] width 13 height 13
click at [1169, 231] on input "checkbox" at bounding box center [1169, 231] width 0 height 0
click at [1198, 275] on li "Effective Ways to Appeal a Discord Ban Started by abmofficial in Discord Appeal…" at bounding box center [747, 280] width 931 height 45
click at [1187, 279] on span at bounding box center [1191, 279] width 13 height 13
click at [1169, 277] on input "checkbox" at bounding box center [1169, 277] width 0 height 0
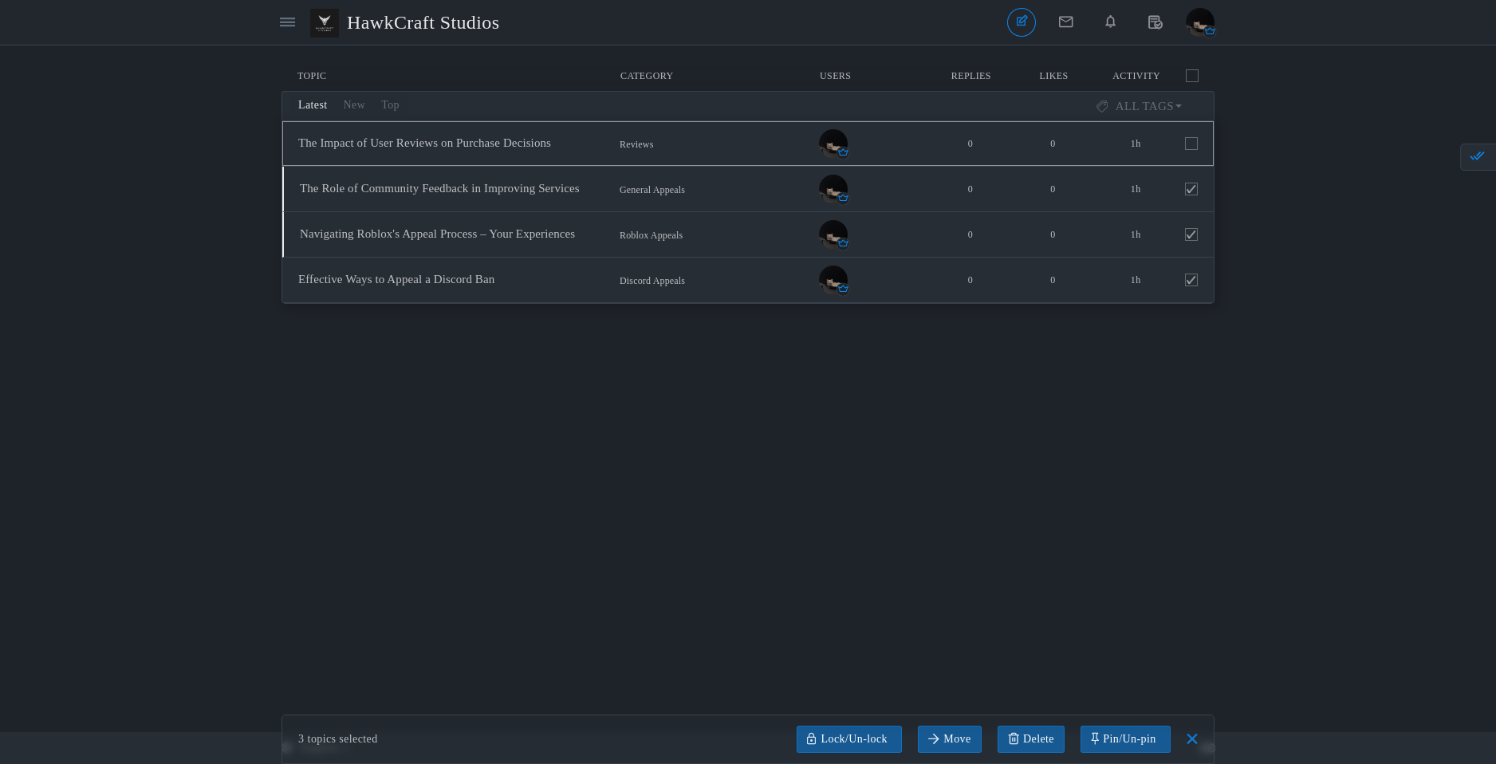
click at [1177, 144] on span "1h" at bounding box center [1135, 144] width 83 height 14
click at [1188, 146] on span at bounding box center [1191, 143] width 13 height 13
click at [1169, 140] on input "checkbox" at bounding box center [1169, 140] width 0 height 0
click at [1035, 734] on link at bounding box center [1031, 739] width 67 height 27
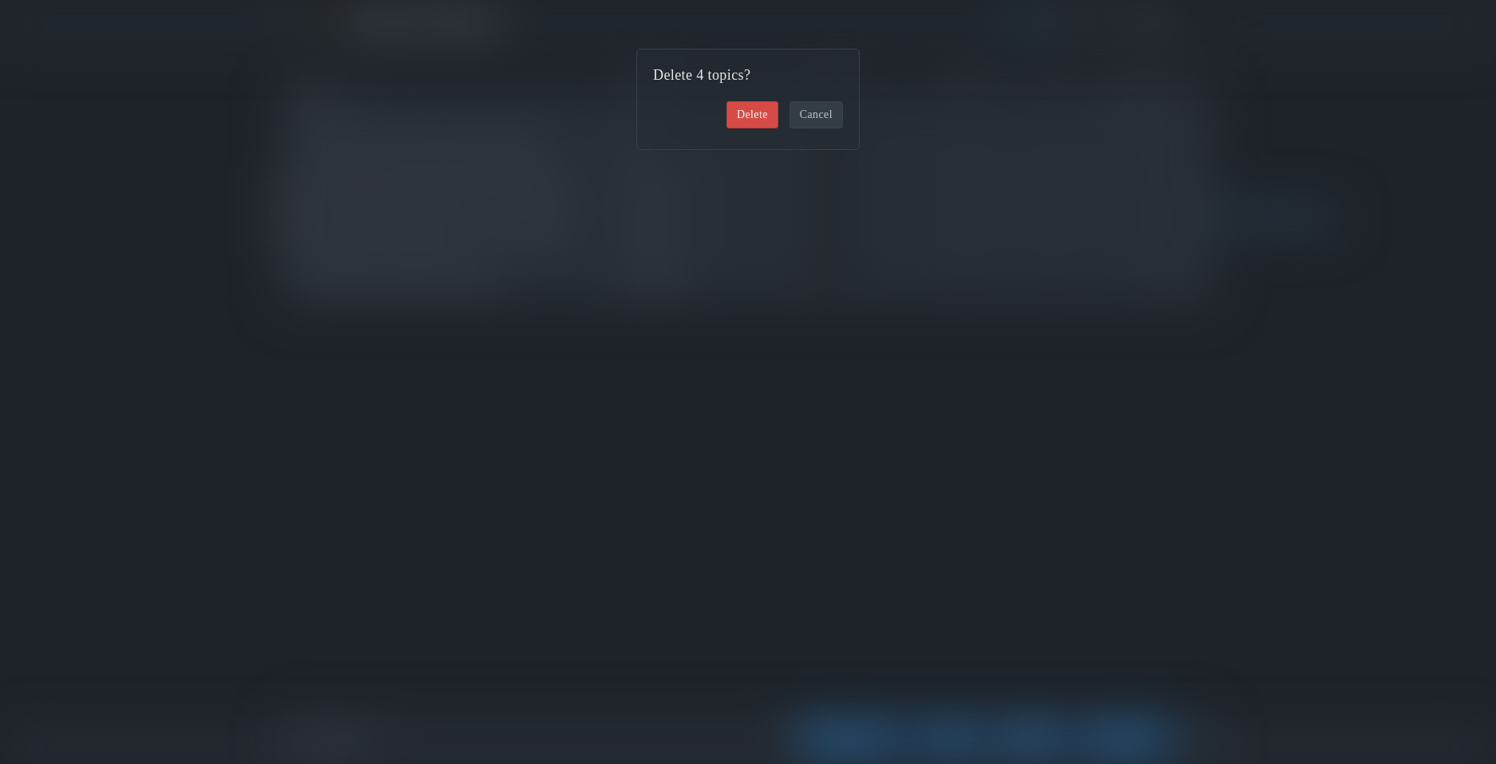
click at [730, 116] on link "Delete" at bounding box center [752, 114] width 52 height 27
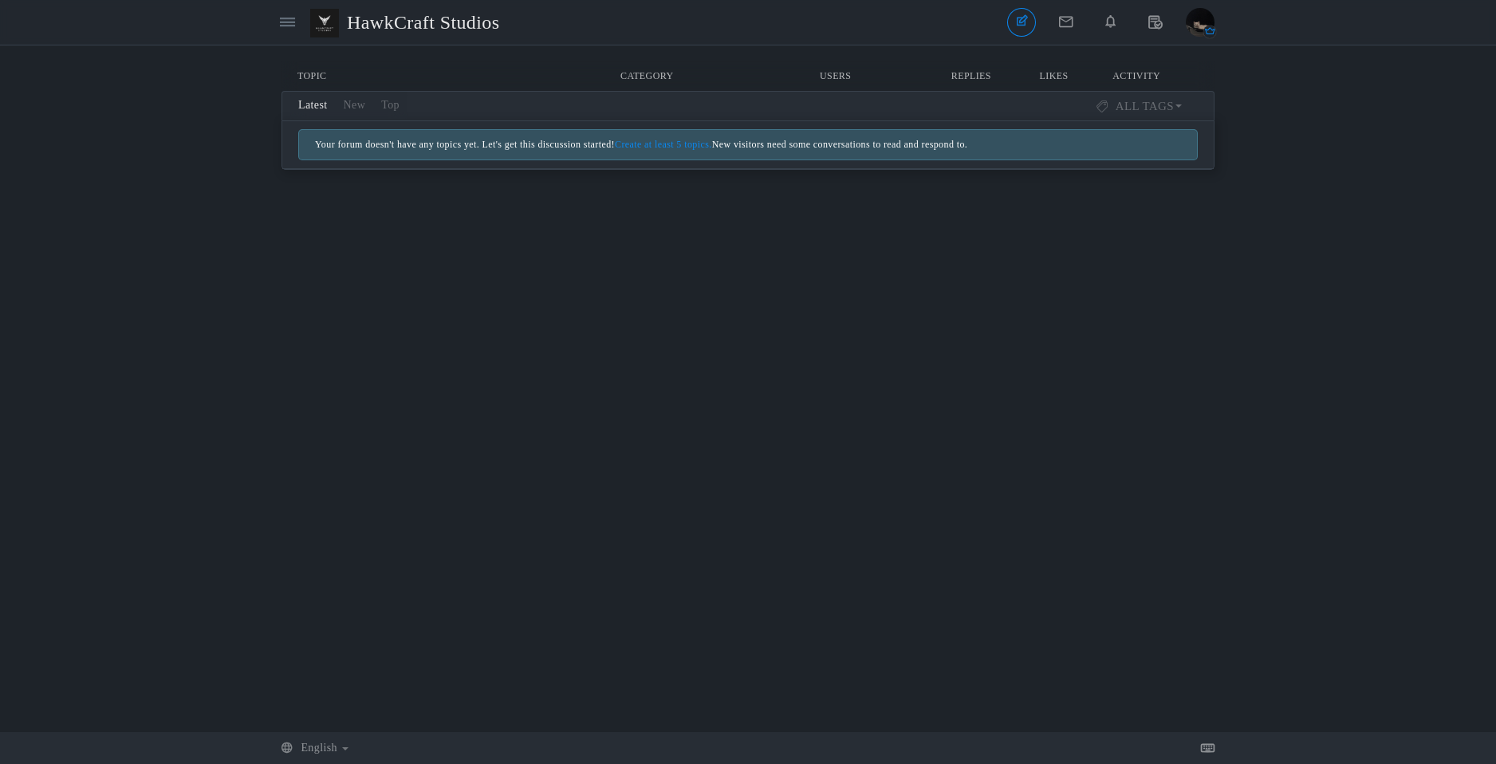
click at [659, 324] on div "Messages are turned off. Enable them to send or receive messages. Enable Messag…" at bounding box center [748, 388] width 1496 height 655
click at [280, 19] on icon at bounding box center [287, 22] width 15 height 14
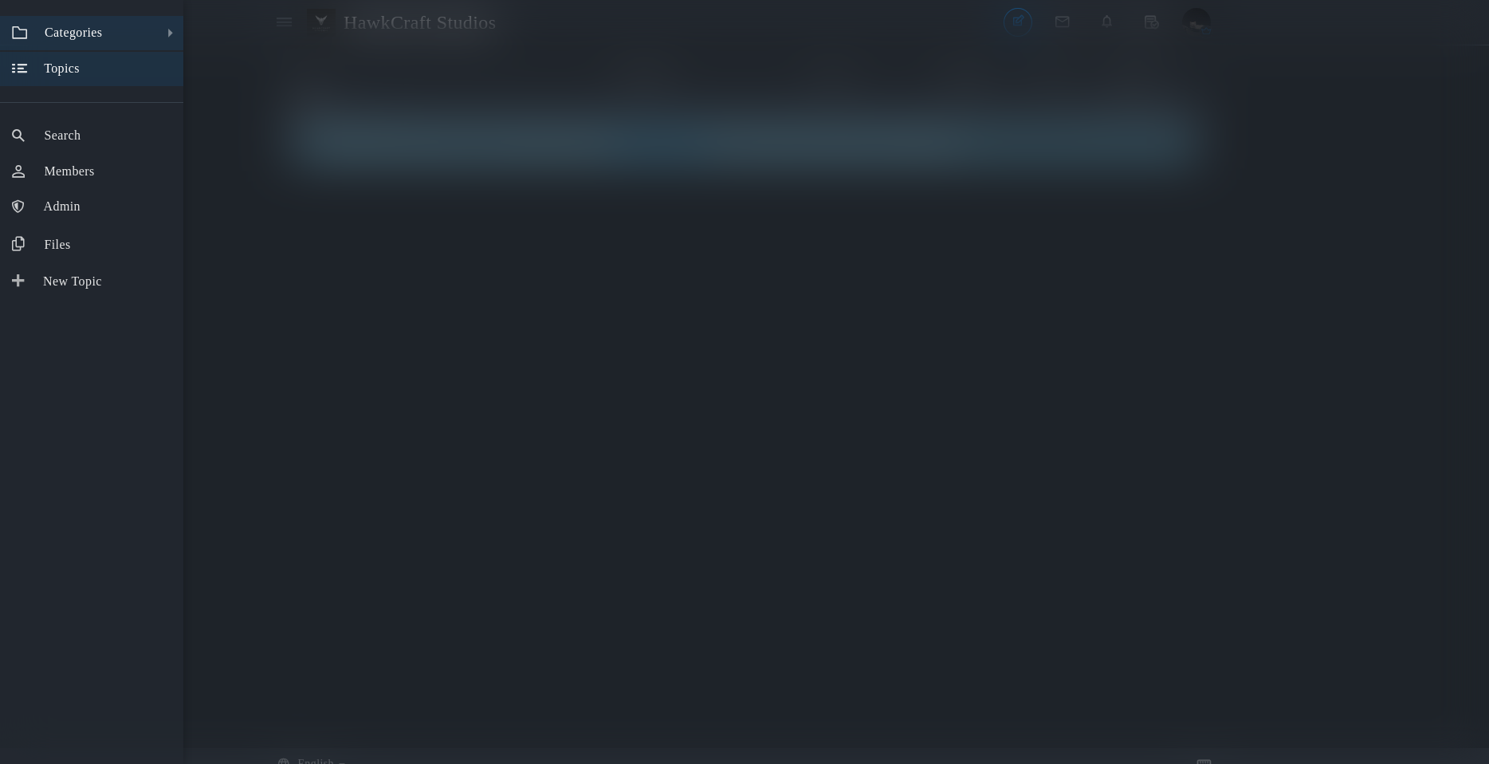
click at [76, 30] on span "Categories" at bounding box center [73, 33] width 57 height 14
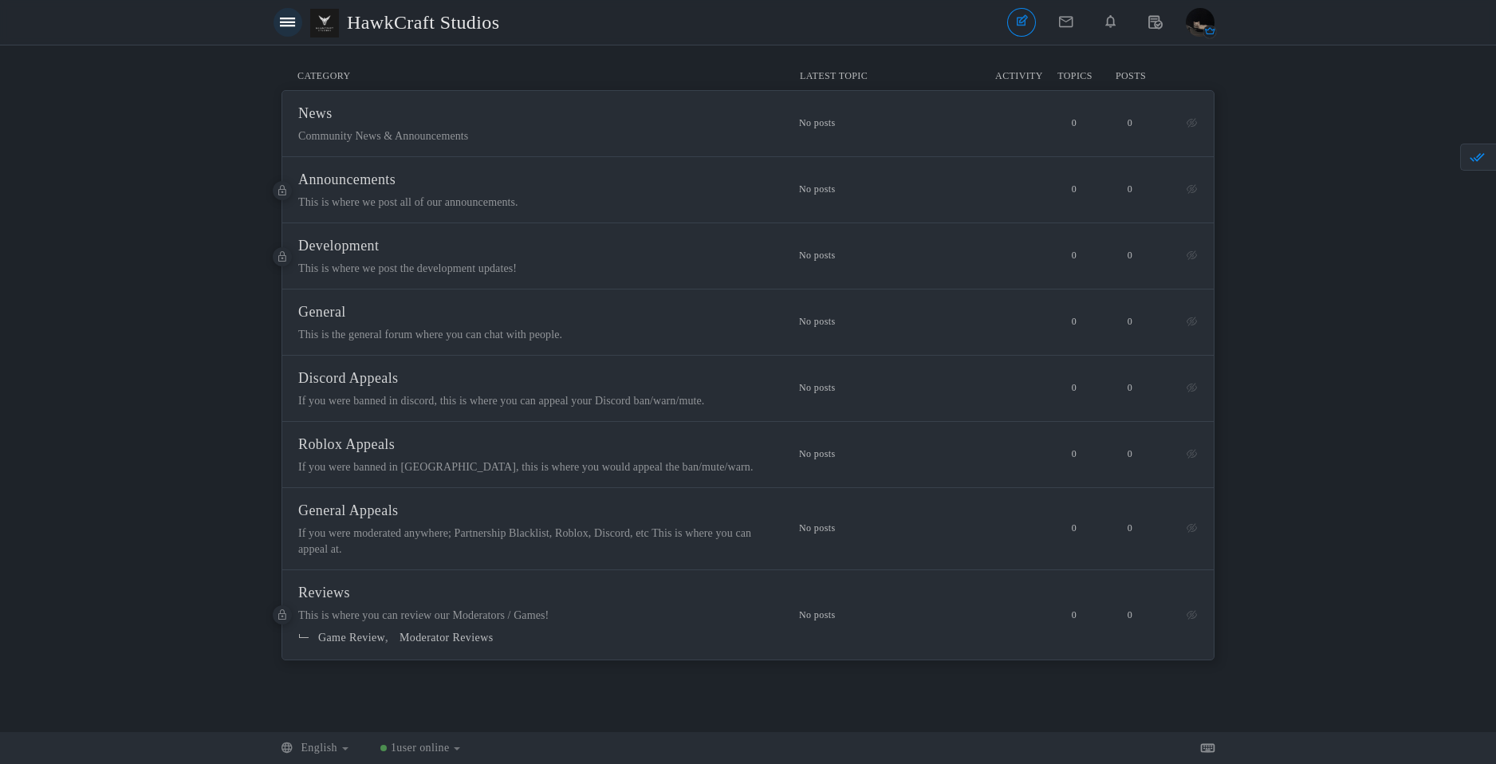
drag, startPoint x: 250, startPoint y: 18, endPoint x: 289, endPoint y: 19, distance: 39.1
click at [254, 18] on header "Categories Members [GEOGRAPHIC_DATA] Topics Topics Members" at bounding box center [748, 22] width 1496 height 45
click at [289, 19] on icon at bounding box center [287, 22] width 15 height 14
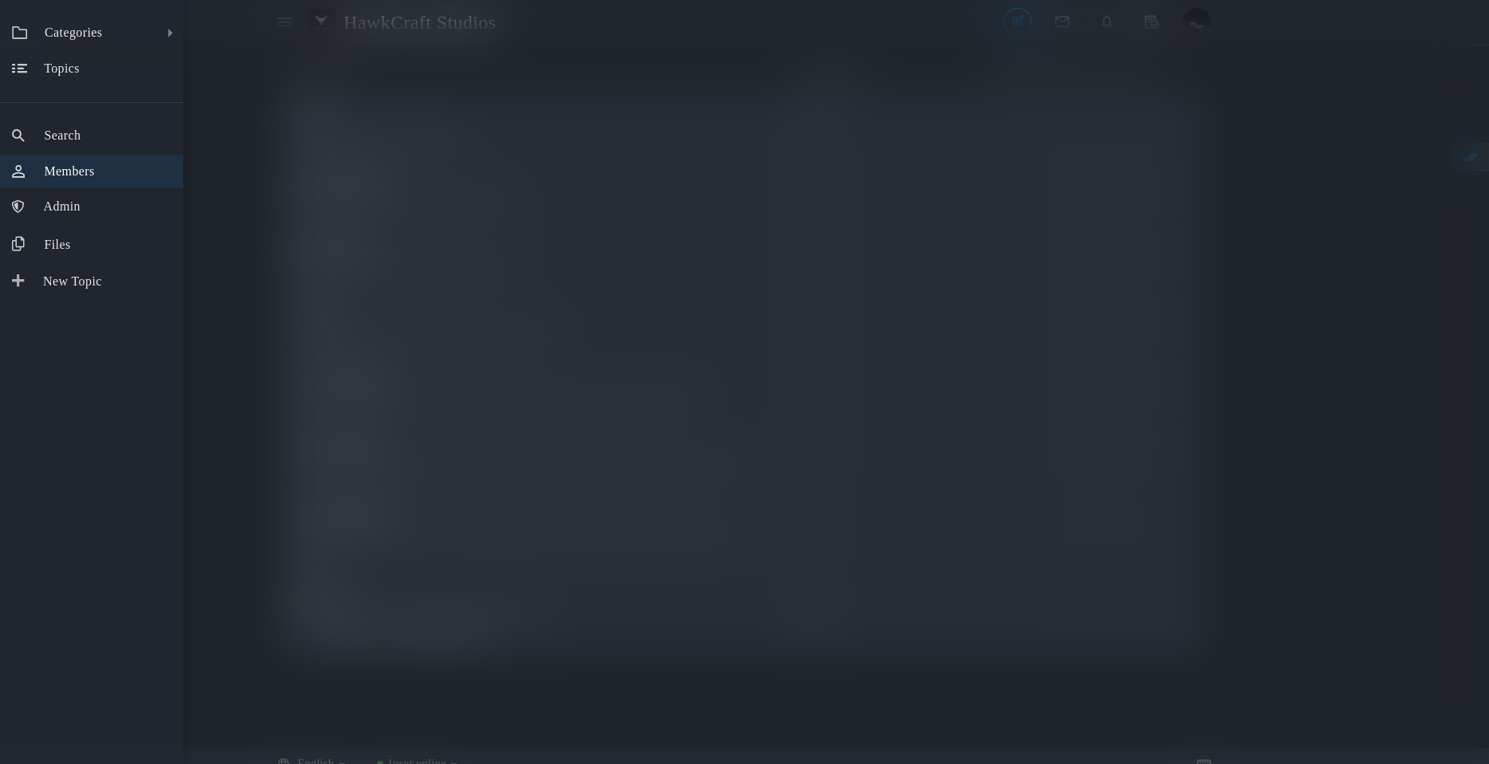
click at [94, 173] on span "Members" at bounding box center [69, 171] width 50 height 14
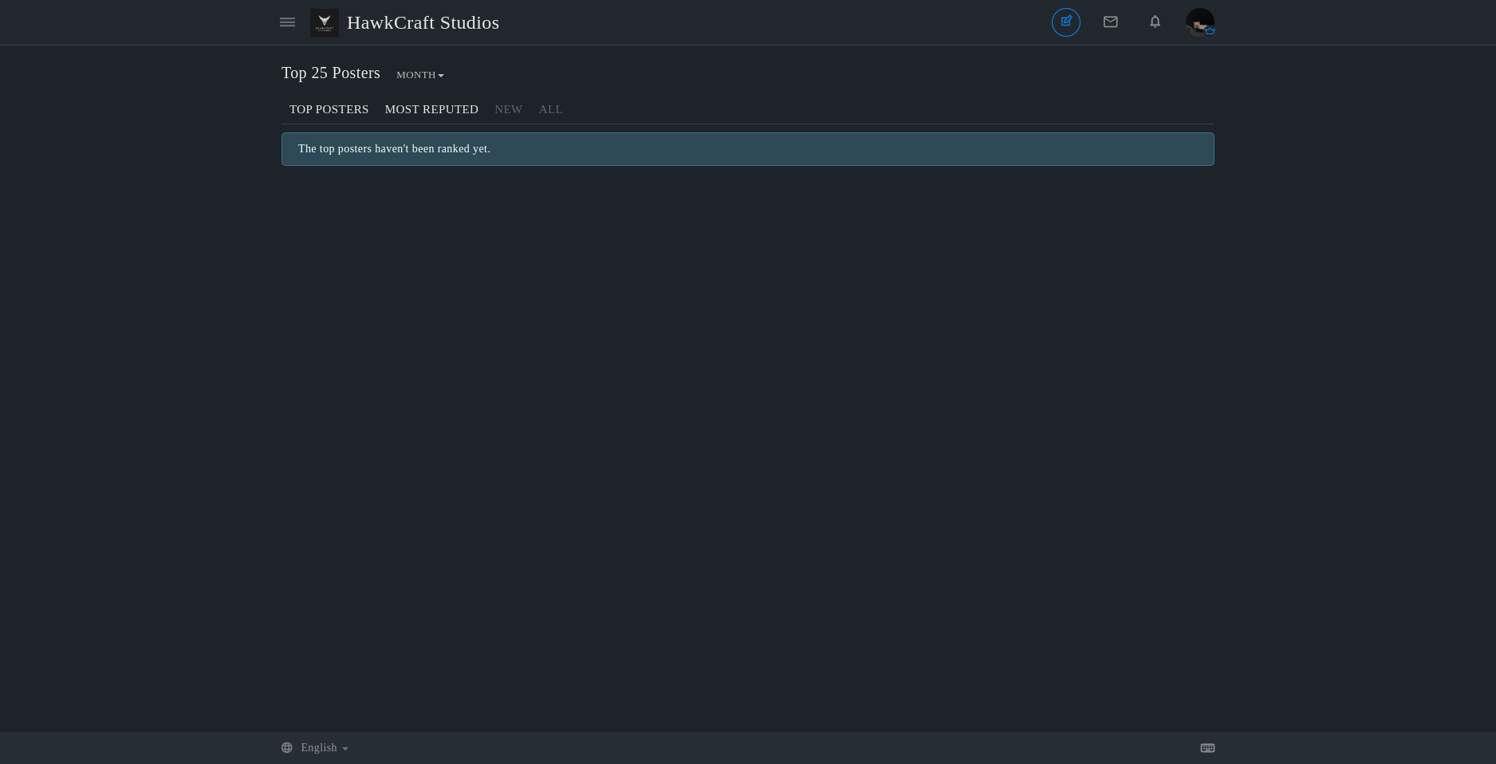
click at [448, 110] on link "Most Reputed" at bounding box center [431, 110] width 109 height 28
click at [536, 110] on link "All" at bounding box center [551, 110] width 40 height 28
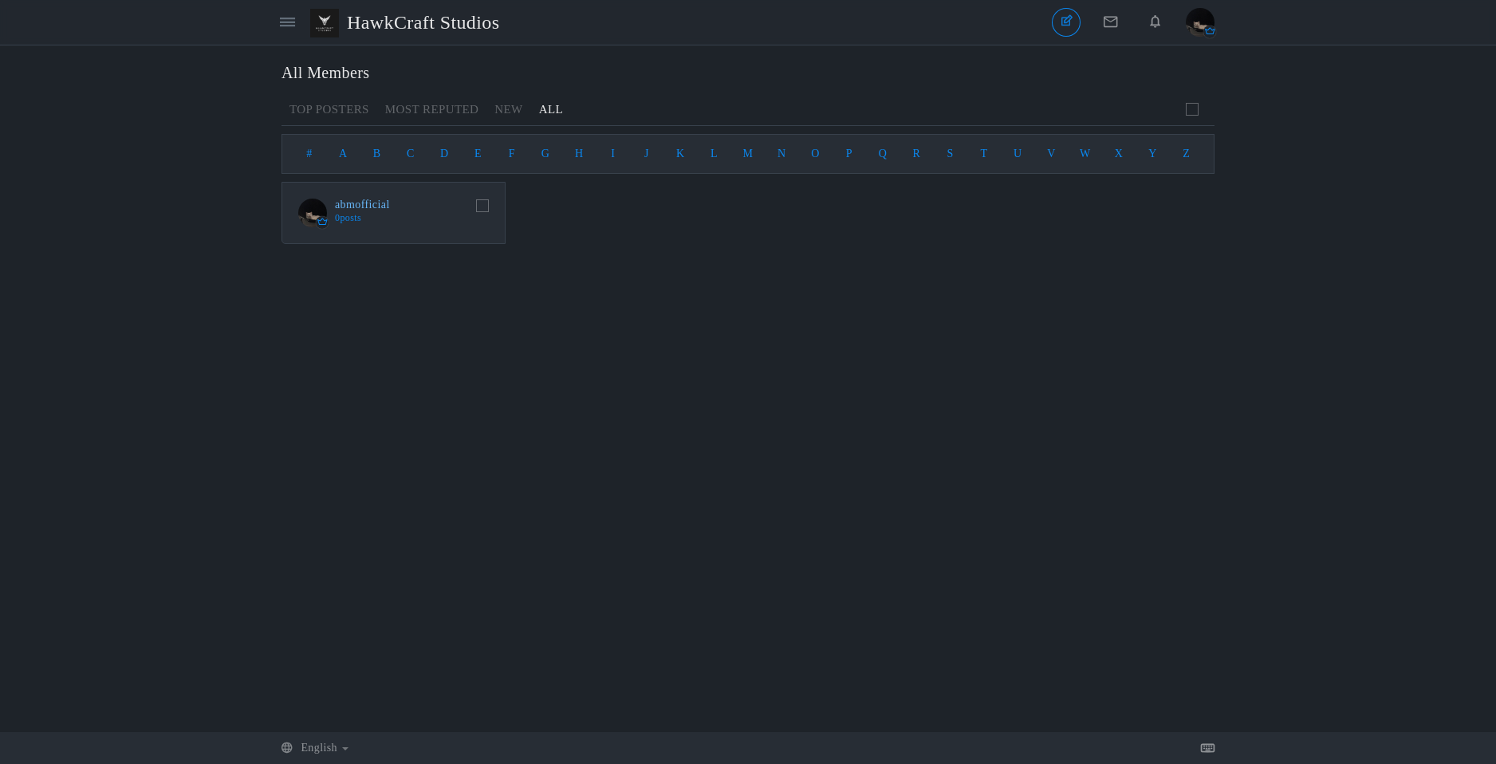
click at [372, 204] on link "abmofficial" at bounding box center [362, 205] width 55 height 13
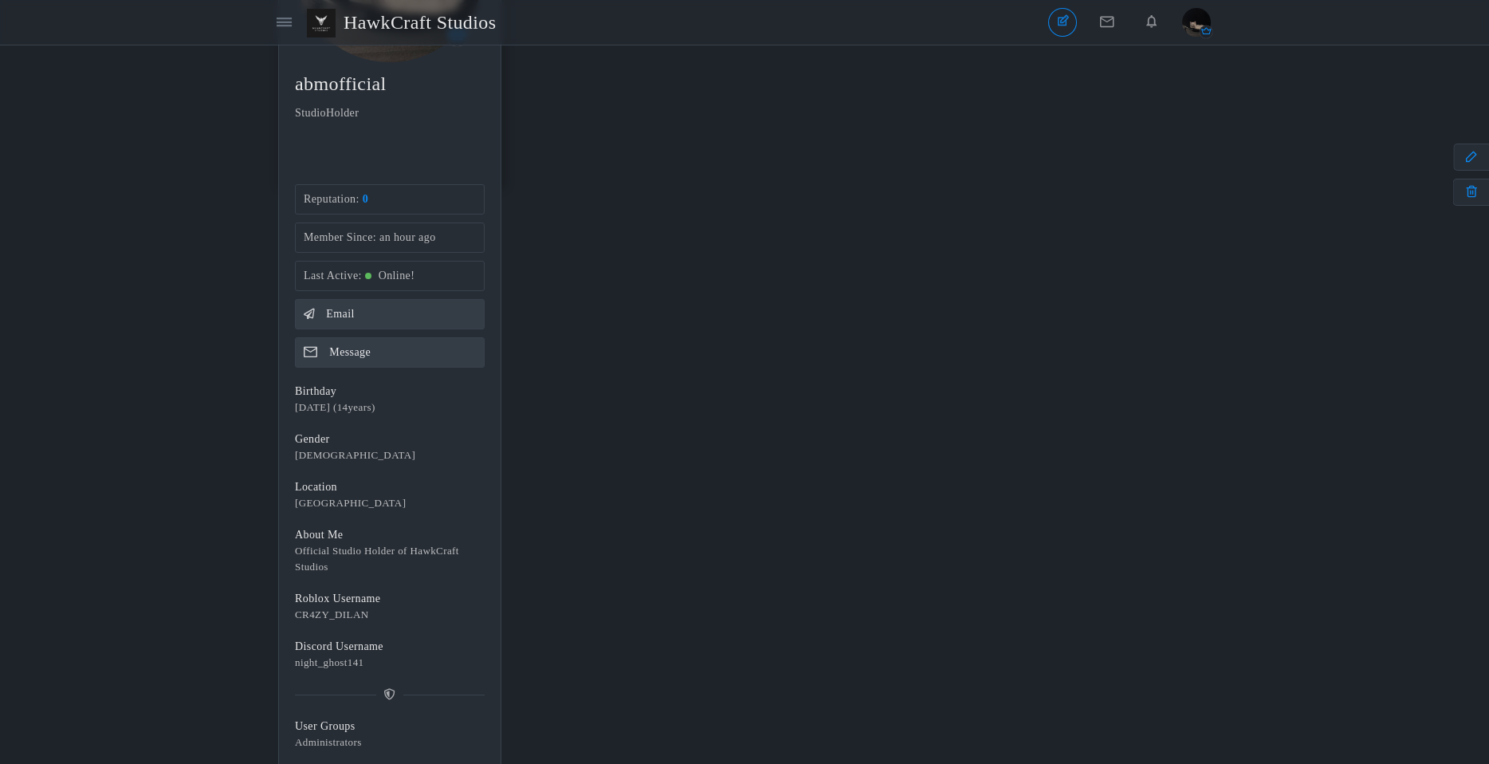
scroll to position [239, 0]
click at [411, 322] on link "Email" at bounding box center [390, 308] width 190 height 30
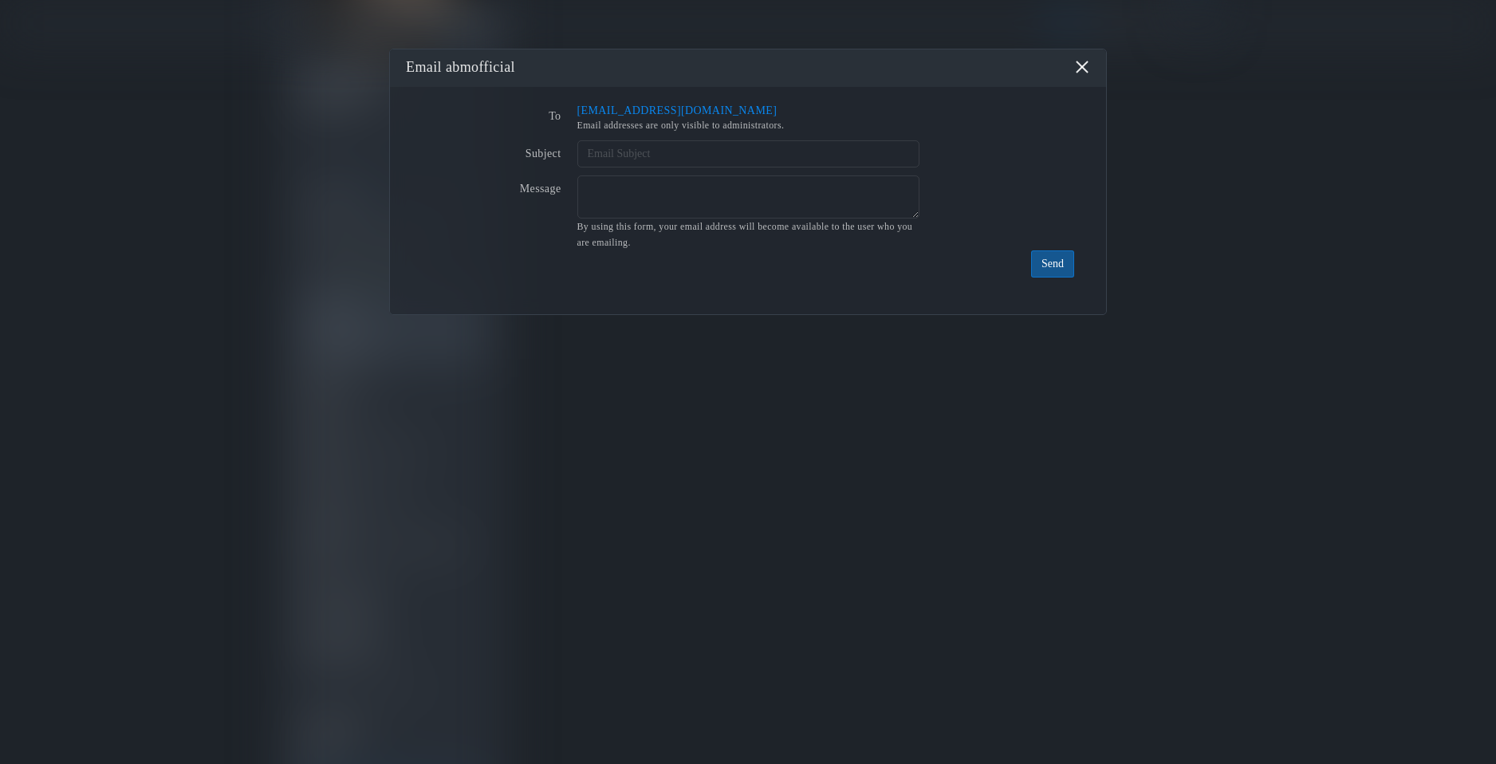
click at [1085, 69] on button "×" at bounding box center [1082, 67] width 16 height 16
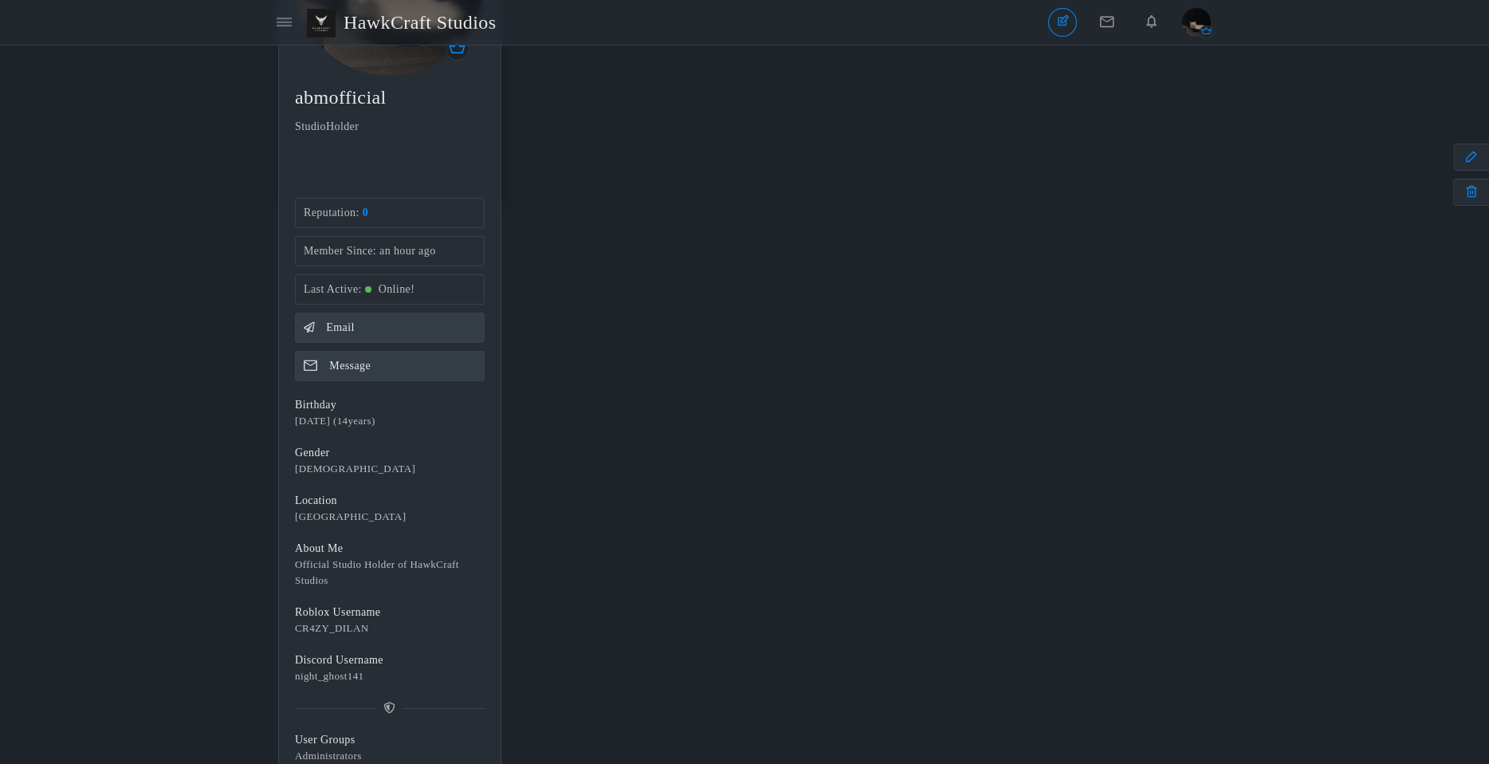
scroll to position [0, 0]
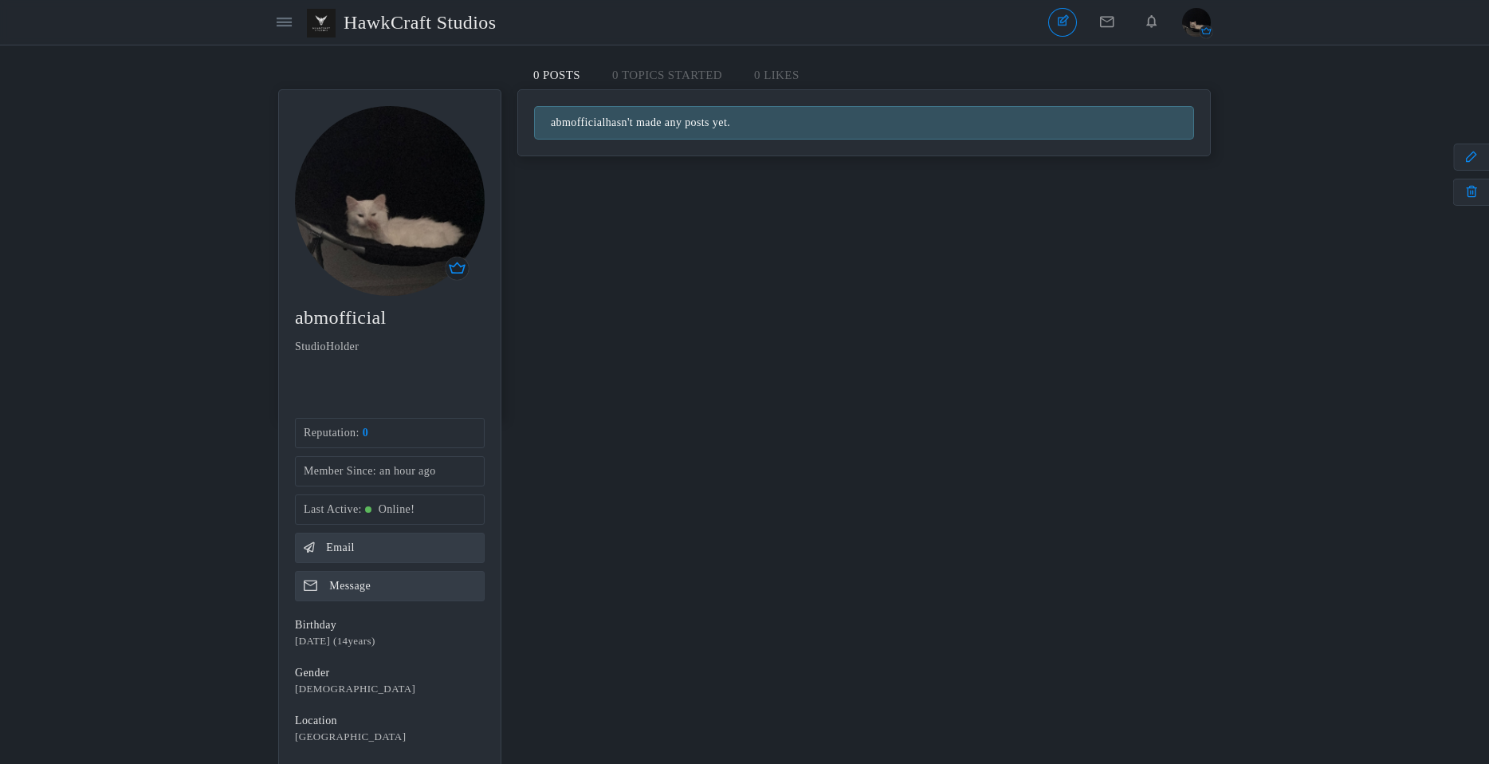
click at [1200, 21] on img "button" at bounding box center [1197, 22] width 29 height 29
click at [1169, 88] on link "Settings" at bounding box center [1144, 84] width 132 height 29
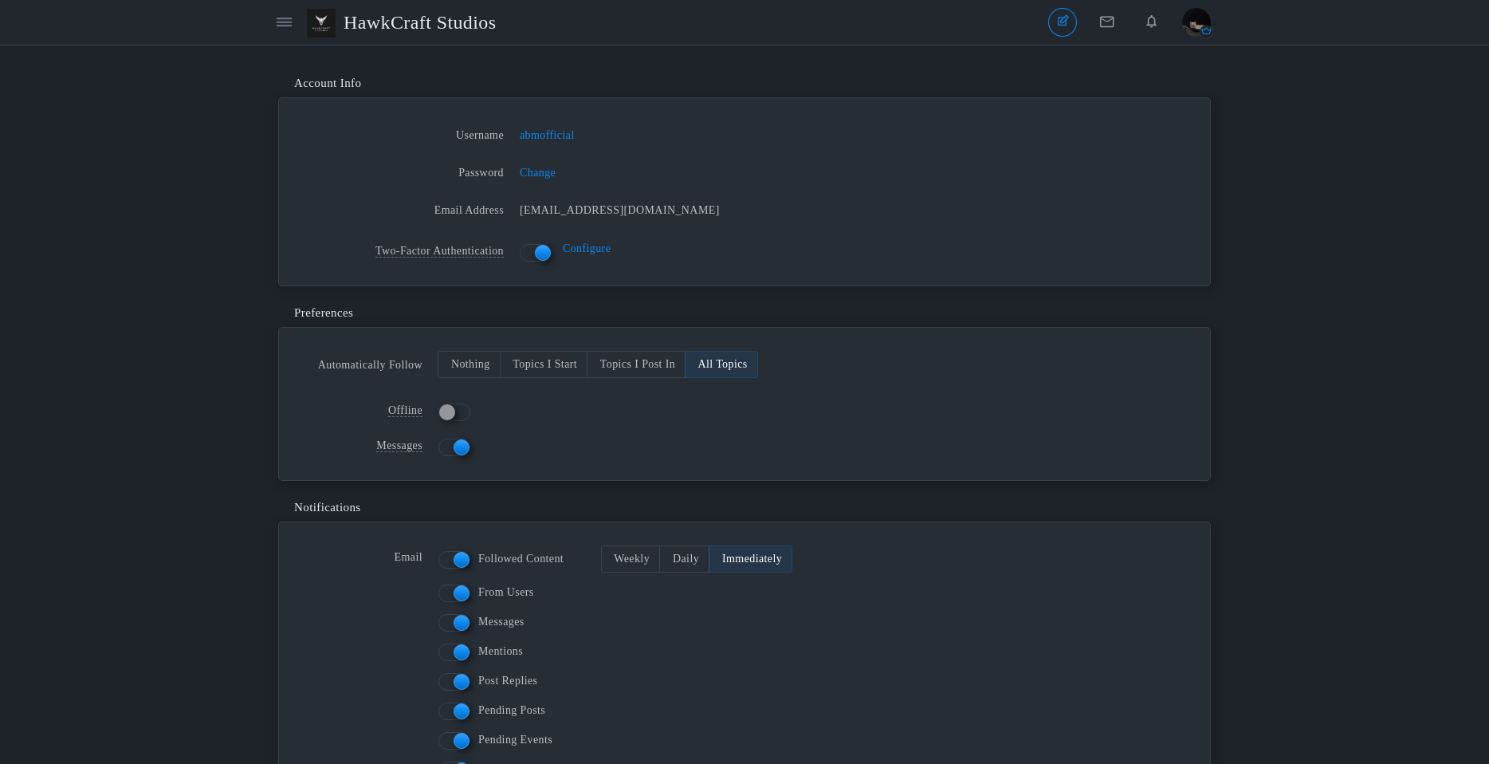
click at [1196, 27] on img "button" at bounding box center [1197, 22] width 29 height 29
click at [1171, 118] on link "Edit Profile" at bounding box center [1144, 113] width 132 height 29
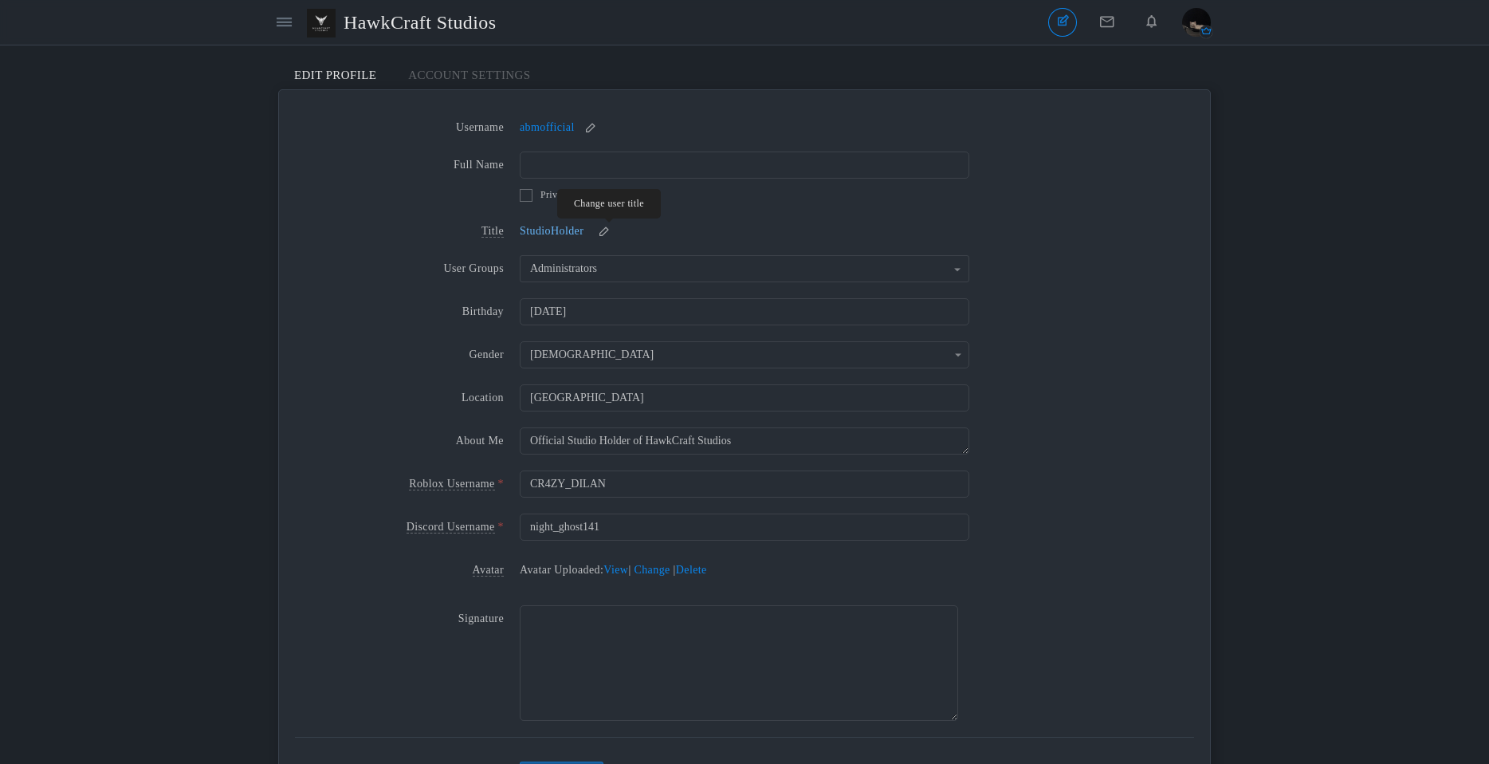
click at [610, 236] on small at bounding box center [605, 231] width 26 height 11
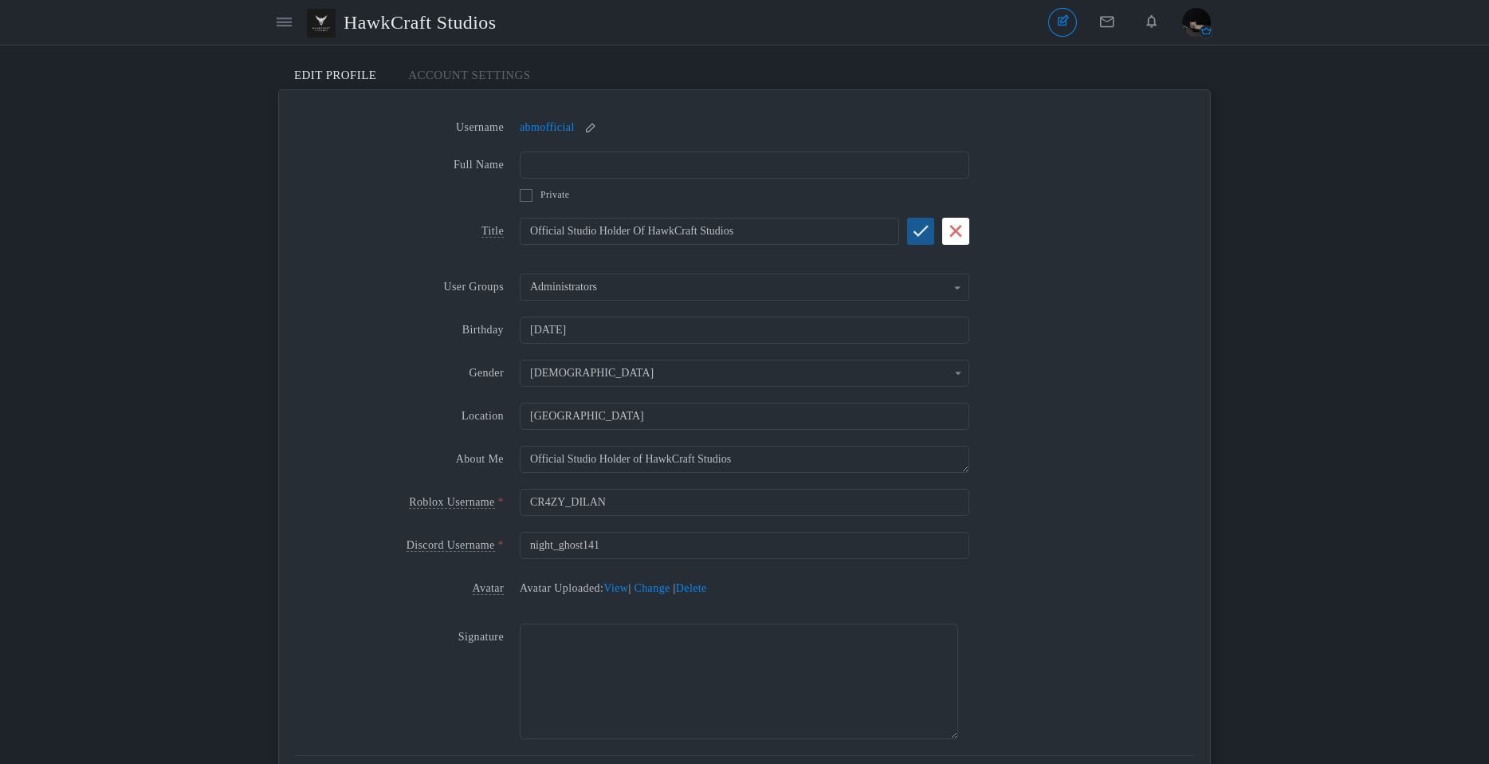
type input "Official Studio Holder Of HawkCraft Studios"
click at [923, 239] on button "submit" at bounding box center [920, 231] width 27 height 27
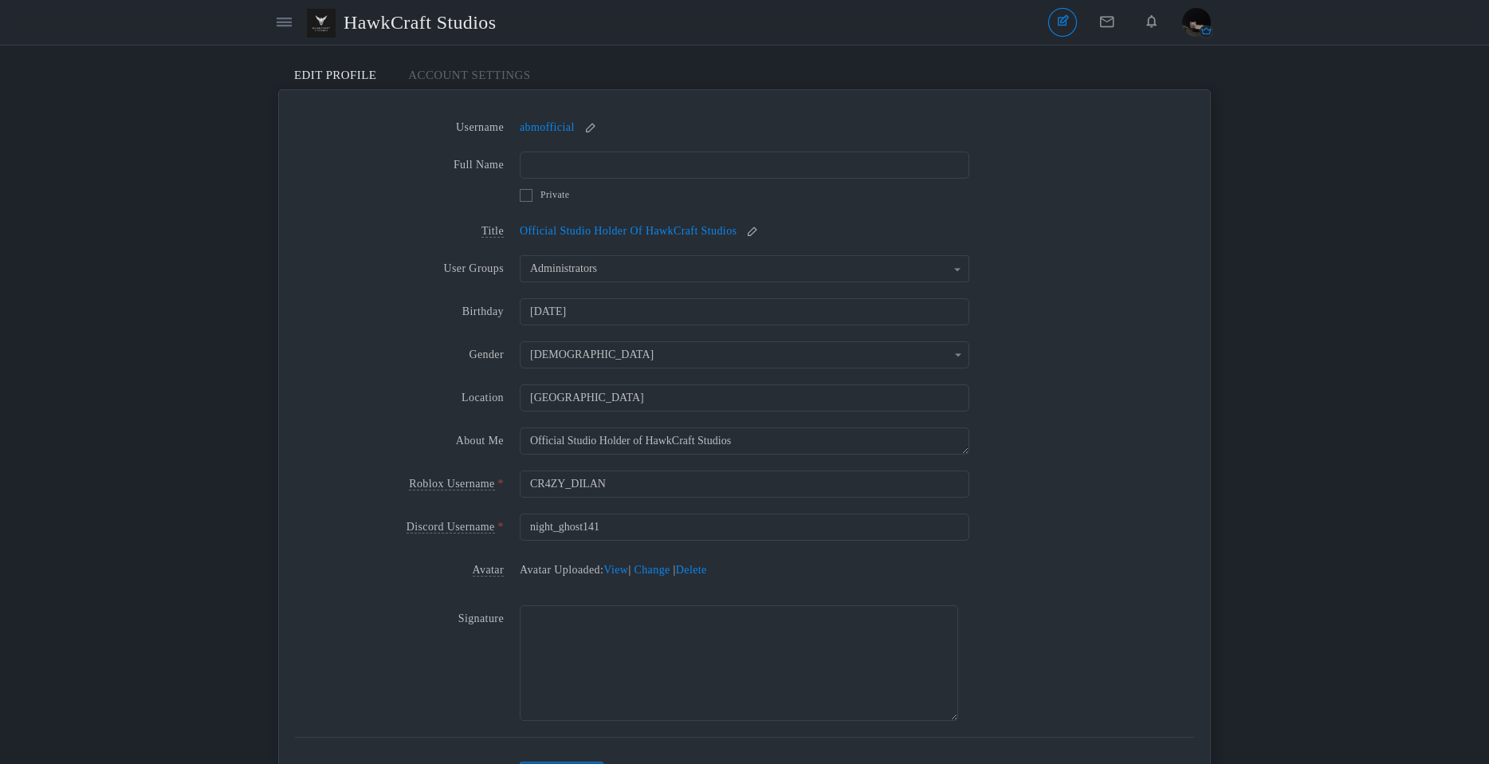
click at [270, 25] on header "Categories Members [GEOGRAPHIC_DATA] Topics Topics Members" at bounding box center [744, 22] width 1489 height 45
click at [278, 27] on icon at bounding box center [284, 22] width 15 height 14
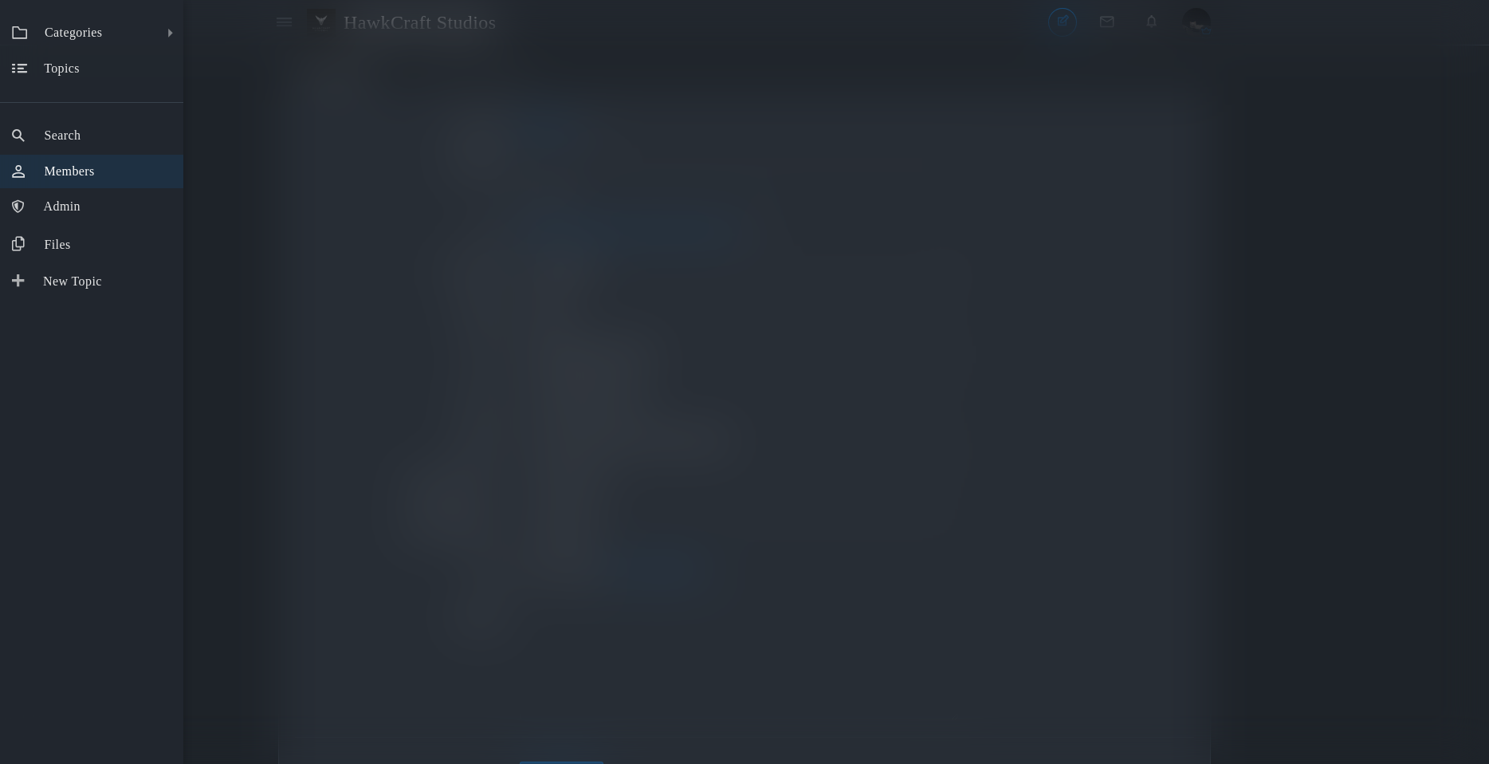
click at [92, 173] on span "Members" at bounding box center [69, 171] width 50 height 14
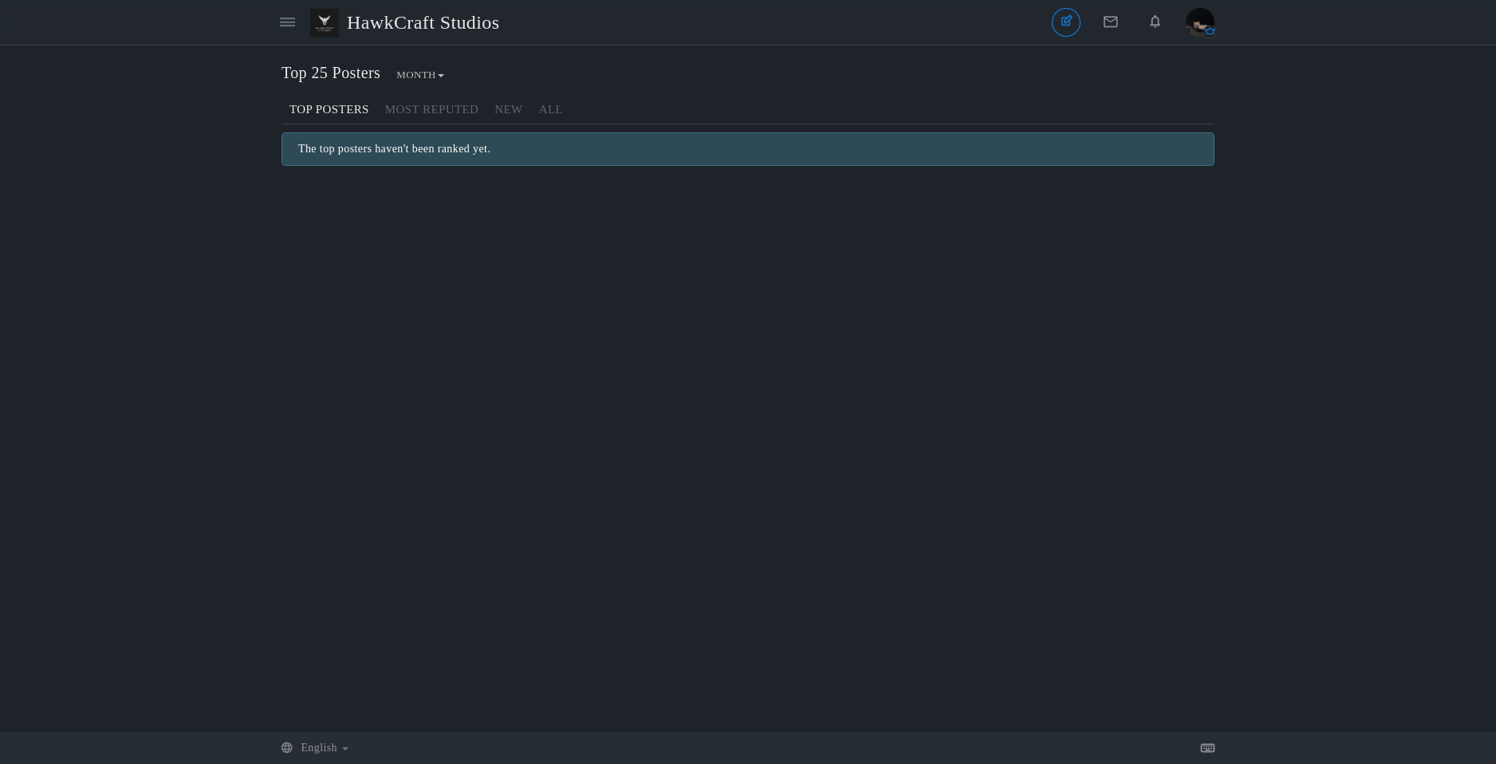
click at [574, 127] on div "Top 25 Posters Month Month All time Top Posters Most Reputed New All The top po…" at bounding box center [747, 121] width 933 height 120
click at [543, 116] on link "All" at bounding box center [551, 110] width 40 height 28
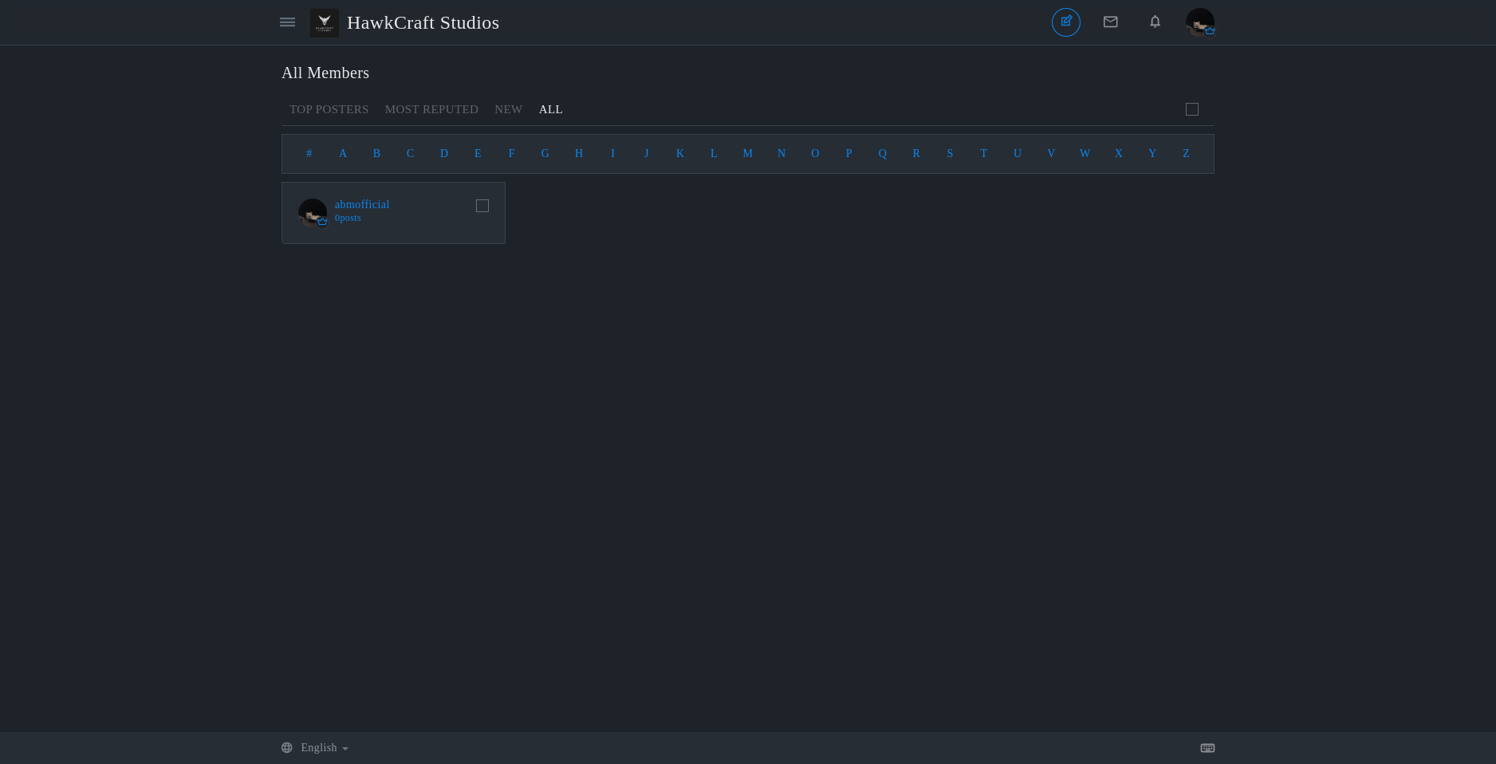
click at [403, 211] on span "abmofficial" at bounding box center [402, 205] width 135 height 13
click at [380, 204] on link "abmofficial" at bounding box center [362, 205] width 55 height 13
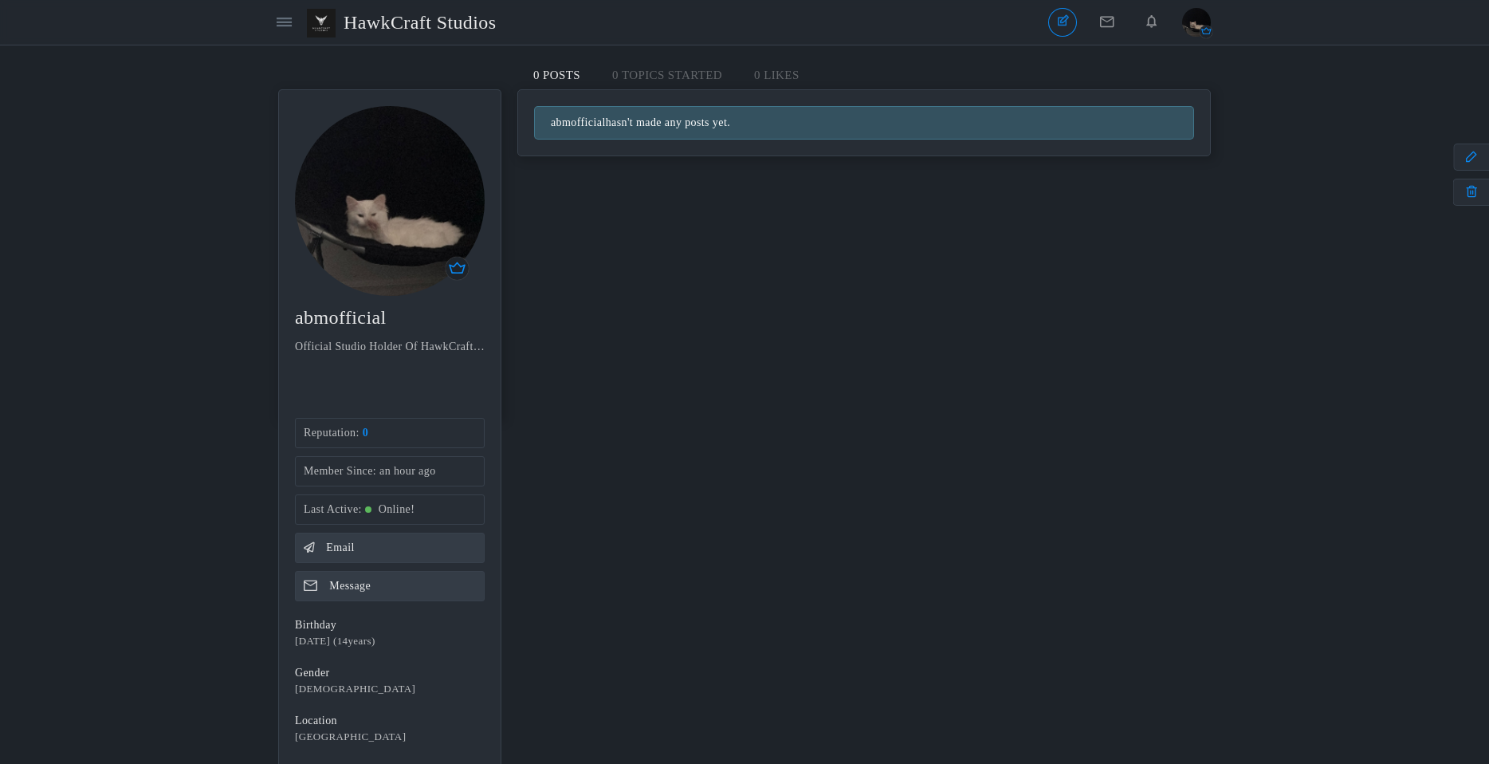
click at [298, 33] on div "Categories Members HawkCraft Studios" at bounding box center [389, 22] width 238 height 37
click at [279, 34] on link at bounding box center [284, 22] width 29 height 29
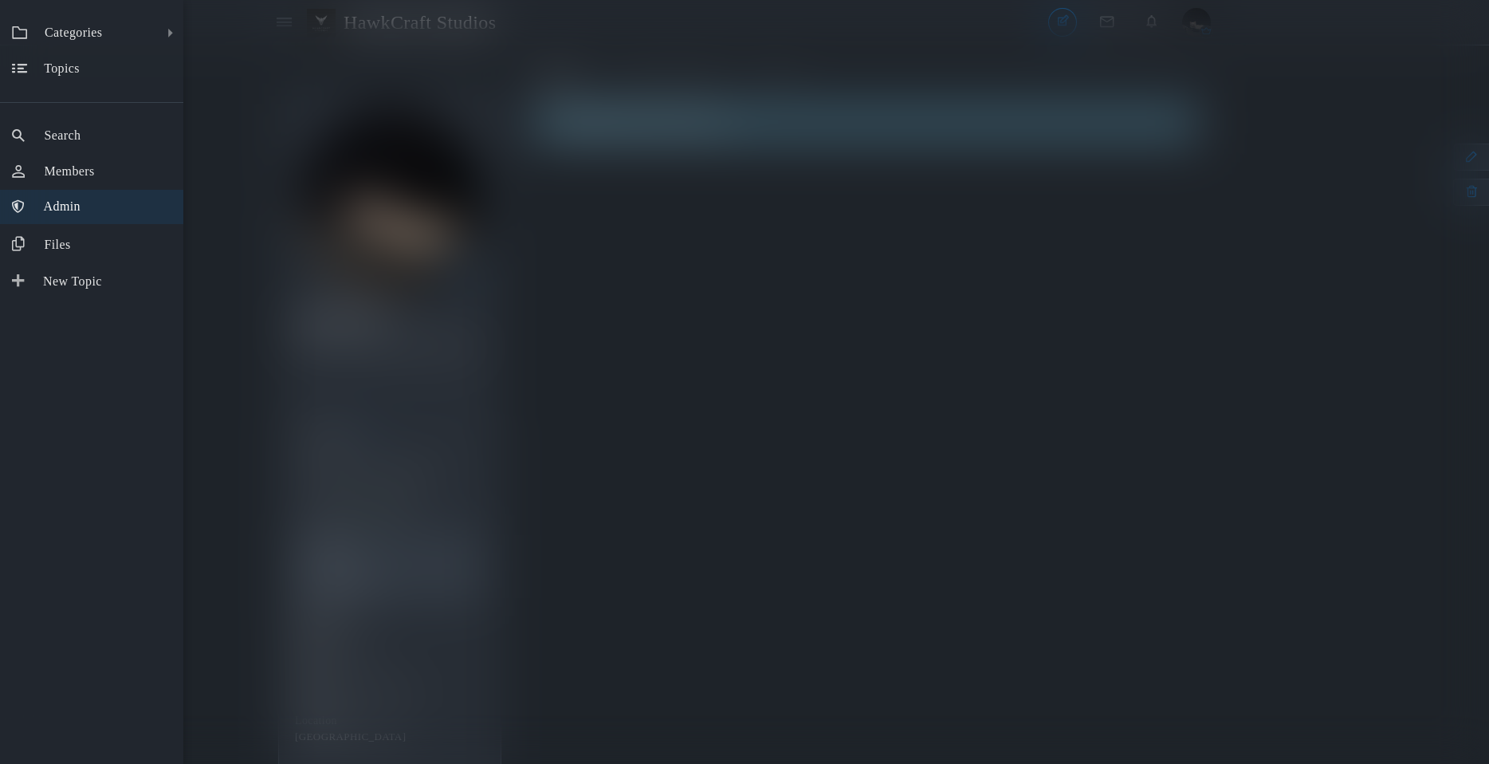
click at [97, 198] on link "Admin" at bounding box center [91, 207] width 183 height 34
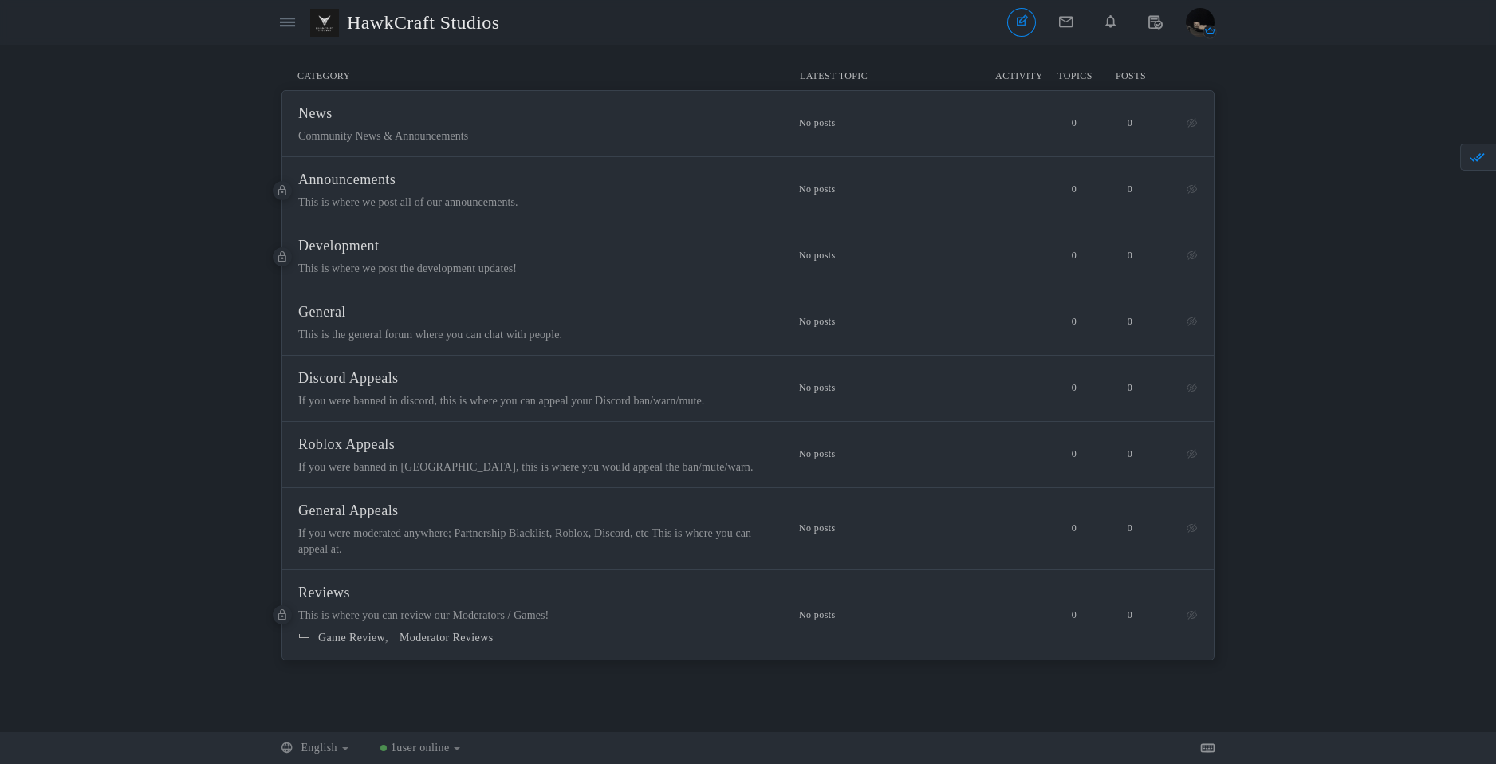
drag, startPoint x: 205, startPoint y: 156, endPoint x: 294, endPoint y: 2, distance: 178.6
click at [205, 155] on div "Messages are turned off. Enable them to send or receive messages. Enable Messag…" at bounding box center [748, 388] width 1496 height 655
click at [385, 171] on span "Announcements" at bounding box center [346, 179] width 97 height 16
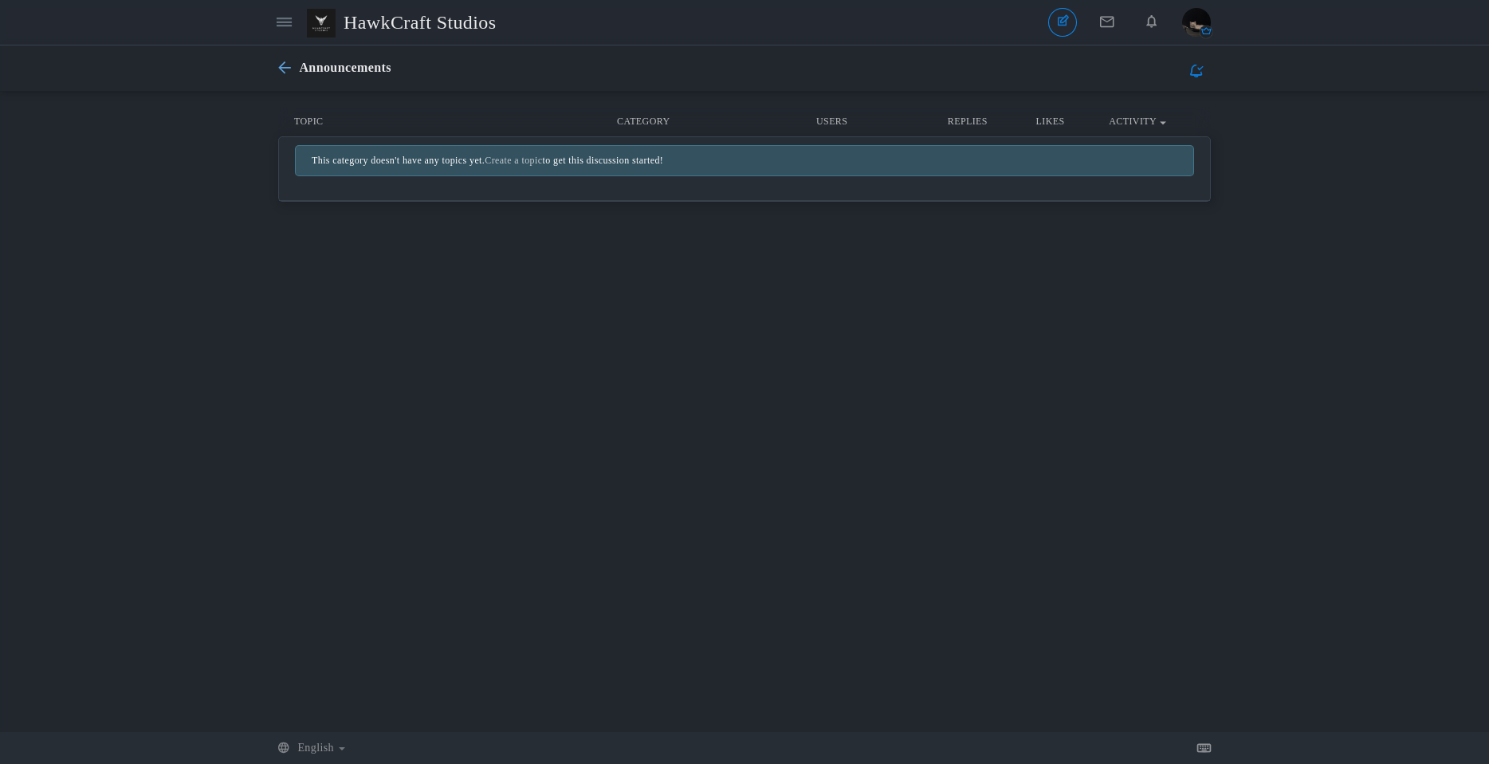
click at [281, 63] on icon at bounding box center [288, 68] width 21 height 14
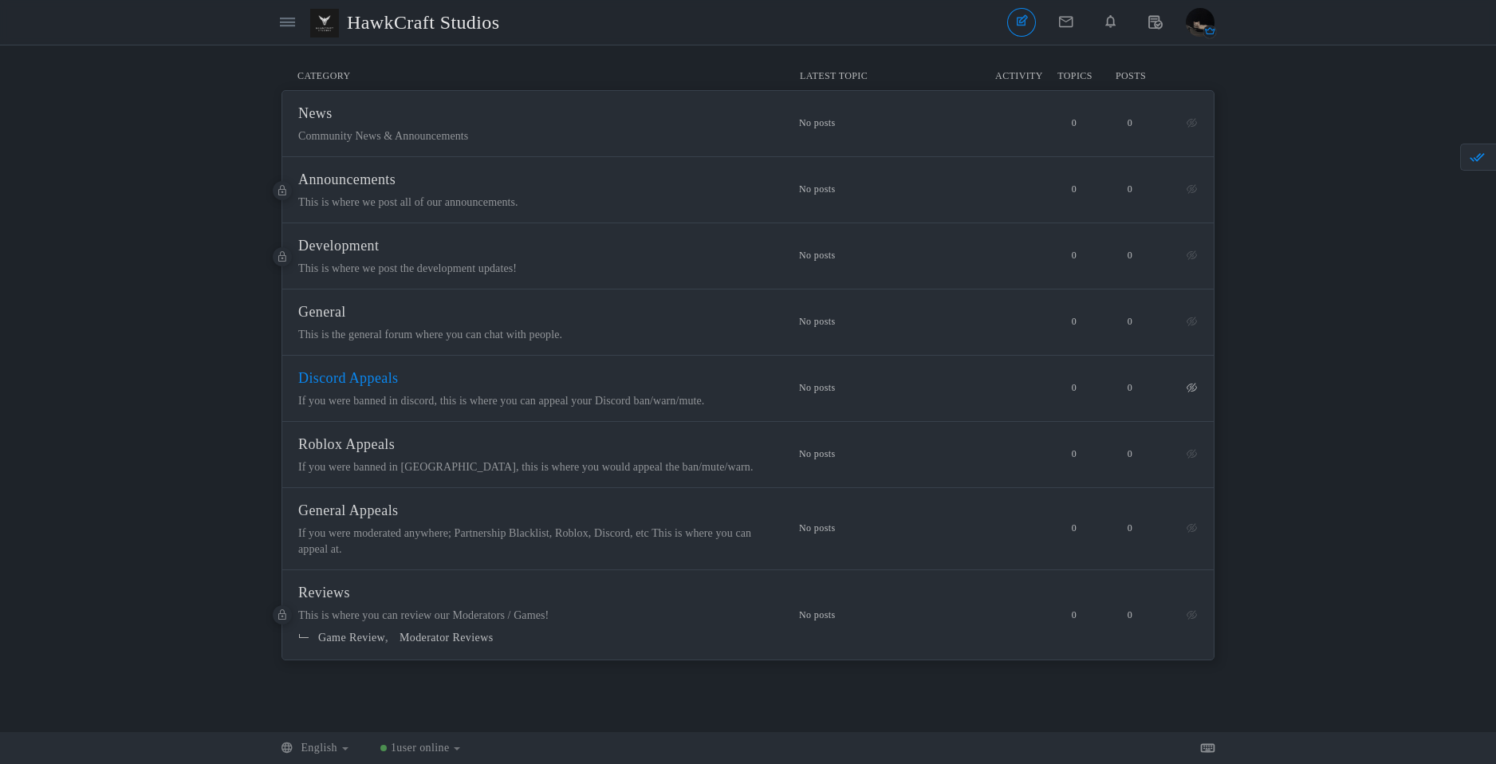
click at [353, 370] on span "Discord Appeals" at bounding box center [348, 378] width 100 height 16
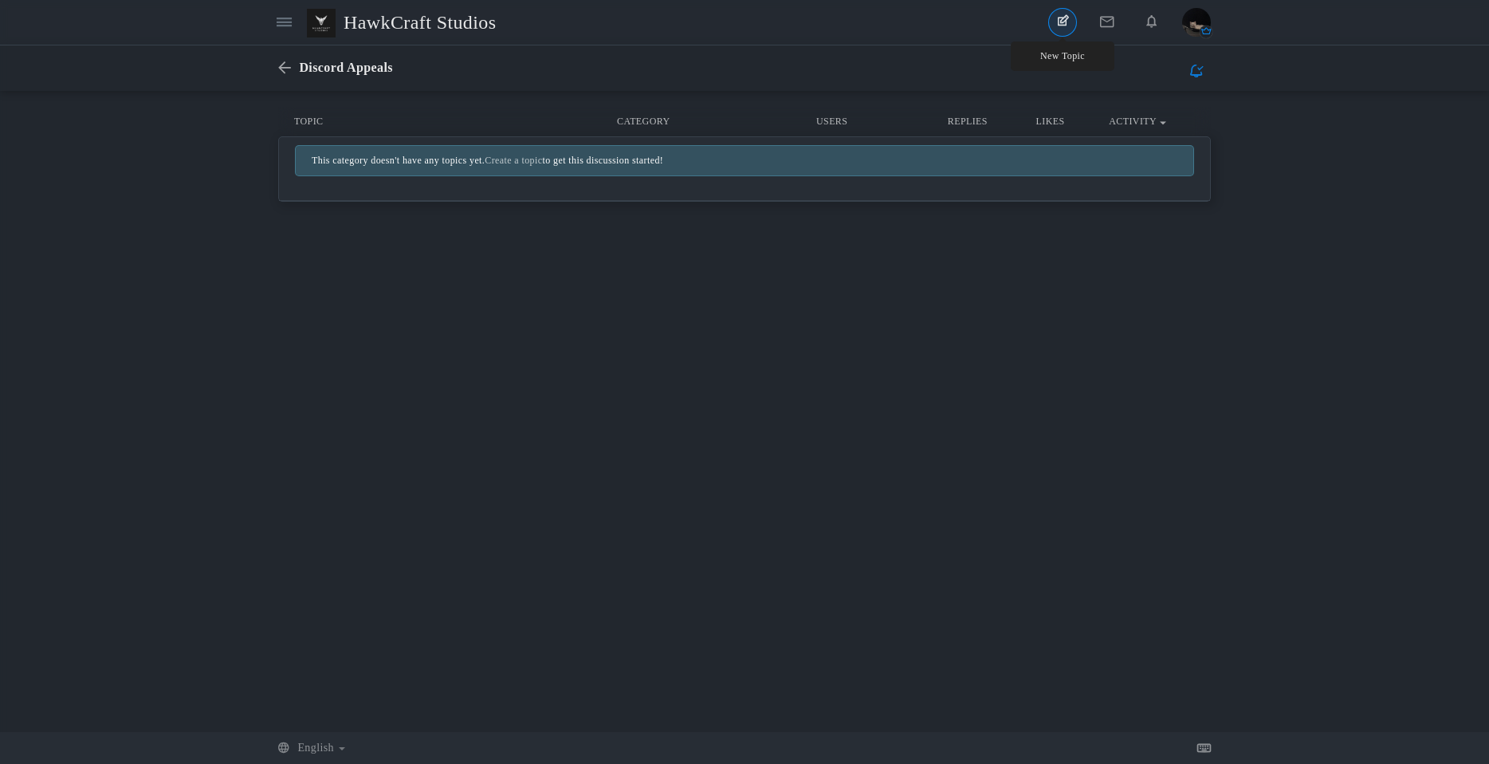
click at [1062, 10] on div "Categories Members [GEOGRAPHIC_DATA] This Category This Category Topics Members" at bounding box center [744, 22] width 933 height 45
click at [1056, 23] on link "New Topic" at bounding box center [1063, 22] width 29 height 29
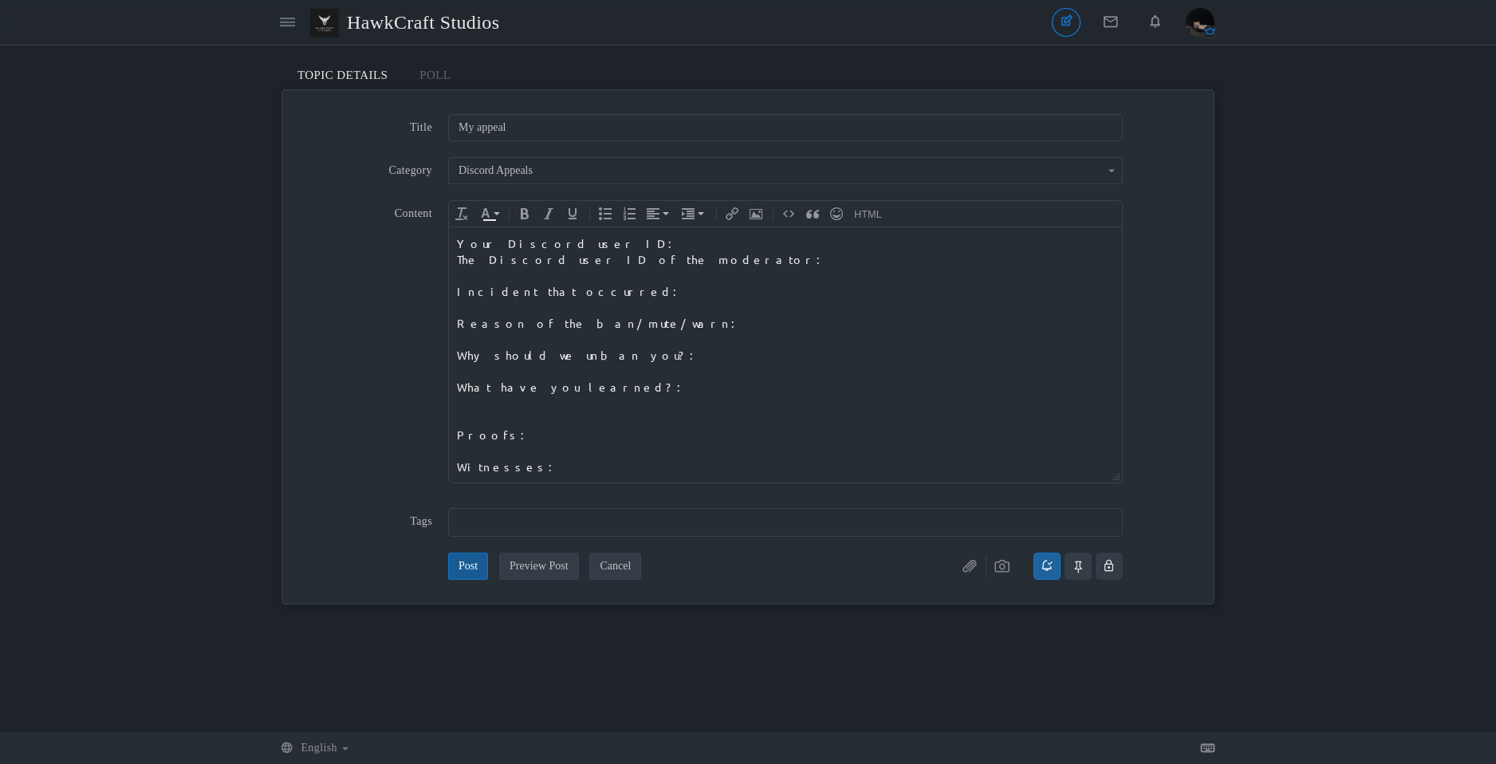
type input "My"
type input "My Discord Appeal"
click at [595, 243] on div "Your Discord user ID:" at bounding box center [785, 243] width 657 height 16
click at [598, 237] on div "Your Discord user ID:" at bounding box center [785, 243] width 657 height 16
click at [675, 254] on div "The Discord user ID of the moderator:" at bounding box center [785, 259] width 657 height 16
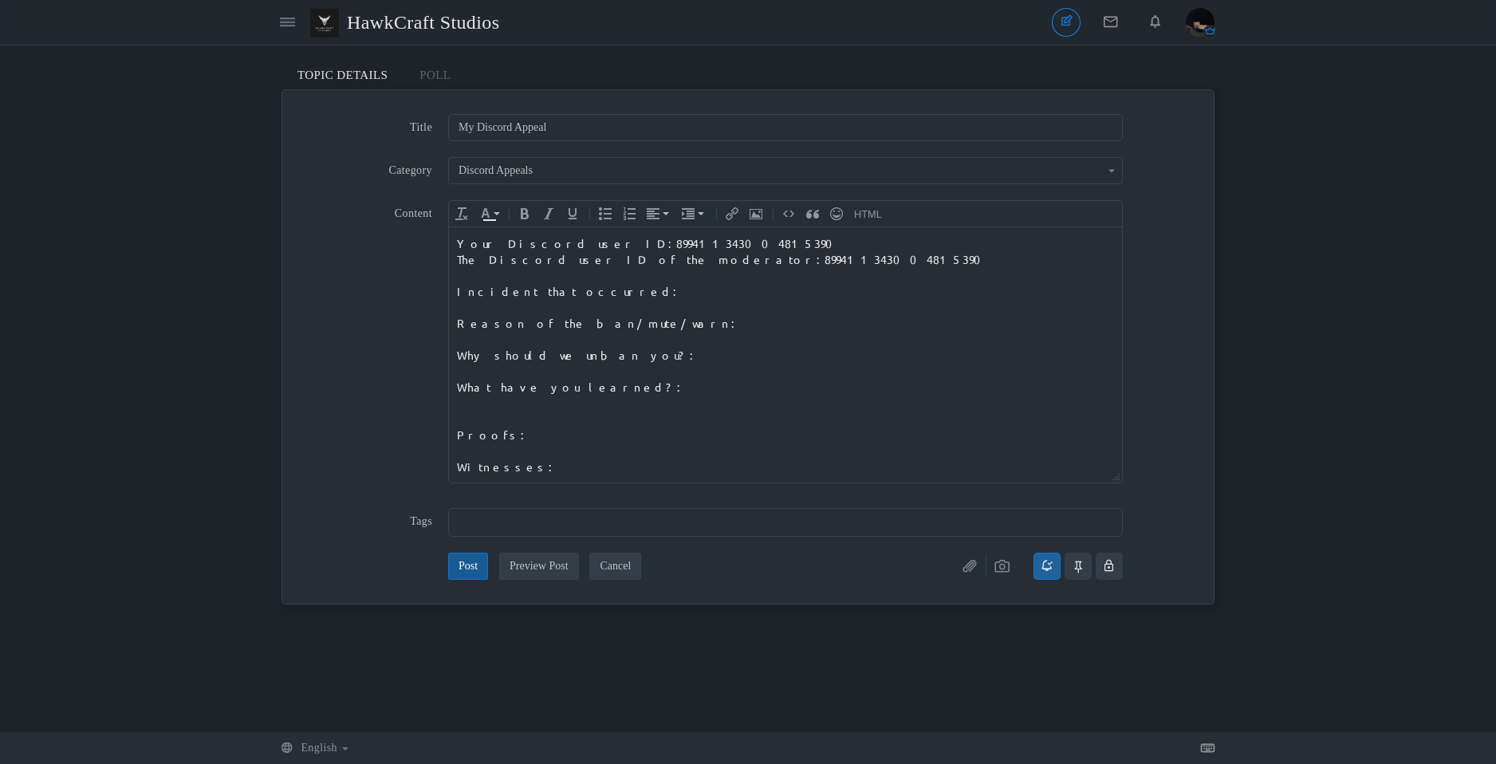
click at [672, 302] on div at bounding box center [785, 307] width 657 height 16
click at [660, 292] on div "Incident that occurred:" at bounding box center [785, 291] width 657 height 16
click at [682, 315] on div at bounding box center [785, 323] width 657 height 16
click at [690, 331] on div "Reason of the ban/mute/warn:" at bounding box center [785, 339] width 657 height 16
click at [684, 363] on div "Why should we unban you?:" at bounding box center [785, 371] width 657 height 16
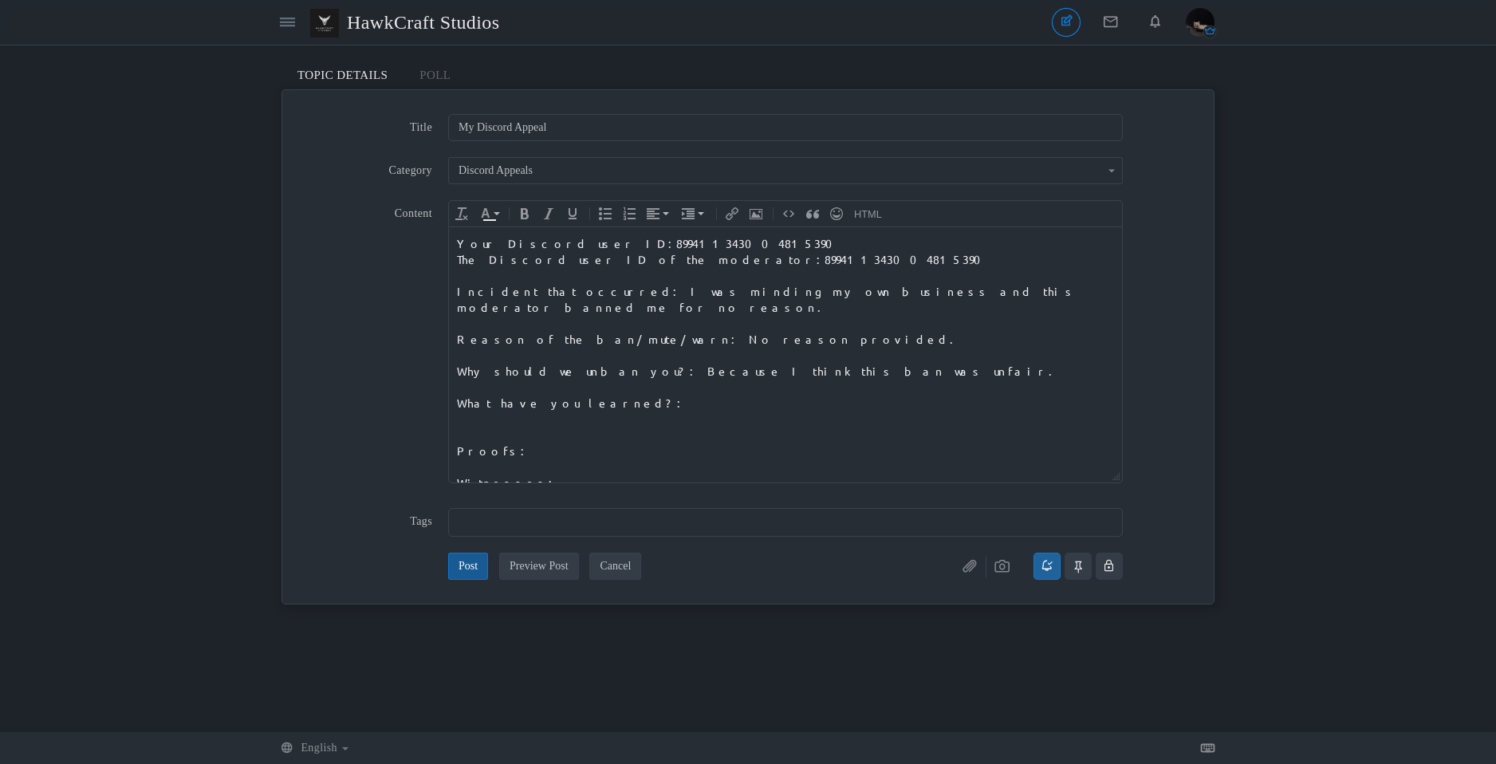
click at [695, 379] on div at bounding box center [785, 387] width 657 height 16
click at [701, 395] on div "What have you learned?:" at bounding box center [785, 403] width 657 height 16
click at [702, 458] on div at bounding box center [785, 466] width 657 height 16
click at [659, 443] on div "Proofs:" at bounding box center [785, 451] width 657 height 16
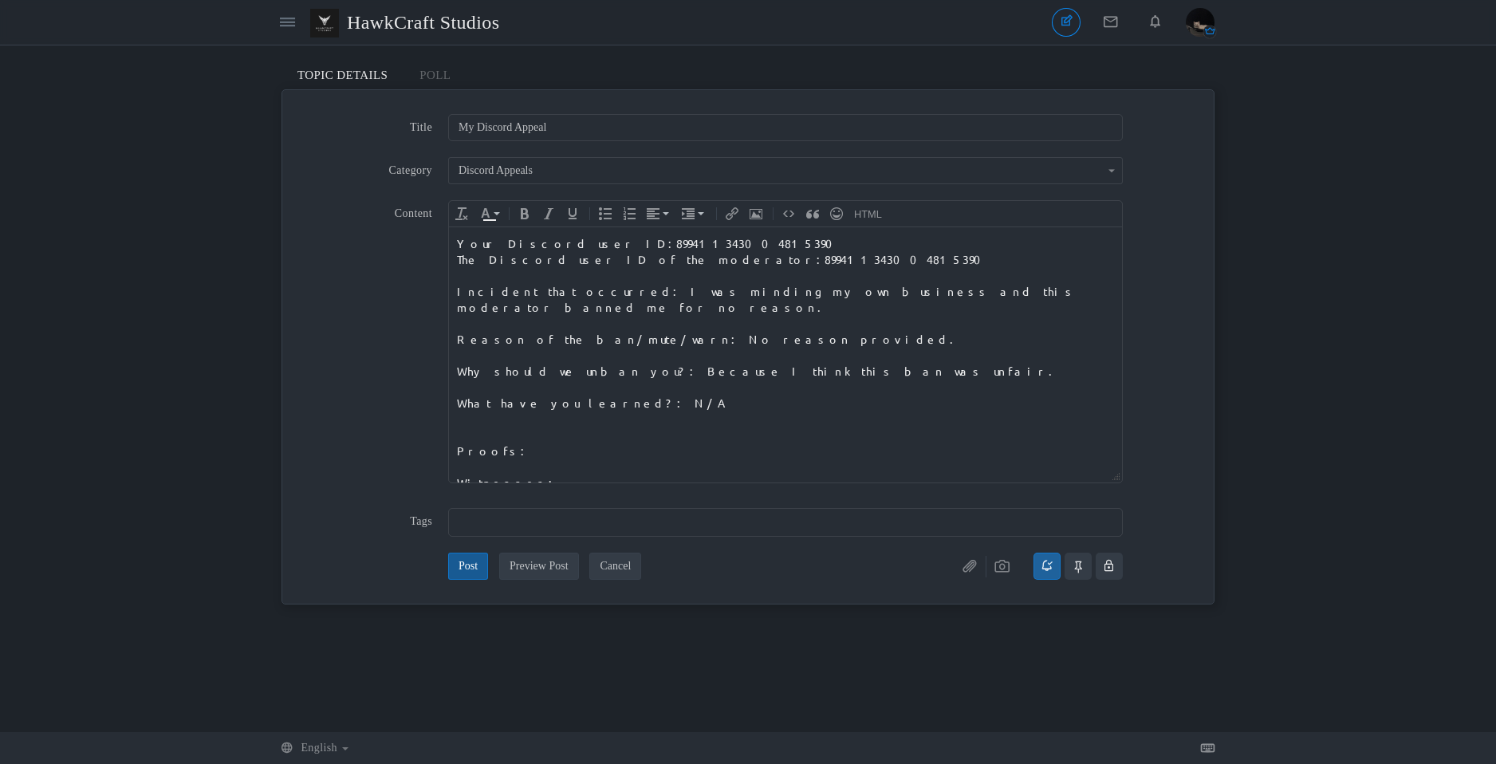
click at [474, 564] on button "Post" at bounding box center [468, 566] width 40 height 27
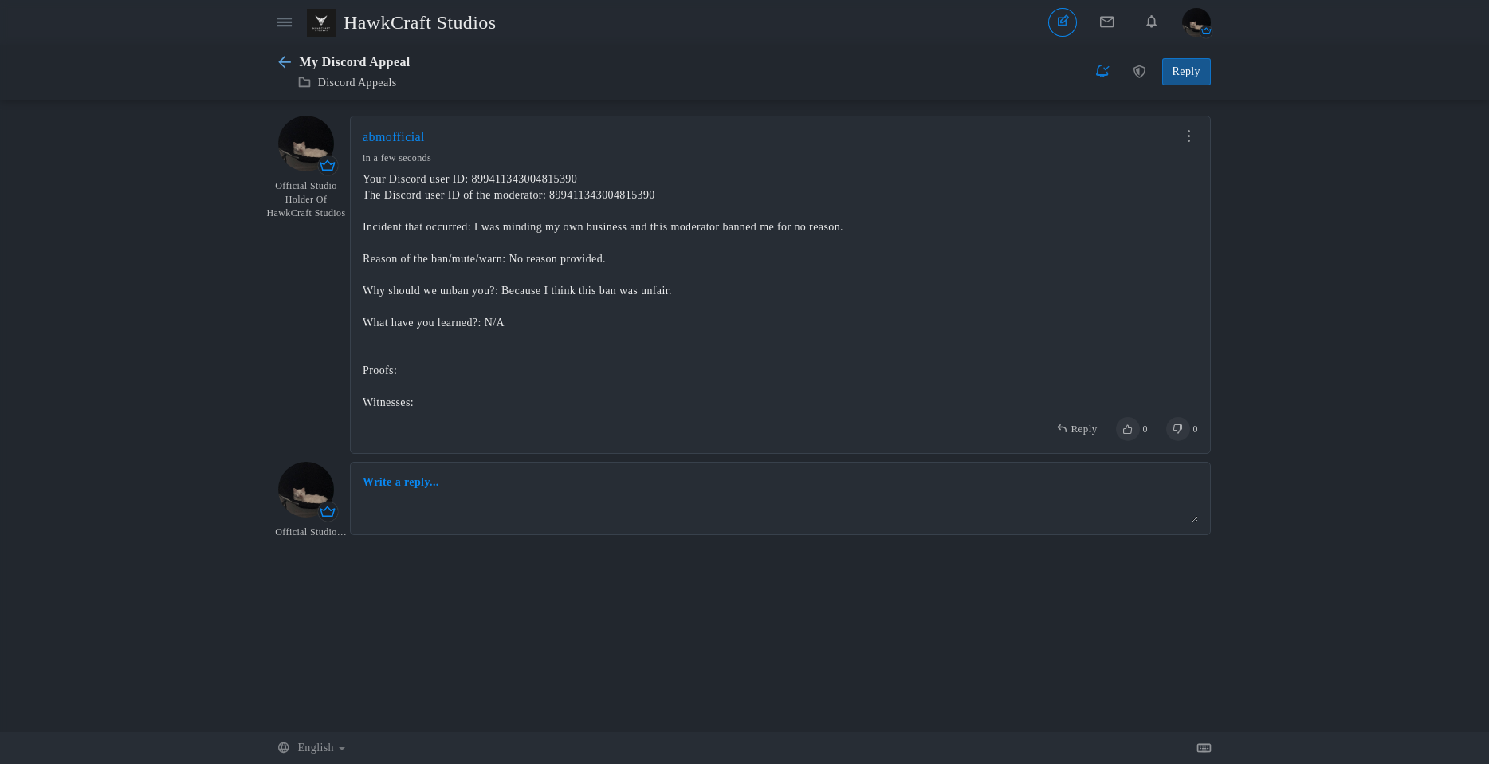
click at [284, 61] on icon at bounding box center [288, 63] width 21 height 14
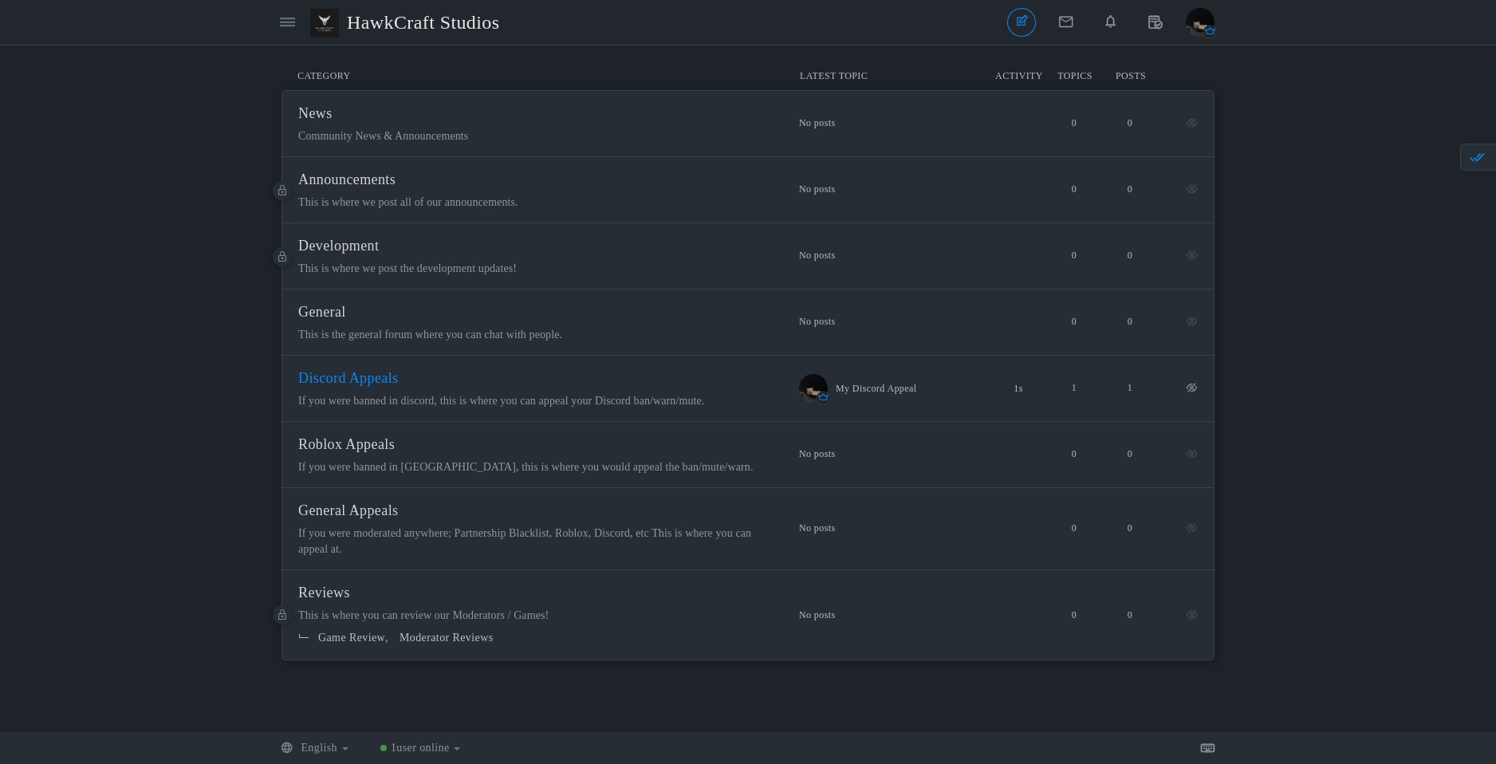
click at [373, 380] on span "Discord Appeals" at bounding box center [348, 378] width 100 height 16
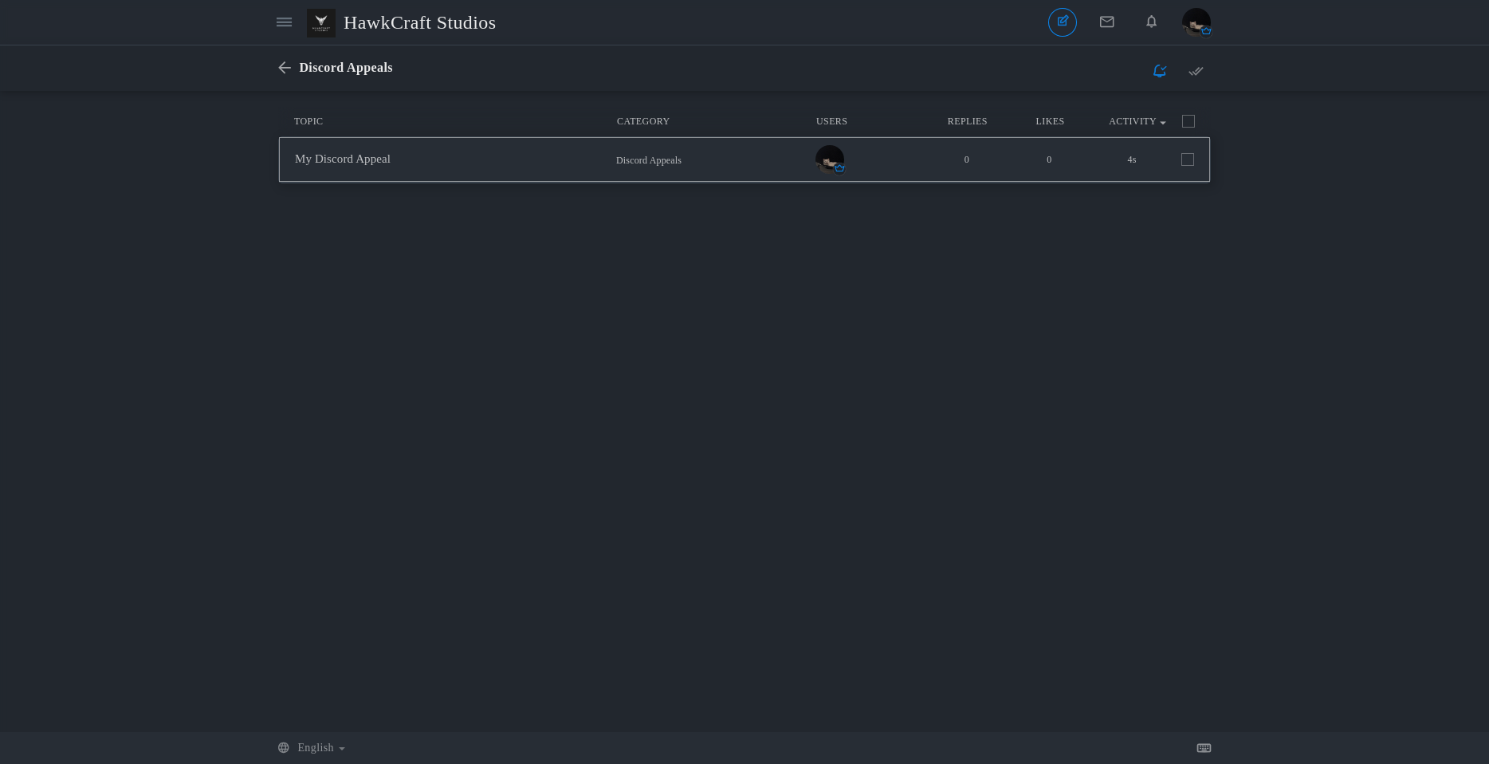
click at [1194, 162] on li "My Discord Appeal Started by abmofficial in Discord Appeals : Your Discord user…" at bounding box center [744, 159] width 931 height 45
click at [1190, 163] on span at bounding box center [1188, 159] width 13 height 13
click at [1166, 156] on input "checkbox" at bounding box center [1166, 156] width 0 height 0
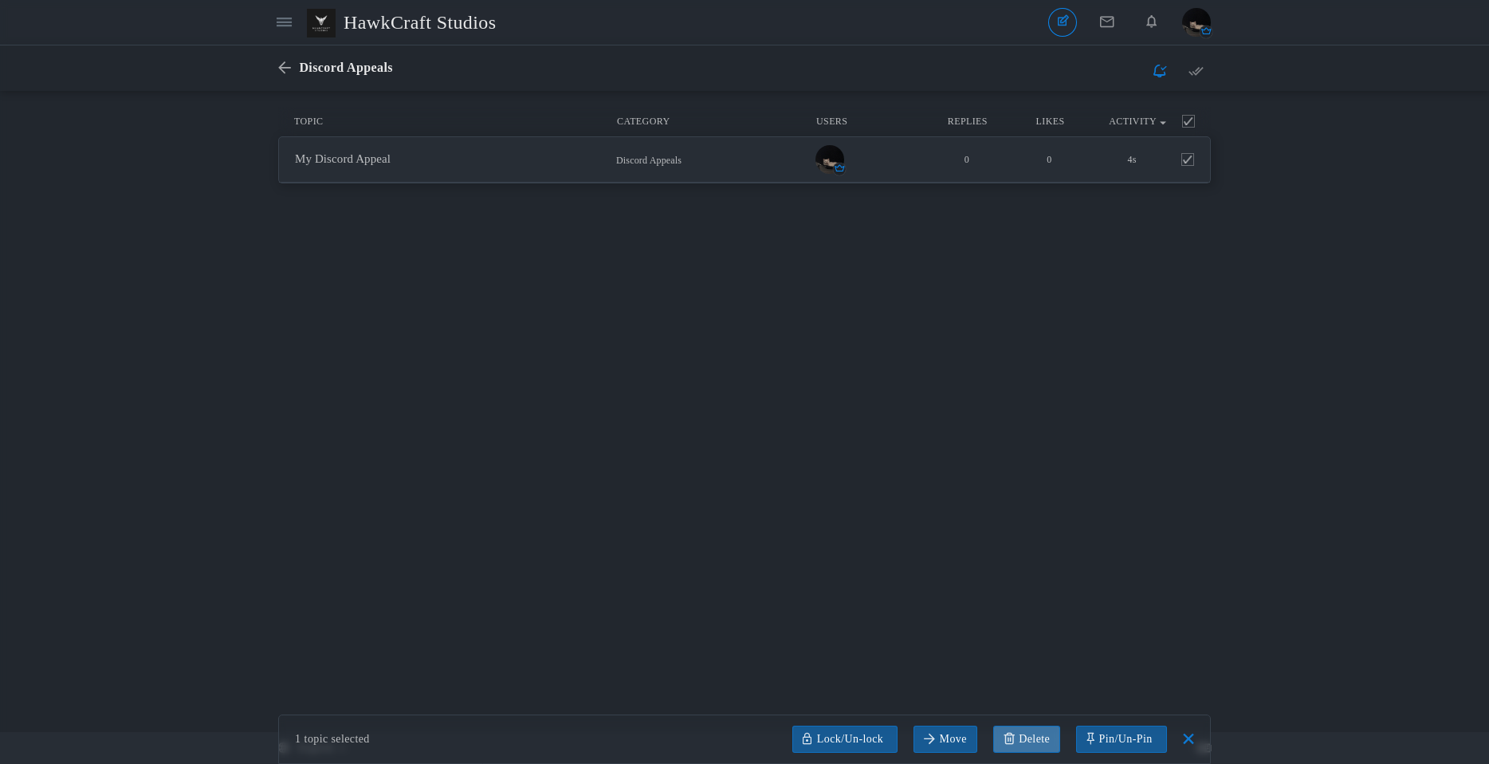
click at [1042, 738] on link at bounding box center [1027, 739] width 67 height 27
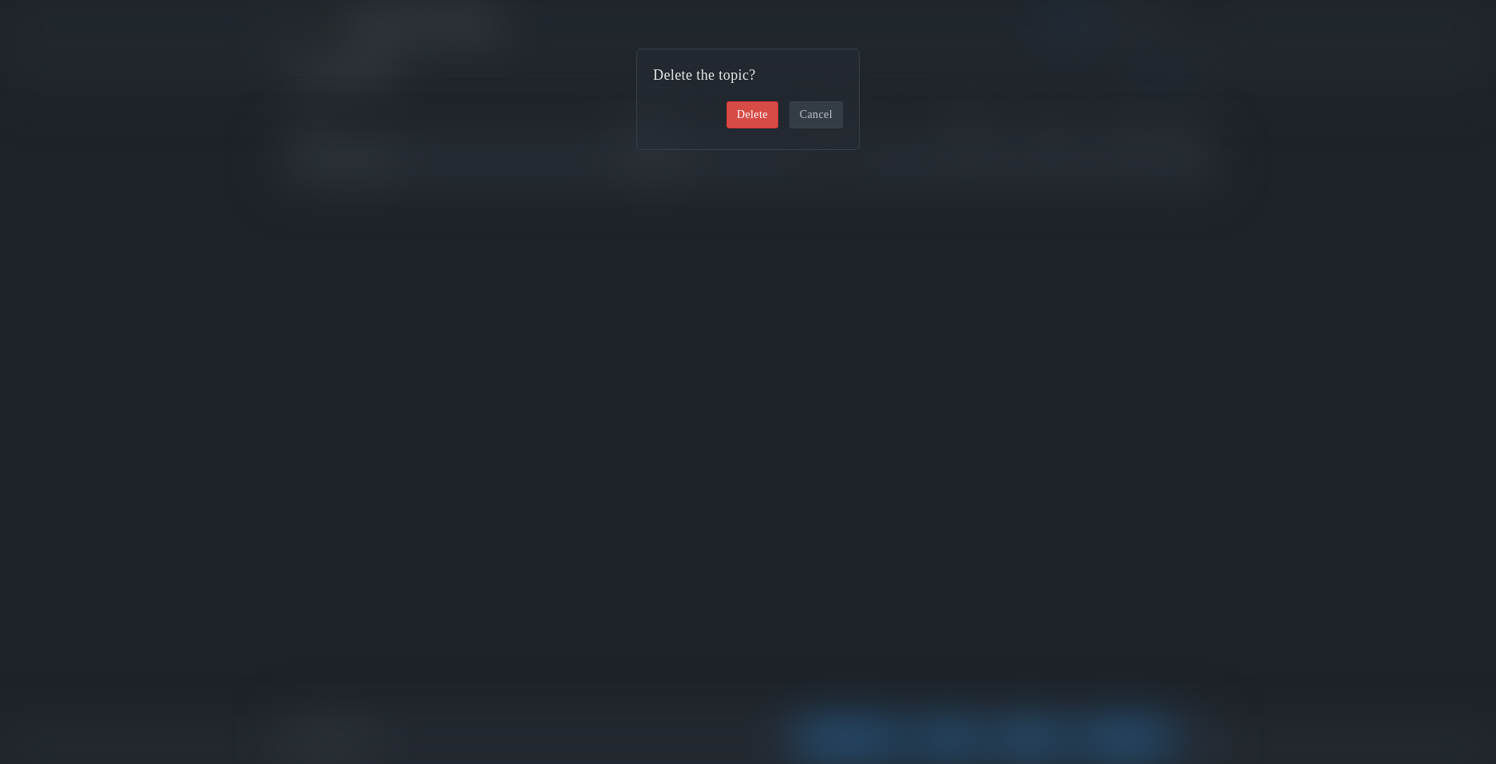
click at [739, 123] on link "Delete" at bounding box center [752, 114] width 52 height 27
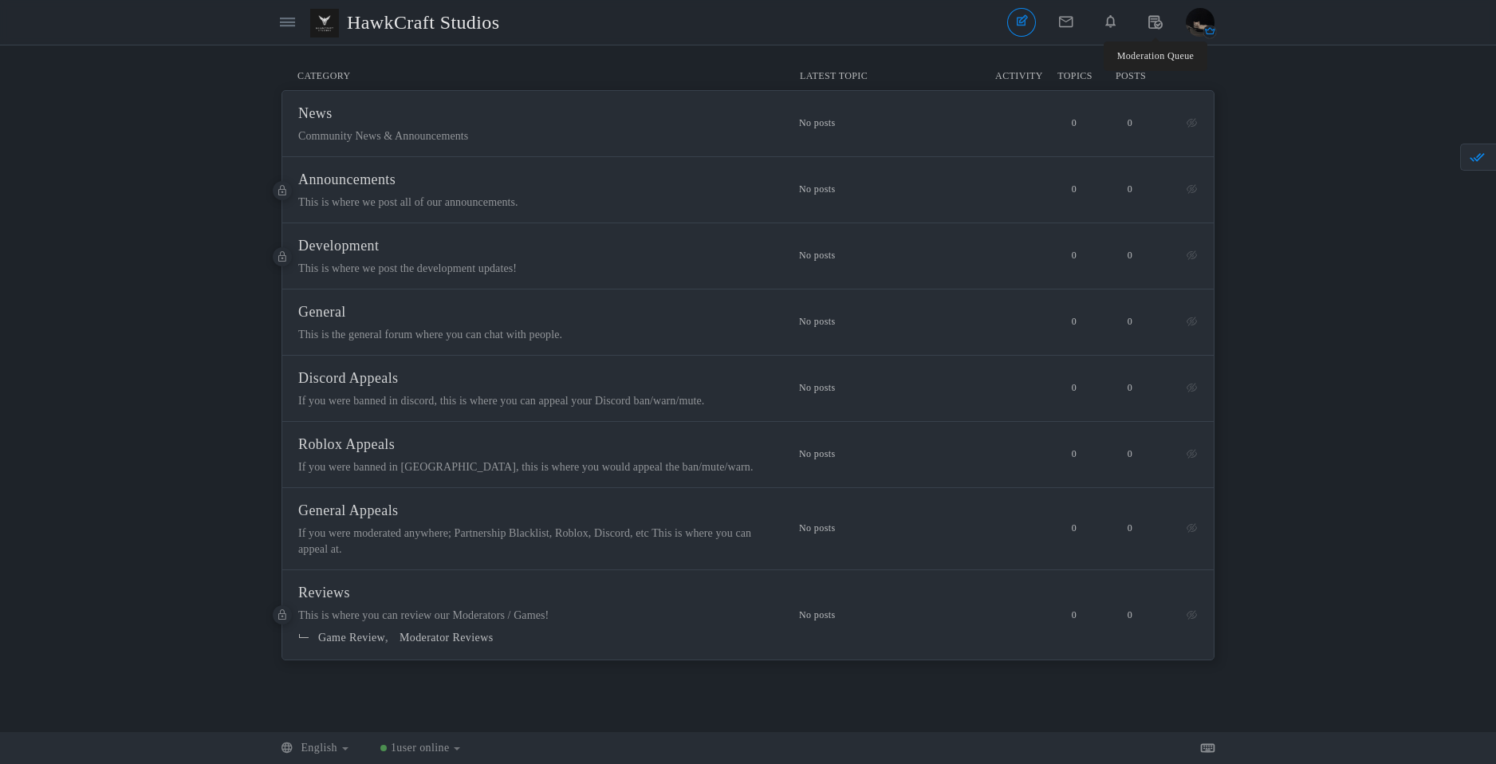
click at [1190, 33] on img "button" at bounding box center [1200, 22] width 29 height 29
click at [1245, 65] on div "Messages are turned off. Enable them to send or receive messages. Enable Messag…" at bounding box center [748, 388] width 1496 height 655
